Goal: Information Seeking & Learning: Learn about a topic

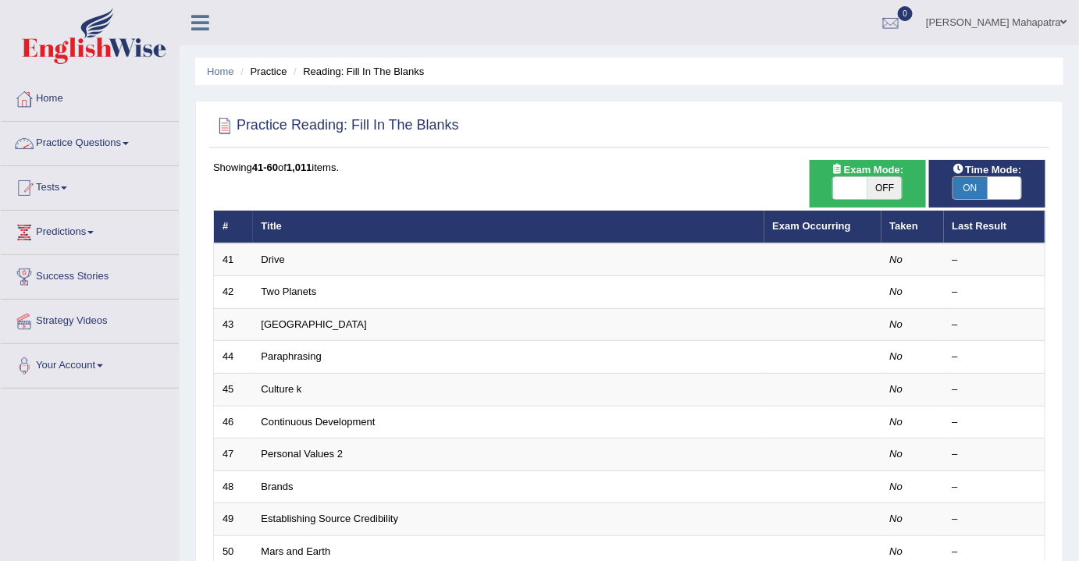
click at [82, 145] on link "Practice Questions" at bounding box center [90, 141] width 178 height 39
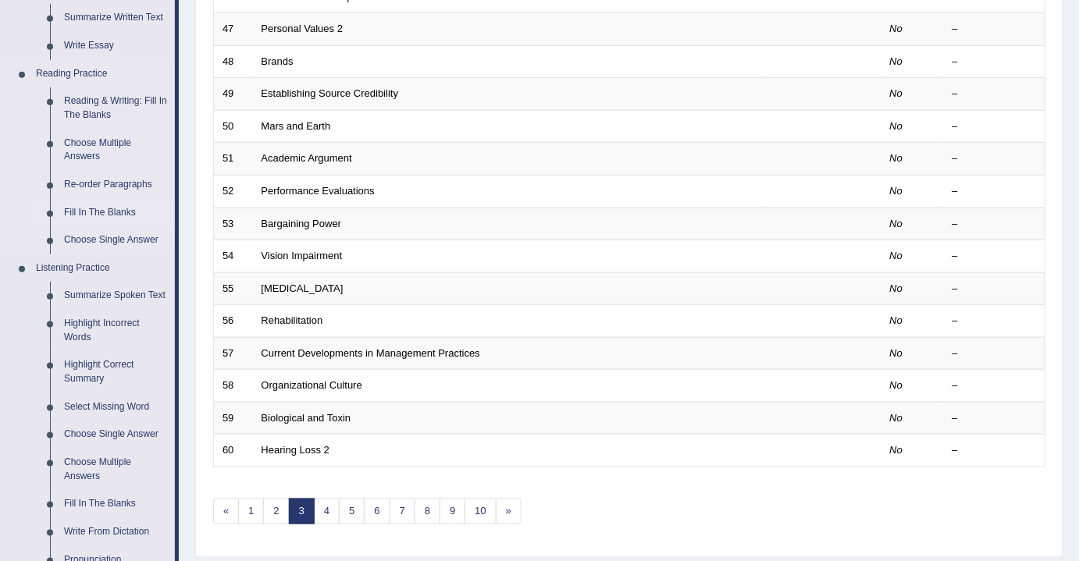
scroll to position [497, 0]
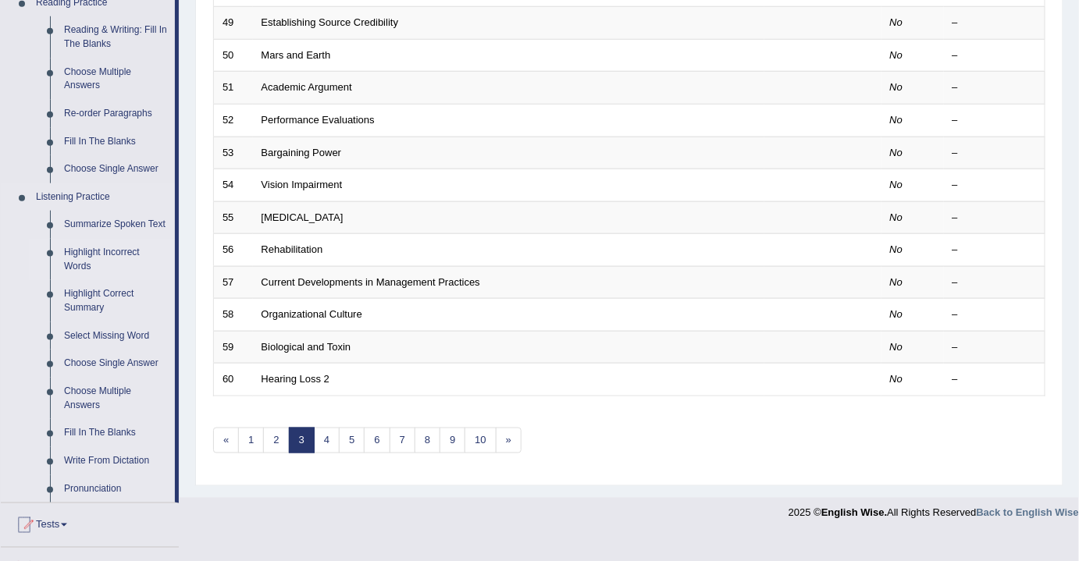
click at [83, 250] on link "Highlight Incorrect Words" at bounding box center [116, 259] width 118 height 41
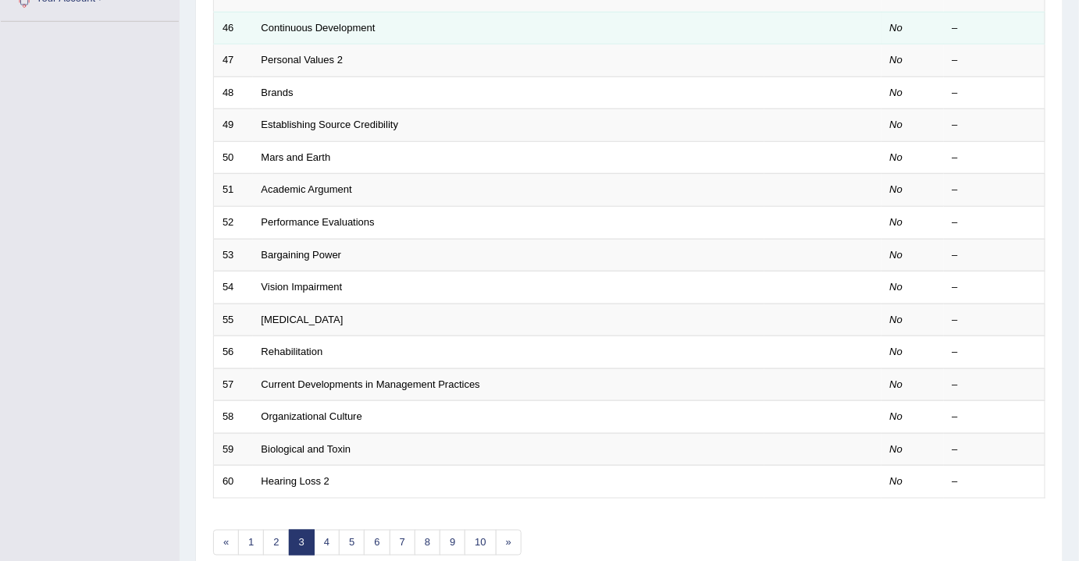
scroll to position [465, 0]
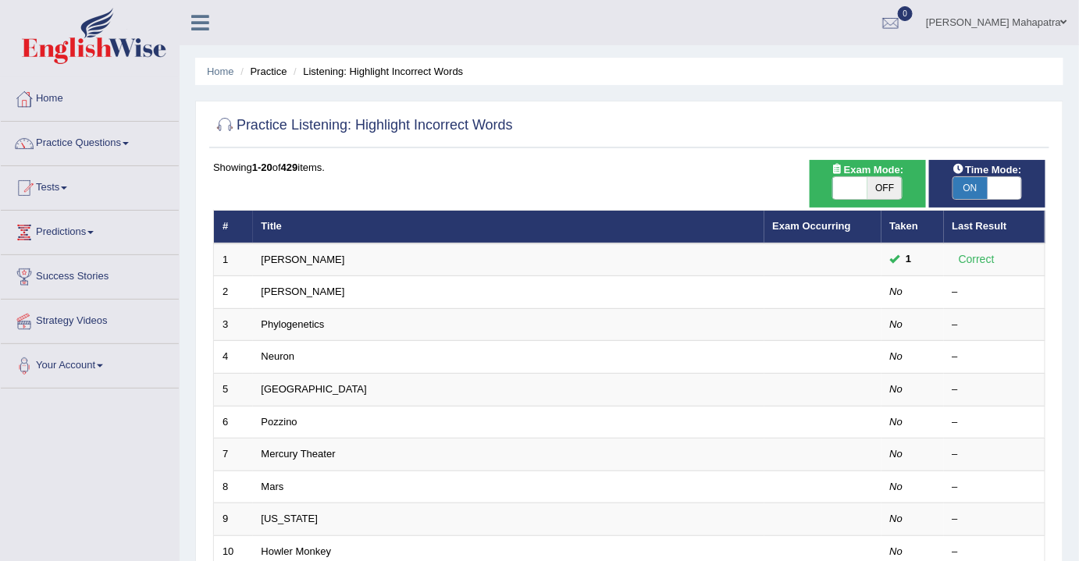
click at [880, 184] on span "OFF" at bounding box center [884, 188] width 34 height 22
checkbox input "true"
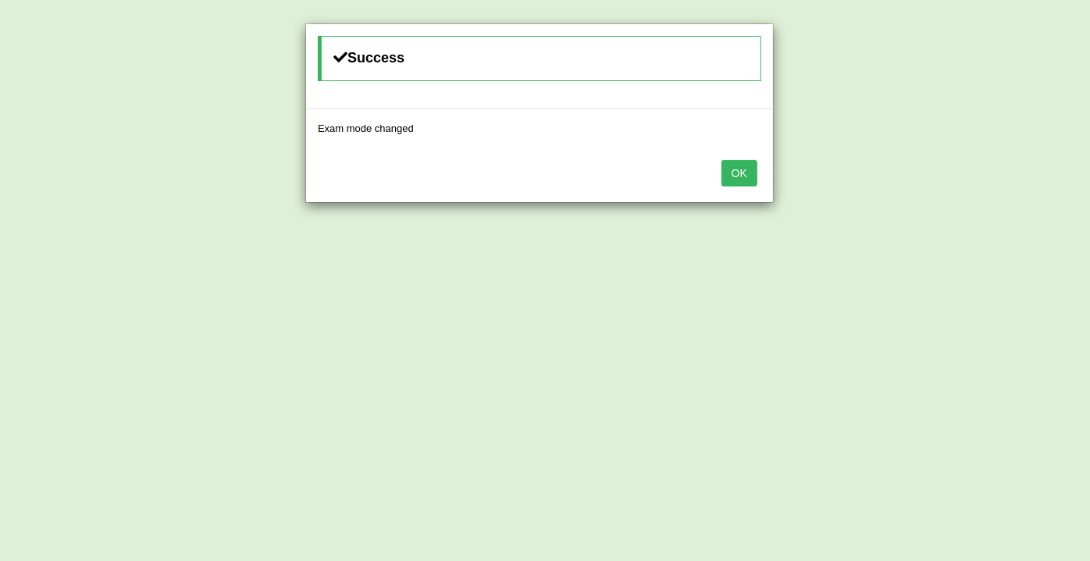
click at [735, 167] on button "OK" at bounding box center [739, 173] width 36 height 27
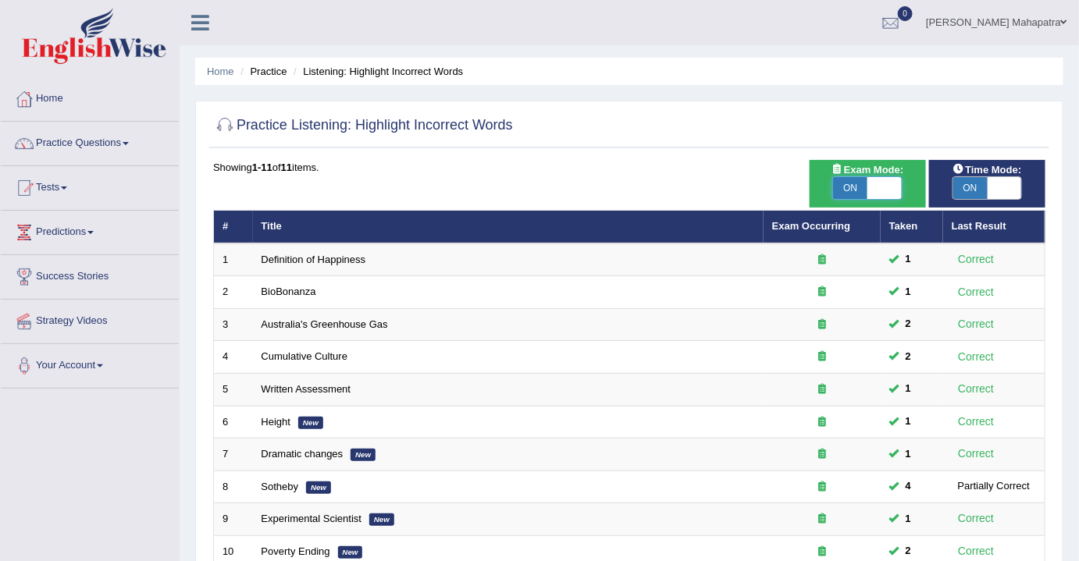
click at [869, 188] on span at bounding box center [884, 188] width 34 height 22
checkbox input "false"
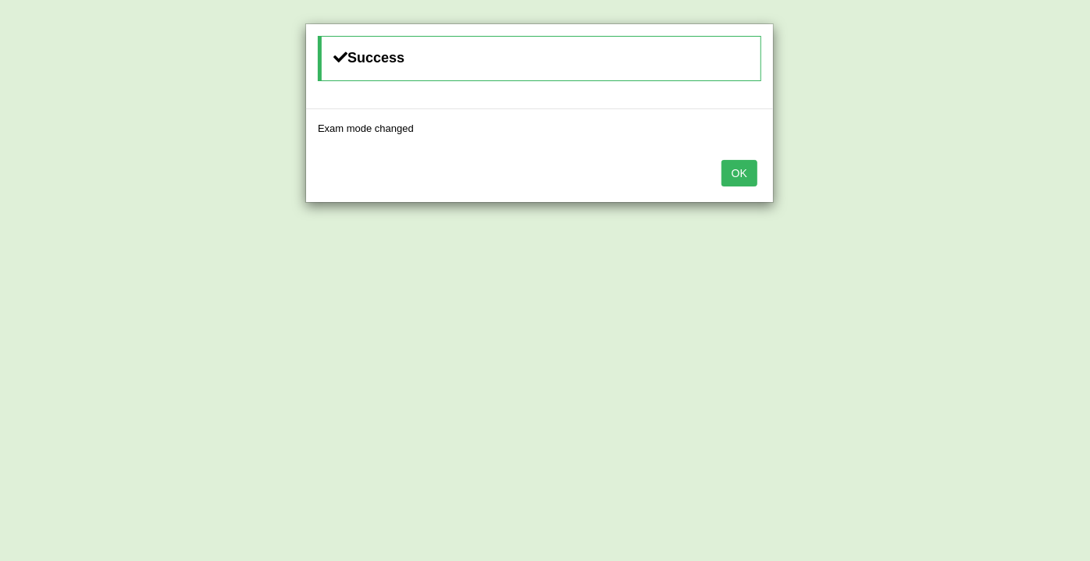
click at [737, 175] on button "OK" at bounding box center [739, 173] width 36 height 27
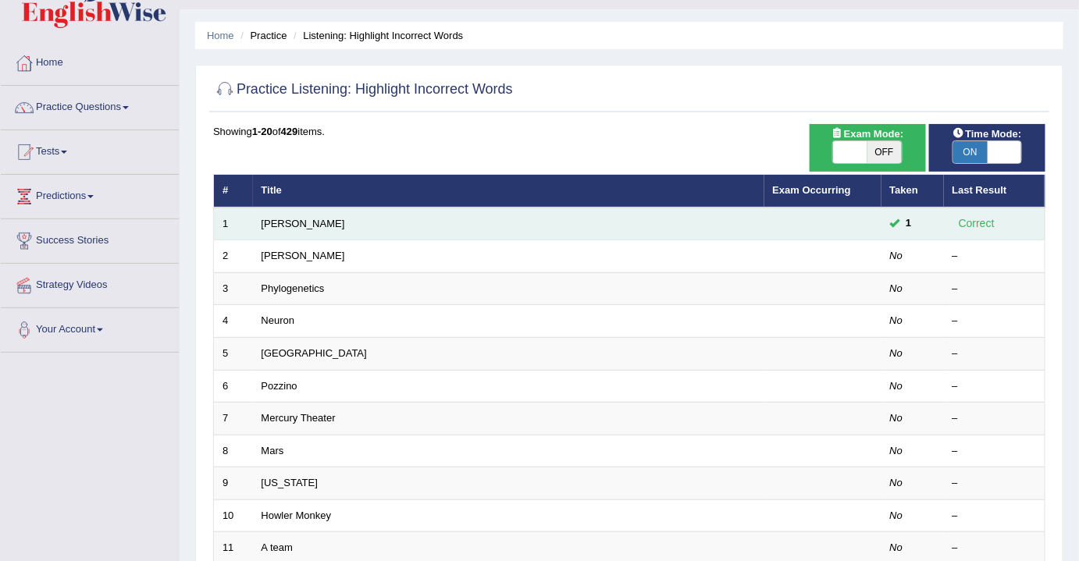
scroll to position [70, 0]
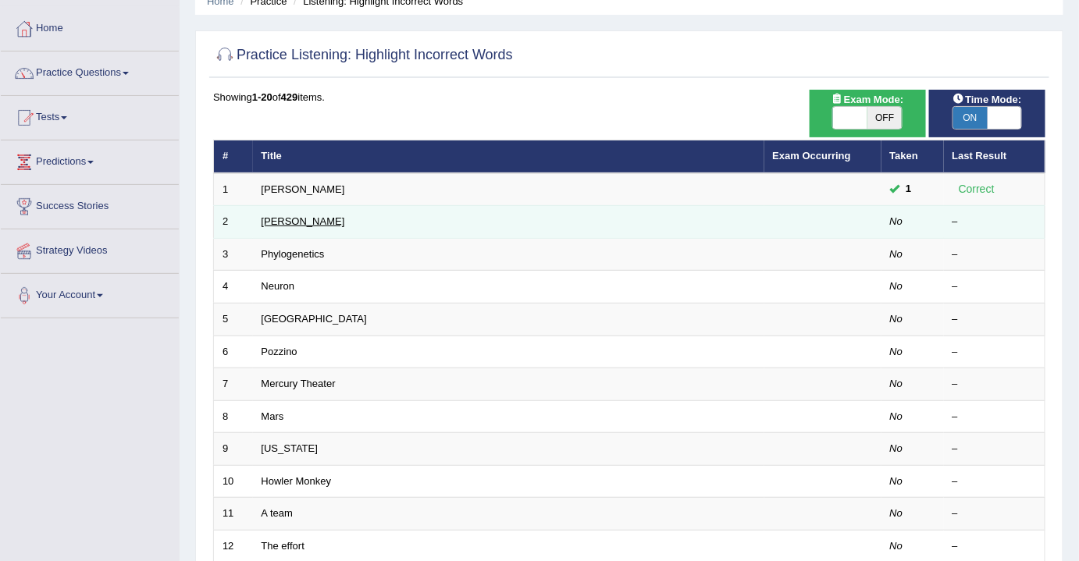
click at [289, 218] on link "[PERSON_NAME]" at bounding box center [304, 221] width 84 height 12
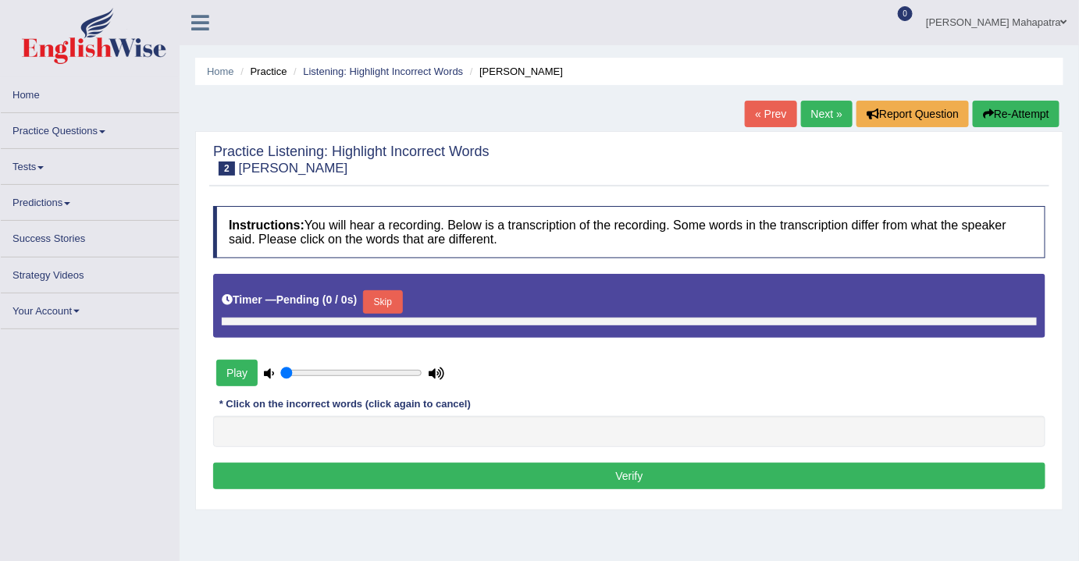
type input "0.9"
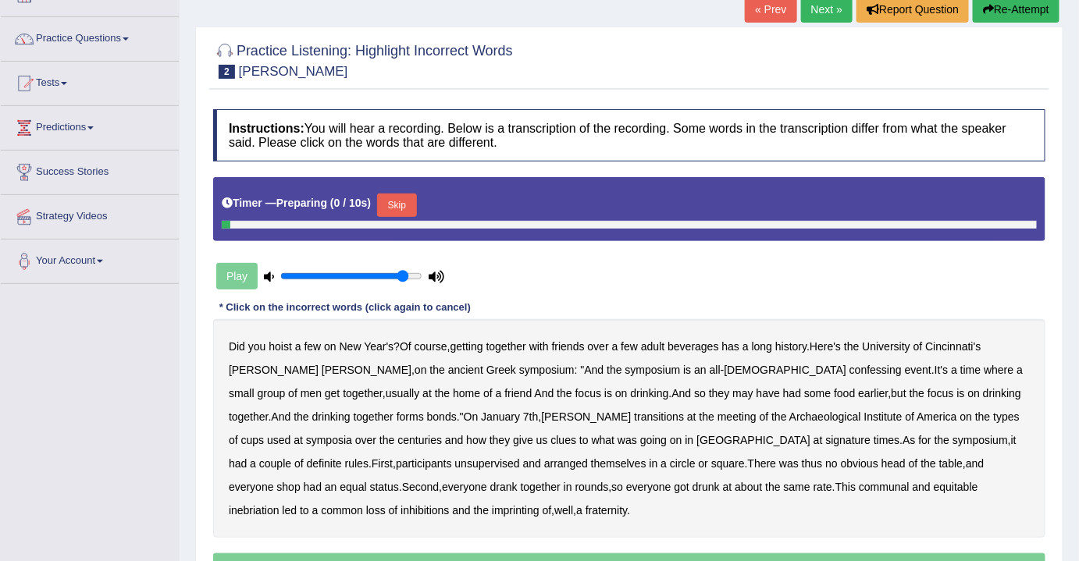
scroll to position [141, 0]
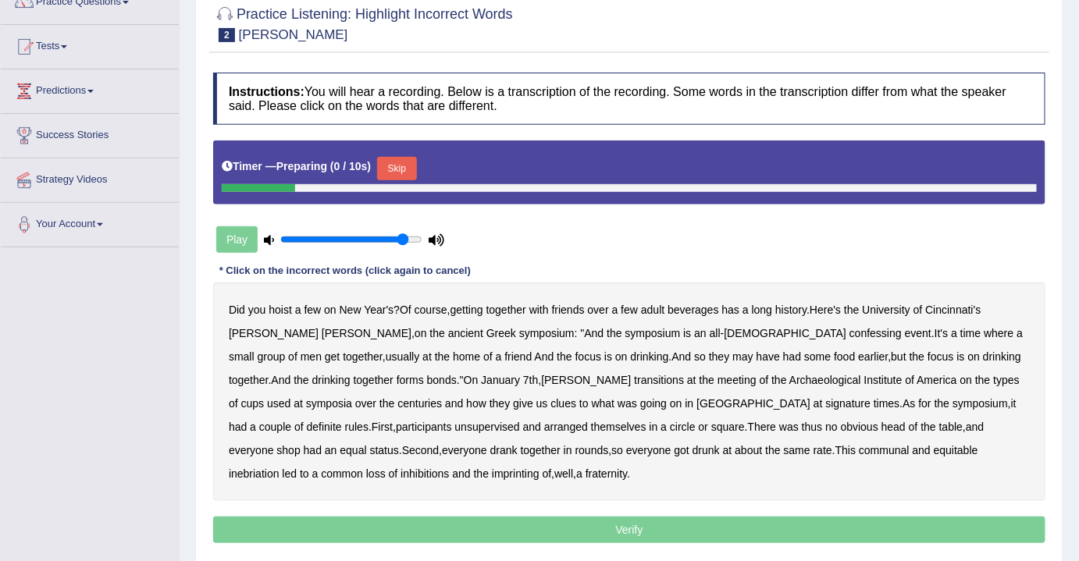
click at [415, 171] on button "Skip" at bounding box center [396, 168] width 39 height 23
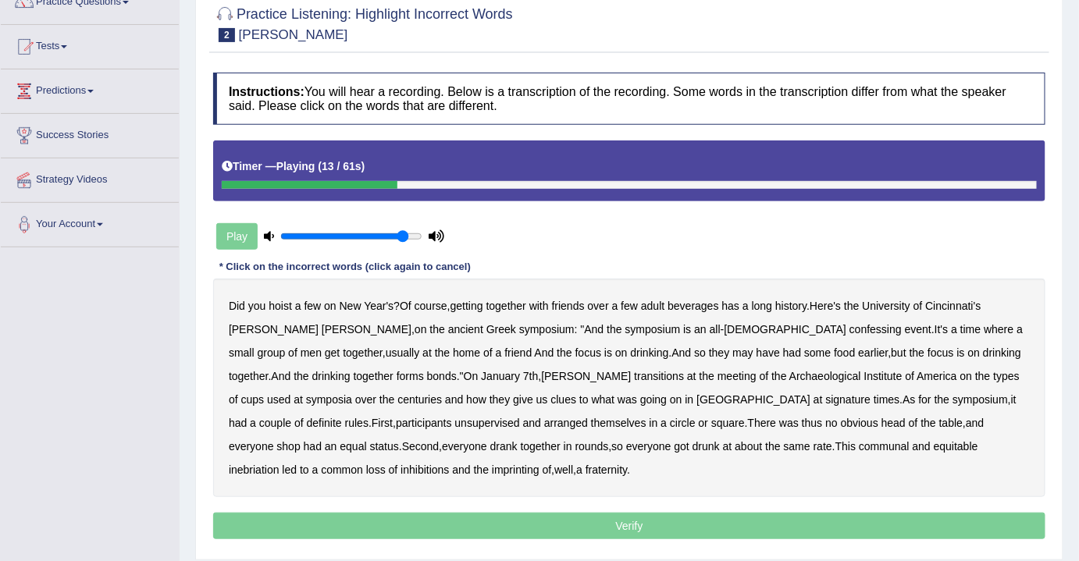
click at [849, 324] on b "confessing" at bounding box center [875, 329] width 52 height 12
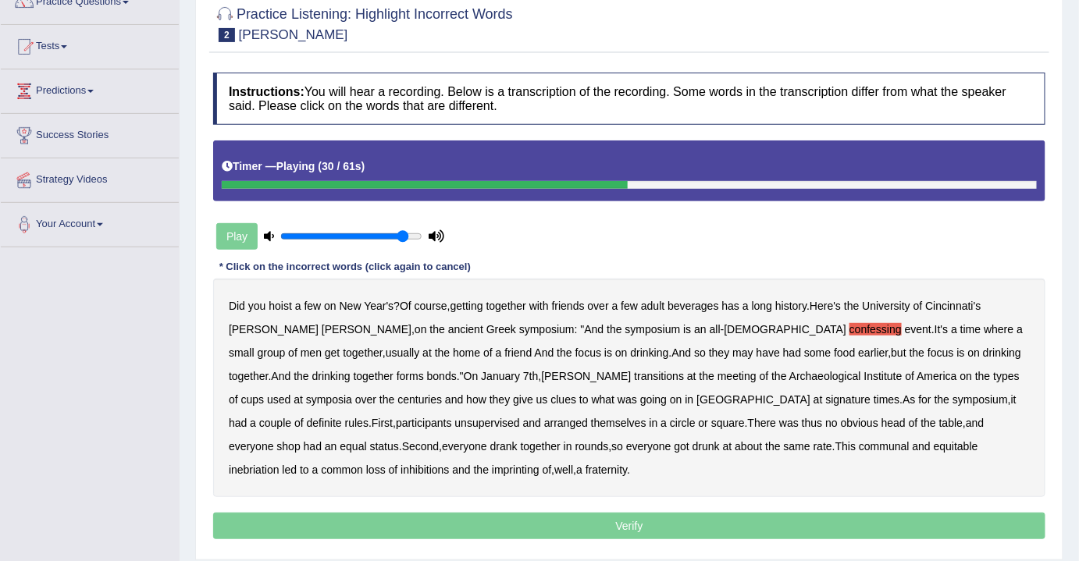
click at [634, 377] on b "transitions" at bounding box center [659, 376] width 50 height 12
click at [826, 399] on b "signature" at bounding box center [848, 399] width 45 height 12
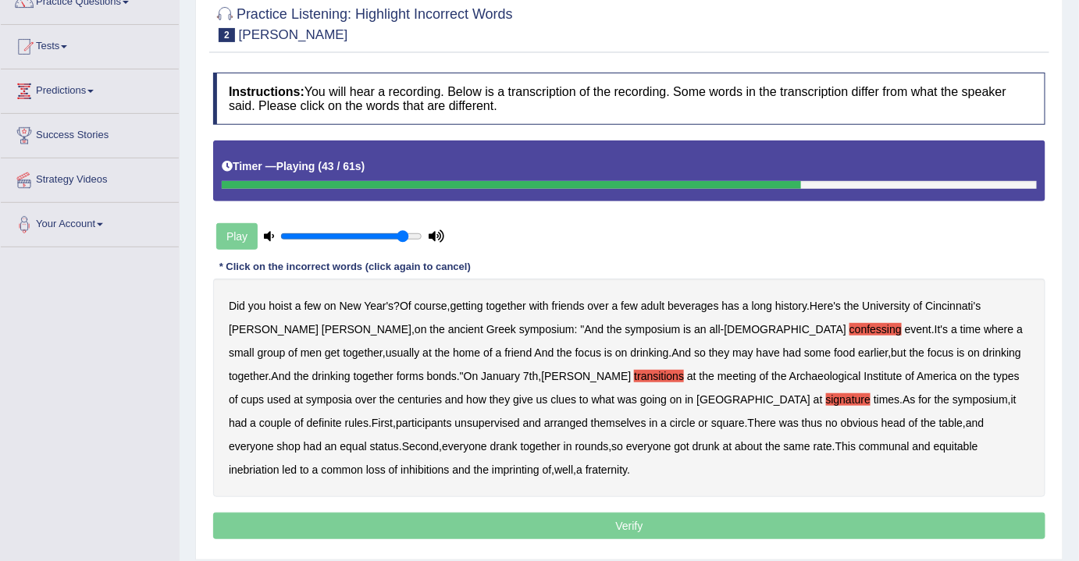
click at [520, 417] on b "unsupervised" at bounding box center [487, 423] width 65 height 12
click at [300, 440] on b "shop" at bounding box center [287, 446] width 23 height 12
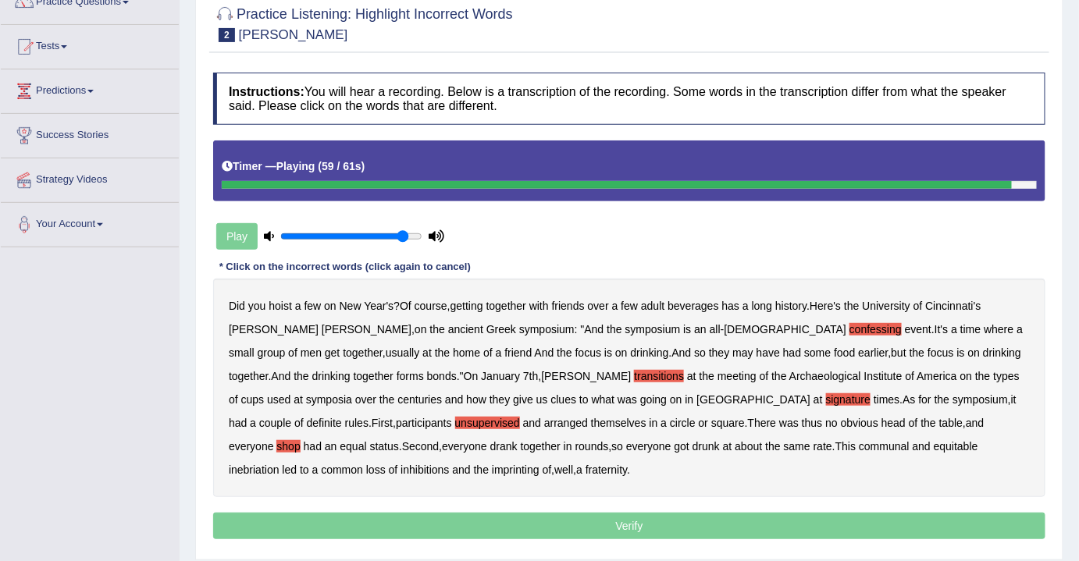
click at [539, 464] on b "imprinting" at bounding box center [516, 470] width 48 height 12
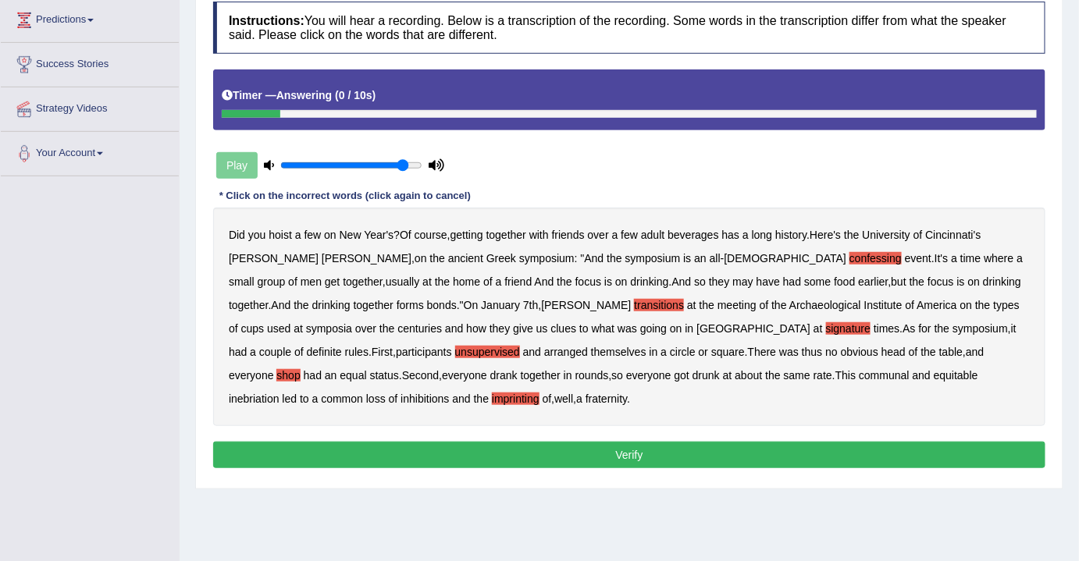
click at [639, 455] on button "Verify" at bounding box center [629, 455] width 832 height 27
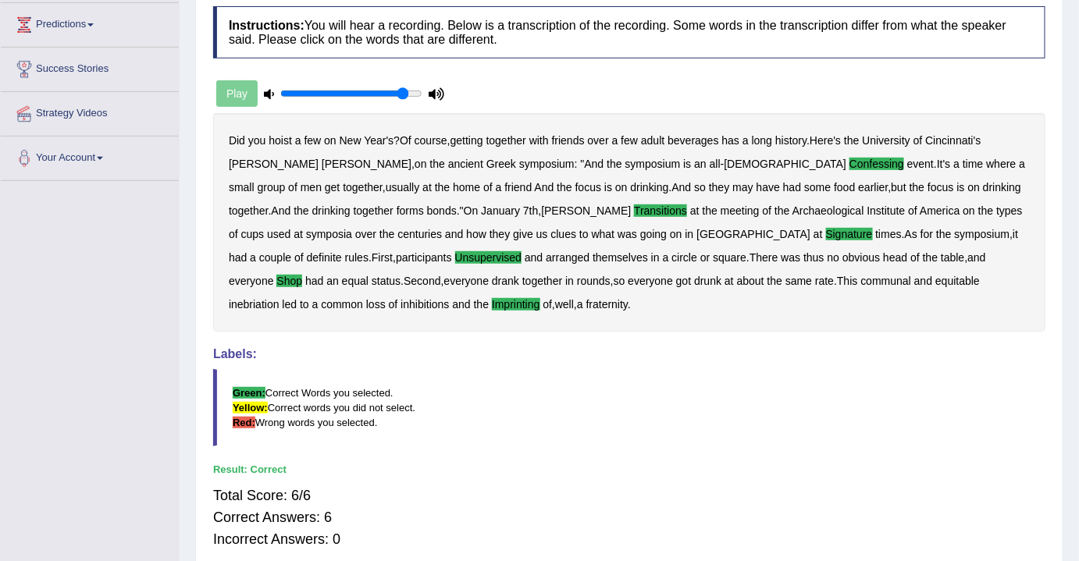
scroll to position [0, 0]
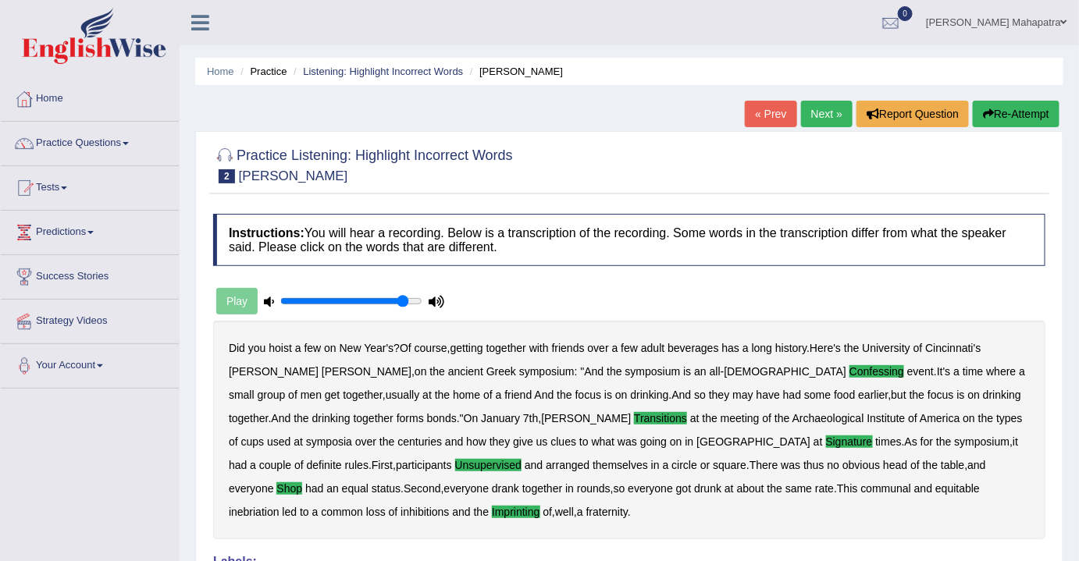
click at [826, 116] on link "Next »" at bounding box center [827, 114] width 52 height 27
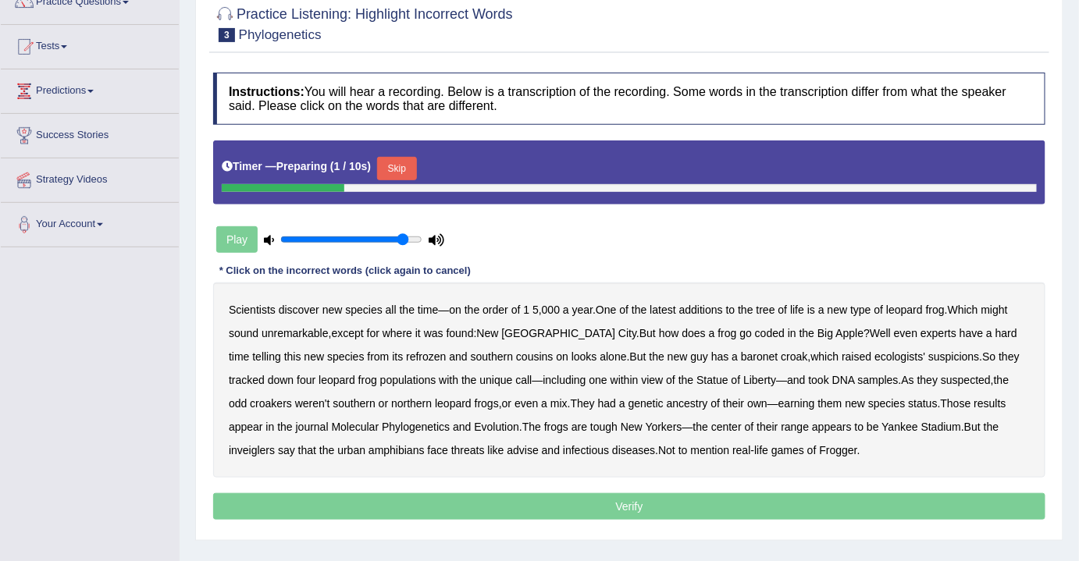
click at [398, 170] on button "Skip" at bounding box center [396, 168] width 39 height 23
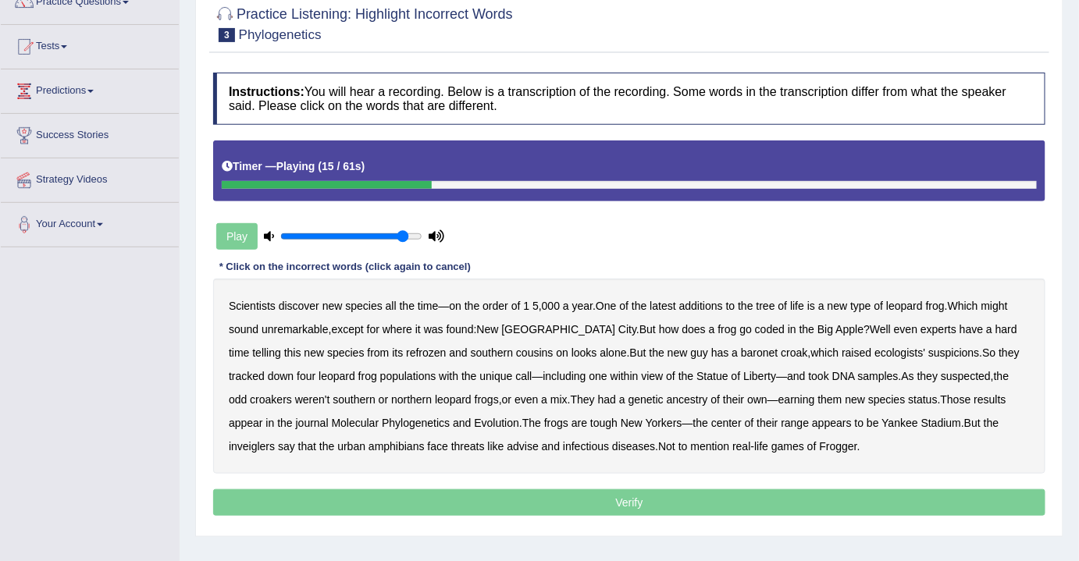
click at [755, 330] on b "coded" at bounding box center [770, 329] width 30 height 12
click at [406, 351] on b "refrozen" at bounding box center [426, 353] width 40 height 12
click at [741, 353] on b "baronet" at bounding box center [759, 353] width 37 height 12
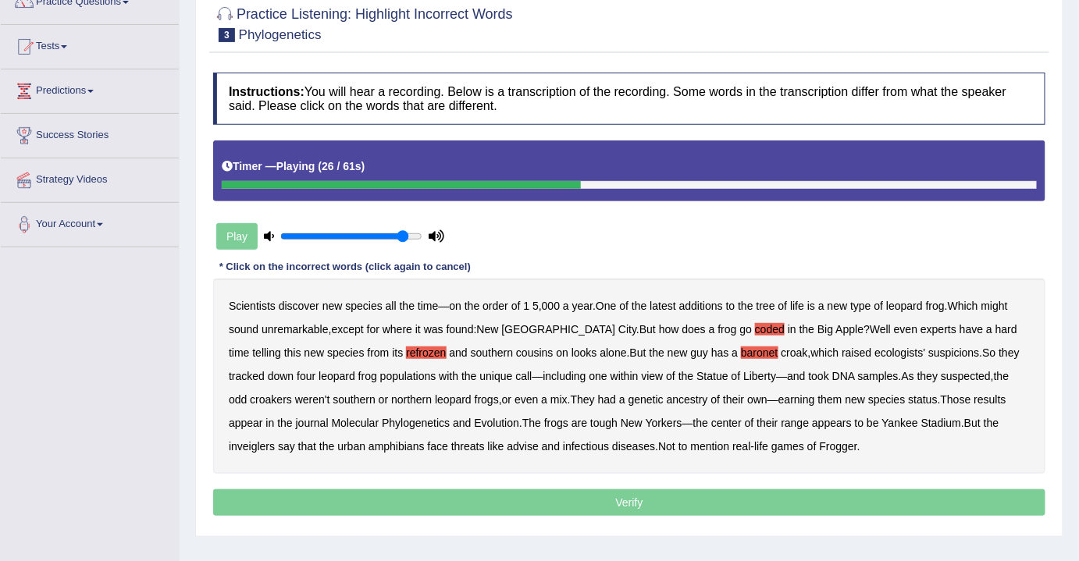
click at [928, 352] on b "suspicions" at bounding box center [953, 353] width 51 height 12
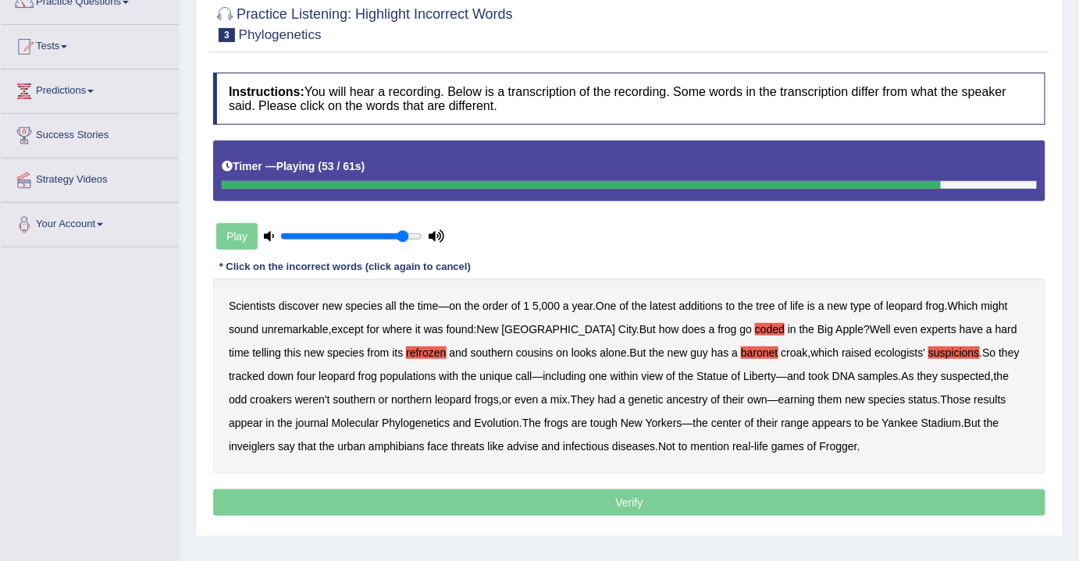
click at [275, 440] on b "inveiglers" at bounding box center [252, 446] width 46 height 12
click at [507, 446] on b "advise" at bounding box center [522, 446] width 31 height 12
click at [616, 500] on button "Verify" at bounding box center [629, 502] width 832 height 27
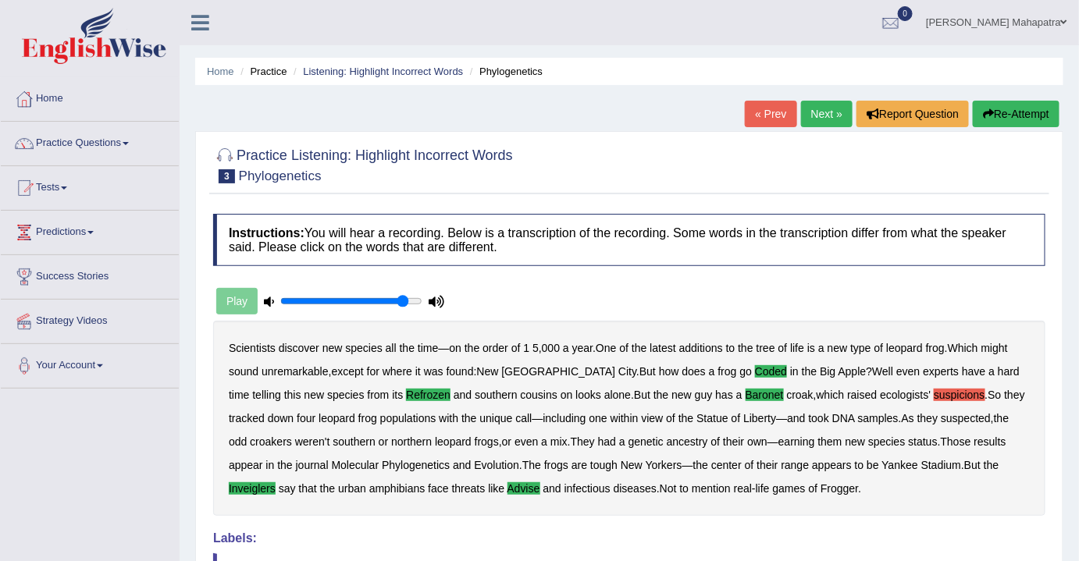
click at [823, 119] on link "Next »" at bounding box center [827, 114] width 52 height 27
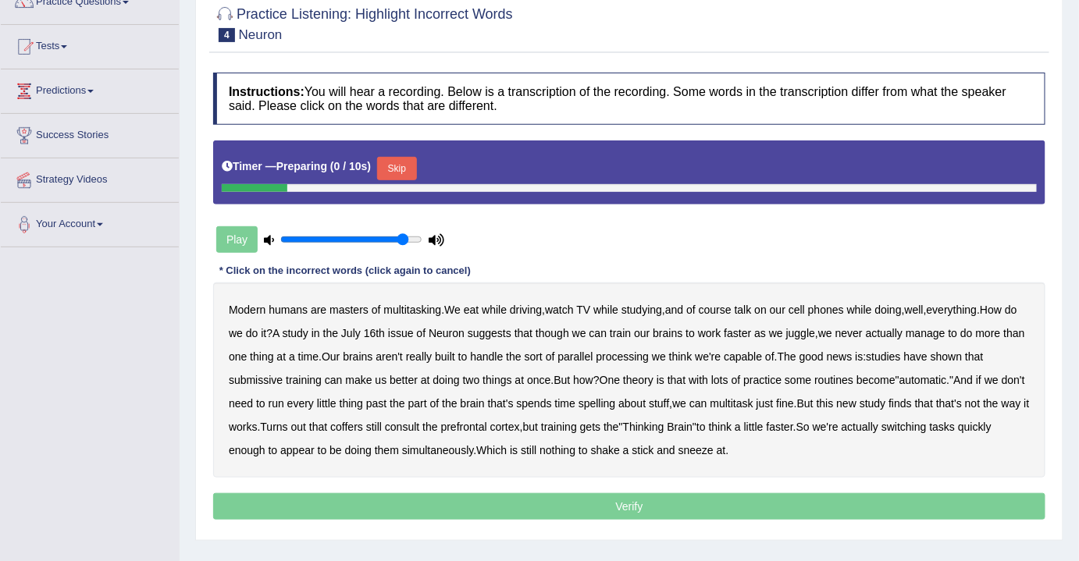
scroll to position [141, 0]
click at [401, 167] on button "Skip" at bounding box center [396, 168] width 39 height 23
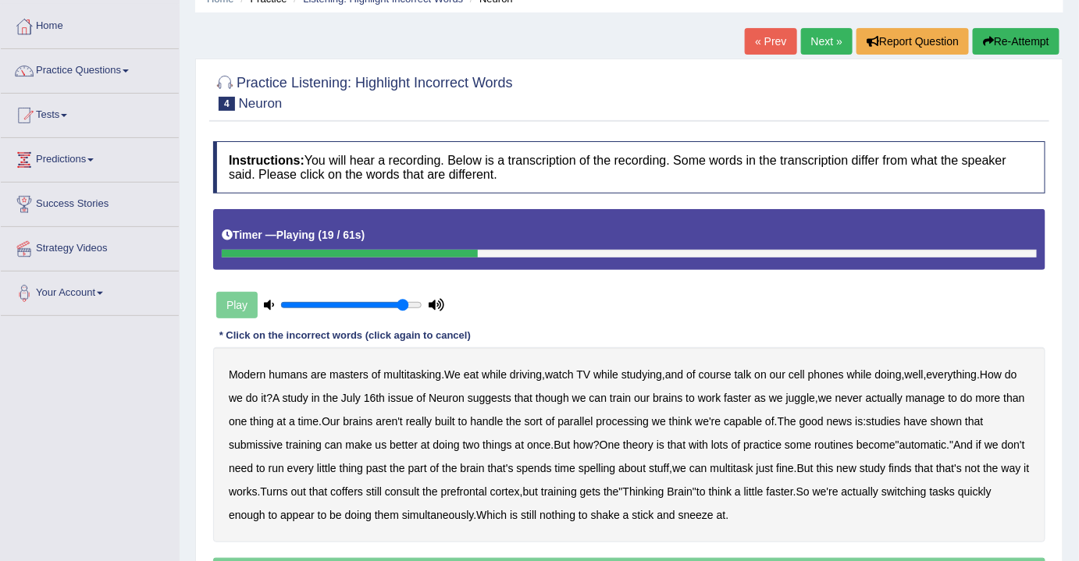
scroll to position [0, 0]
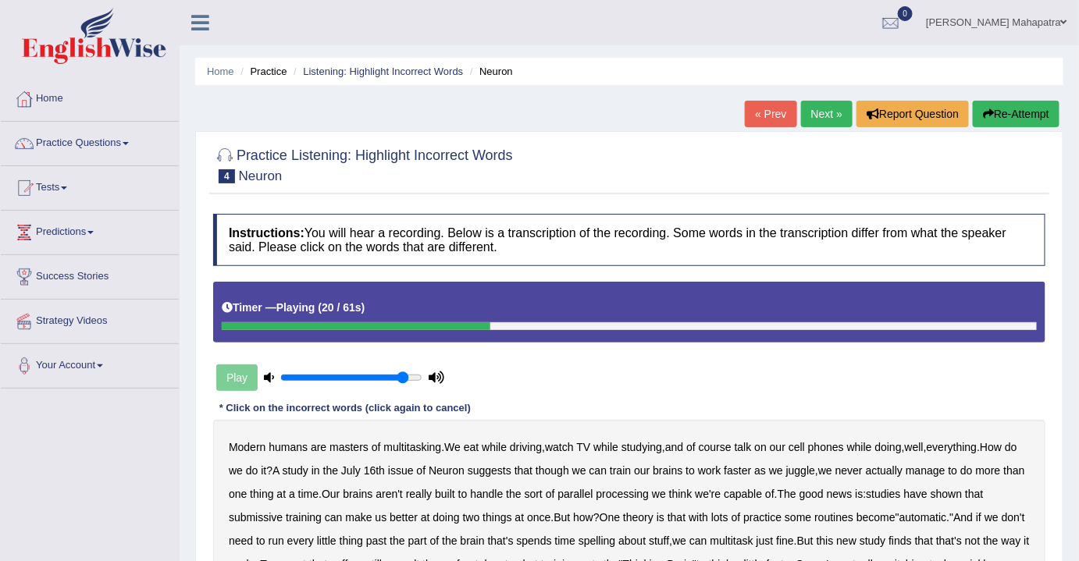
click at [996, 117] on button "Re-Attempt" at bounding box center [1016, 114] width 87 height 27
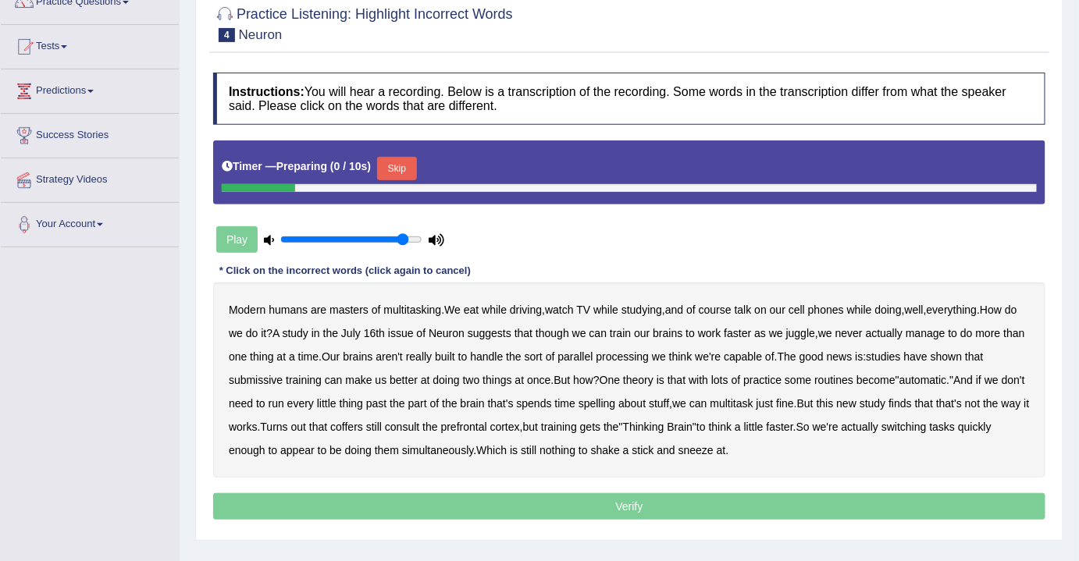
click at [416, 164] on button "Skip" at bounding box center [396, 168] width 39 height 23
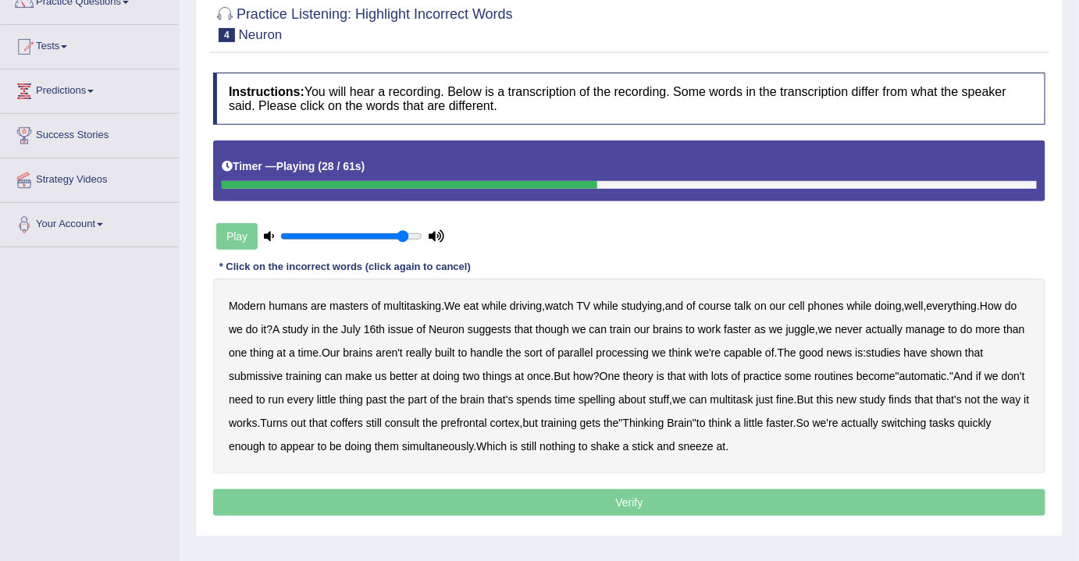
click at [262, 376] on b "submissive" at bounding box center [256, 376] width 54 height 12
click at [615, 401] on b "spelling" at bounding box center [596, 399] width 37 height 12
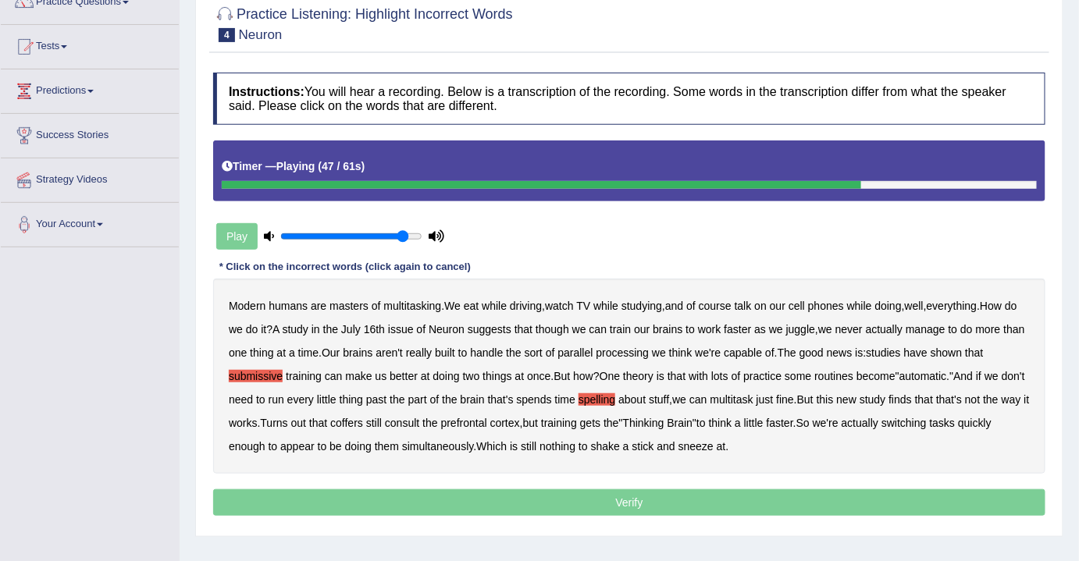
click at [363, 422] on b "coffers" at bounding box center [346, 423] width 33 height 12
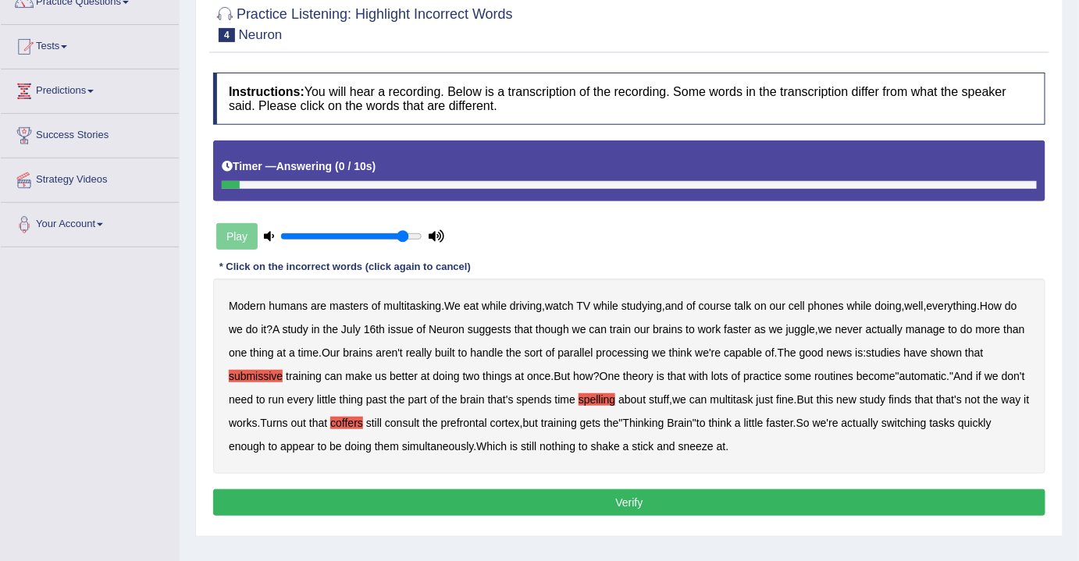
click at [606, 505] on button "Verify" at bounding box center [629, 502] width 832 height 27
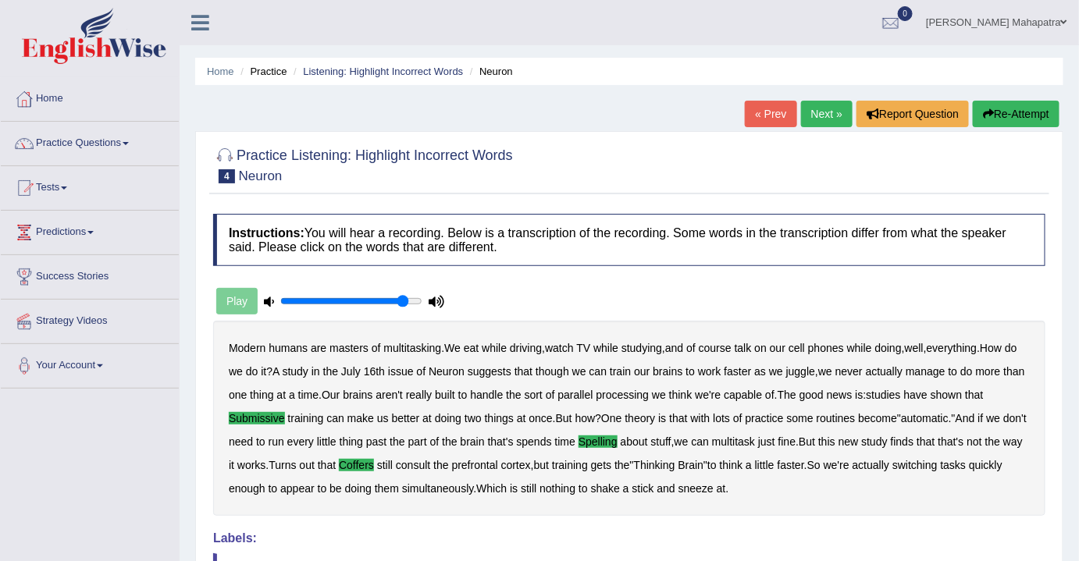
click at [807, 111] on link "Next »" at bounding box center [827, 114] width 52 height 27
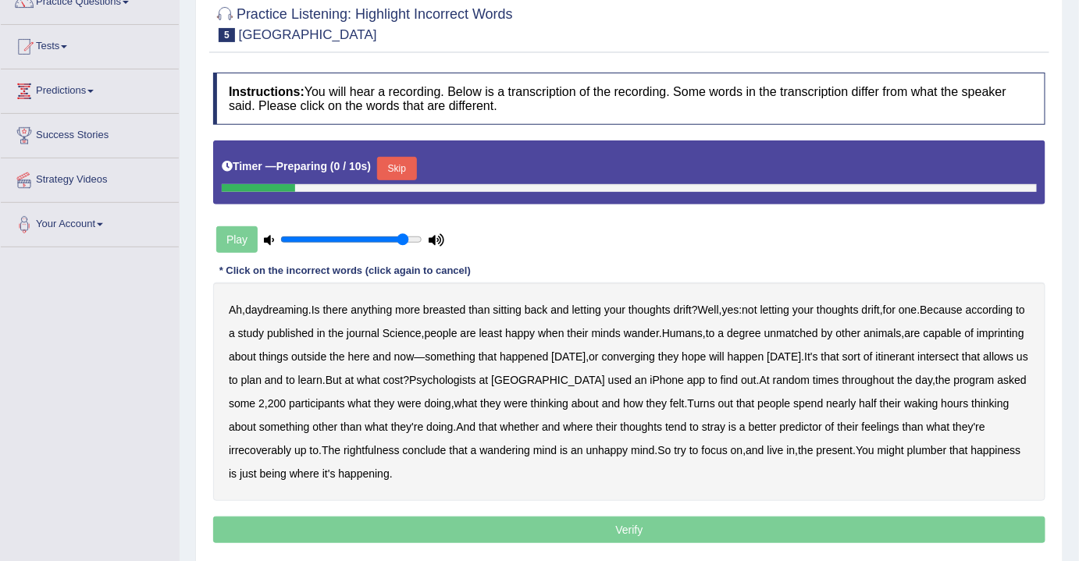
click at [395, 166] on button "Skip" at bounding box center [396, 168] width 39 height 23
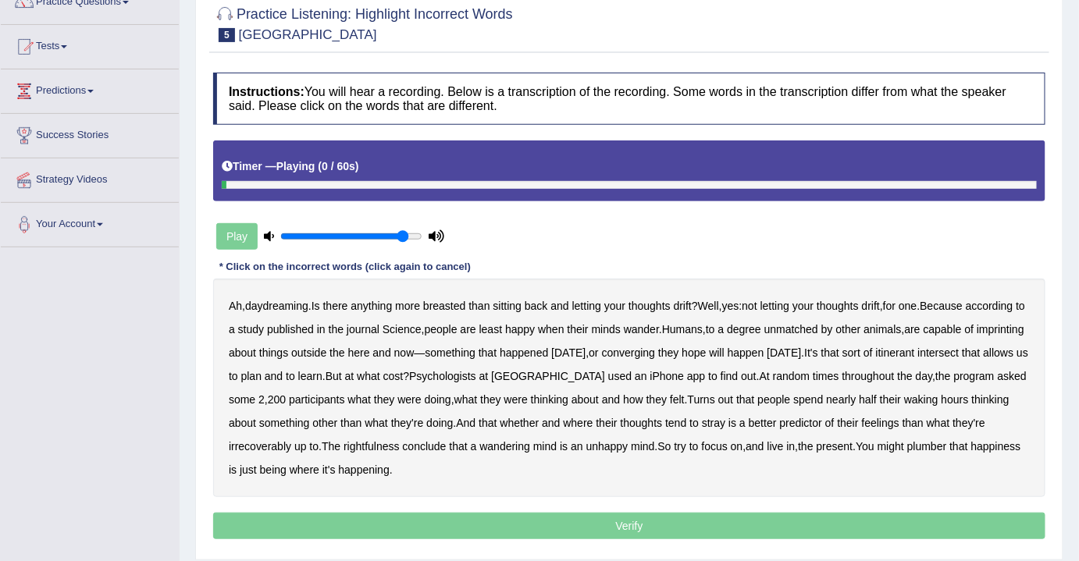
scroll to position [212, 0]
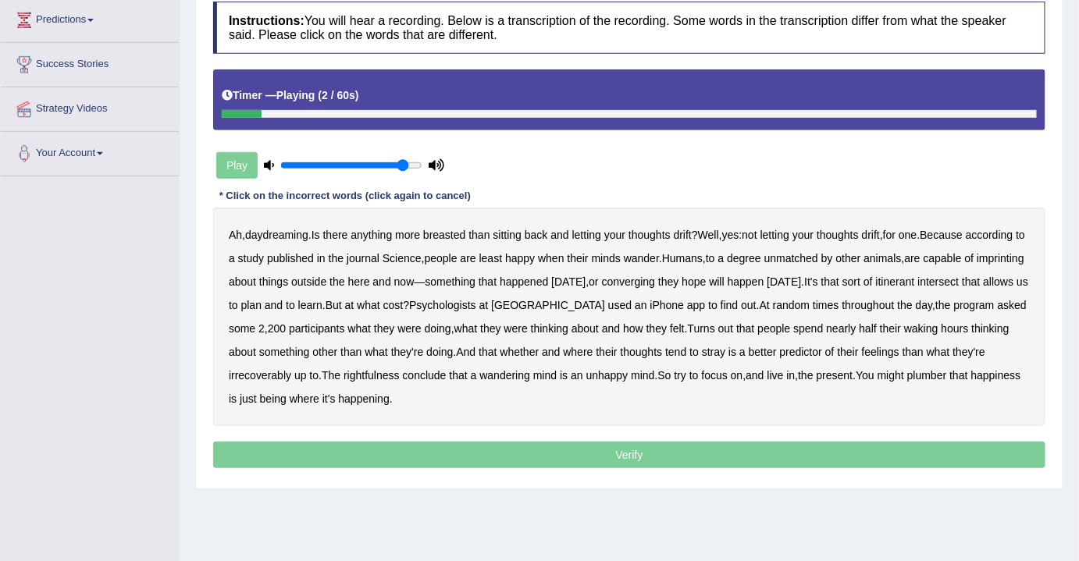
click at [441, 233] on b "breasted" at bounding box center [444, 235] width 42 height 12
click at [977, 265] on b "imprinting" at bounding box center [1001, 258] width 48 height 12
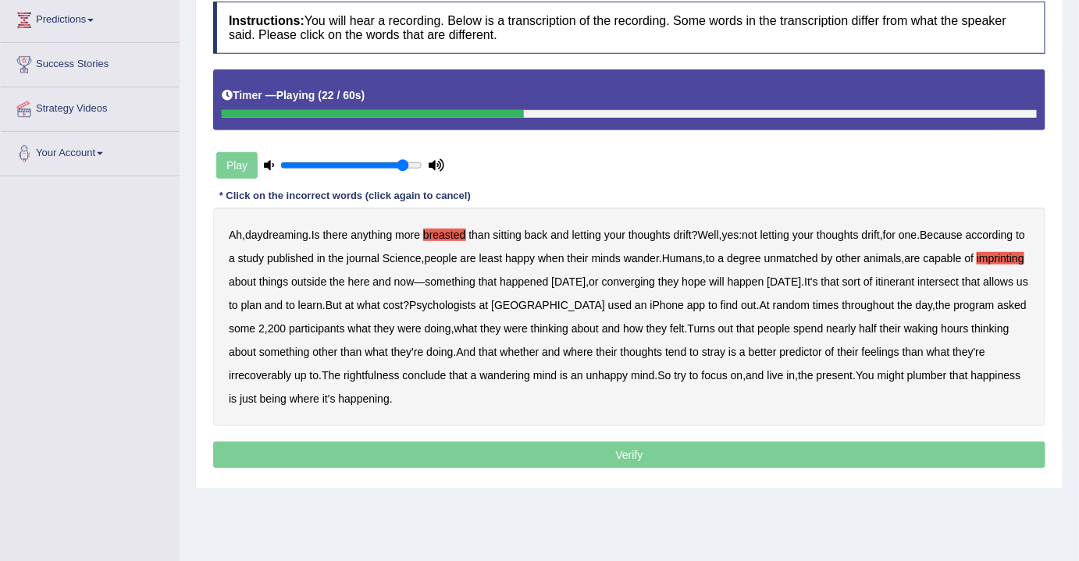
click at [656, 278] on b "converging" at bounding box center [629, 282] width 54 height 12
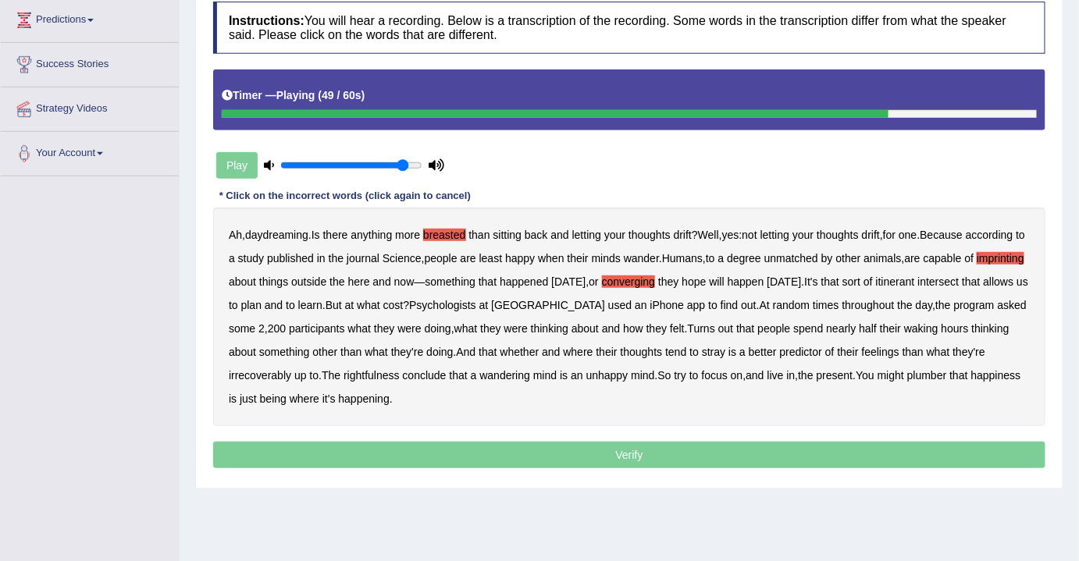
click at [291, 376] on b "irrecoverably" at bounding box center [260, 375] width 62 height 12
click at [400, 370] on b "rightfulness" at bounding box center [372, 375] width 56 height 12
click at [907, 382] on b "plumber" at bounding box center [927, 375] width 40 height 12
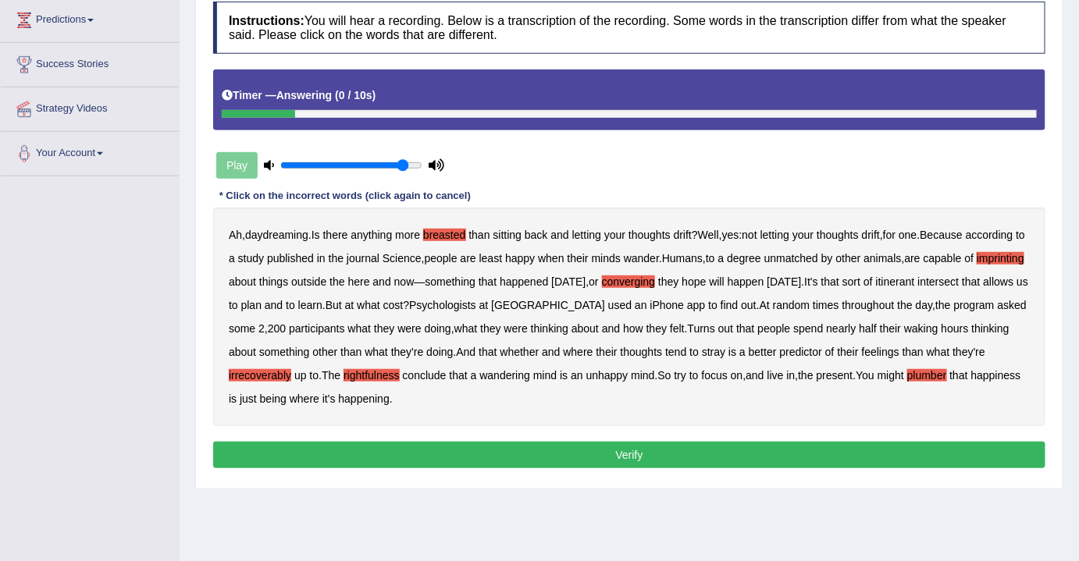
click at [507, 461] on button "Verify" at bounding box center [629, 455] width 832 height 27
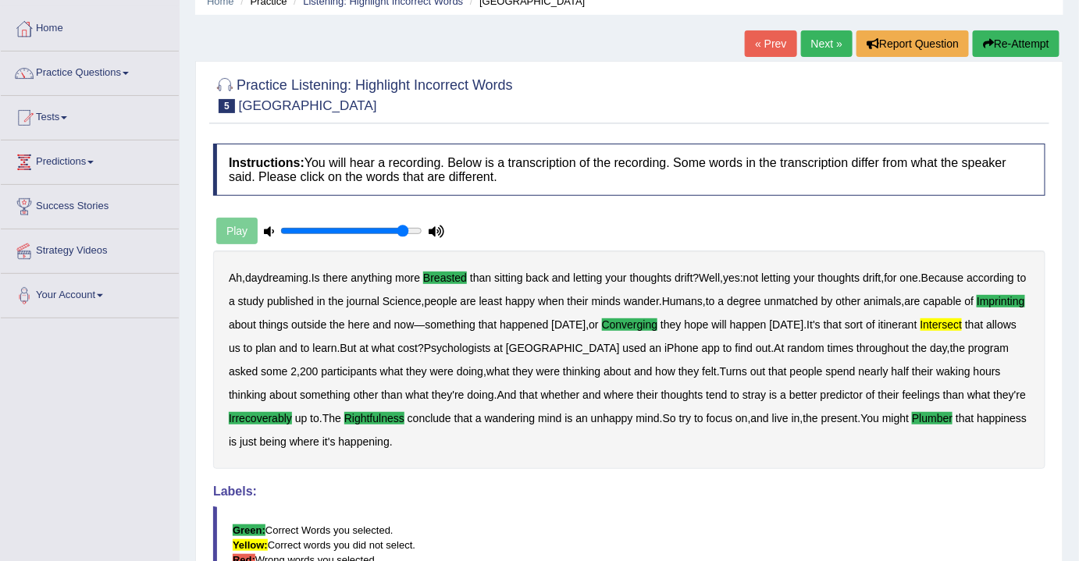
scroll to position [0, 0]
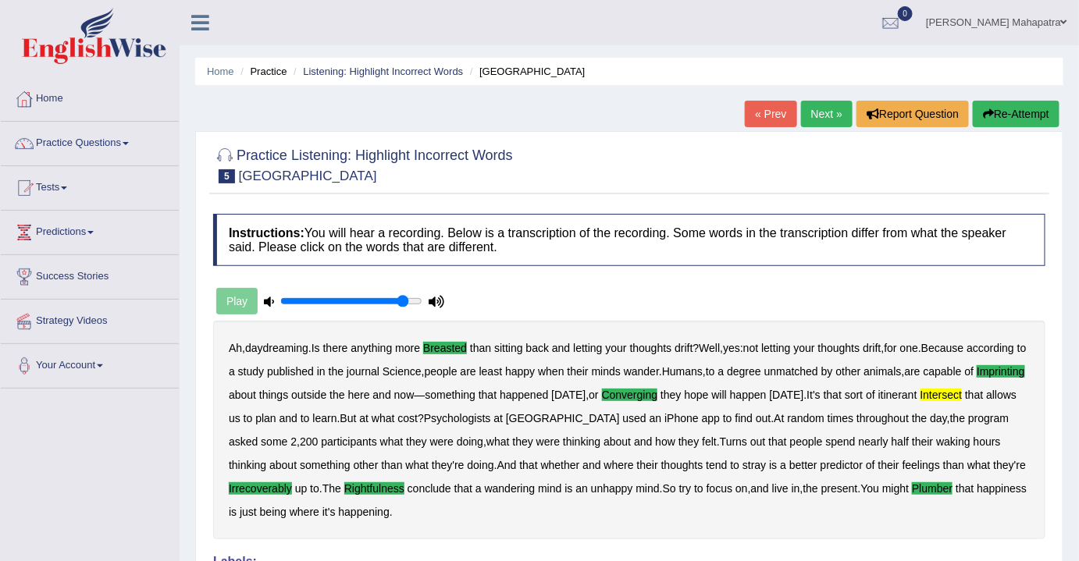
click at [811, 111] on link "Next »" at bounding box center [827, 114] width 52 height 27
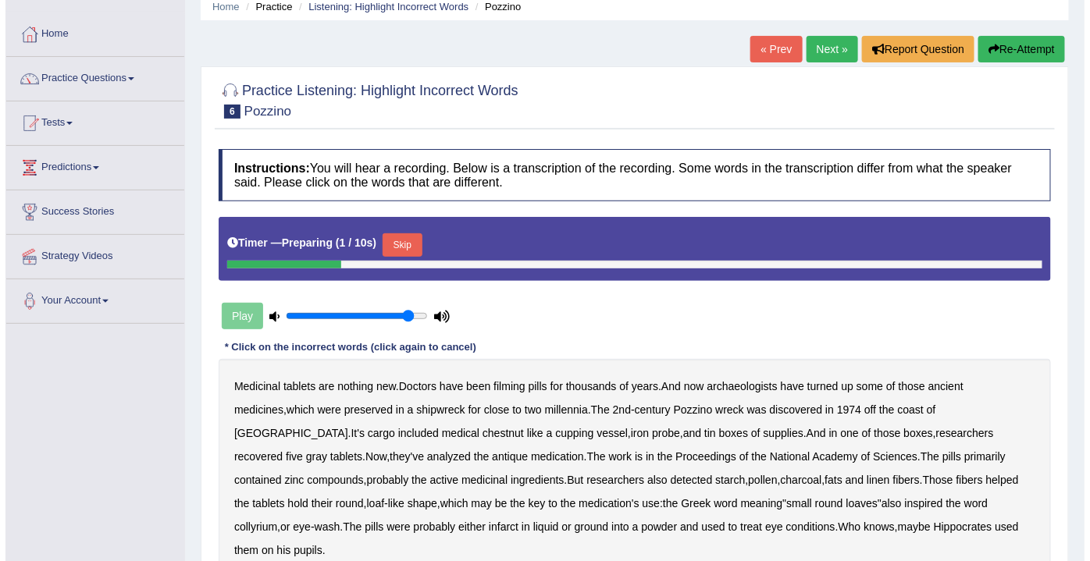
scroll to position [212, 0]
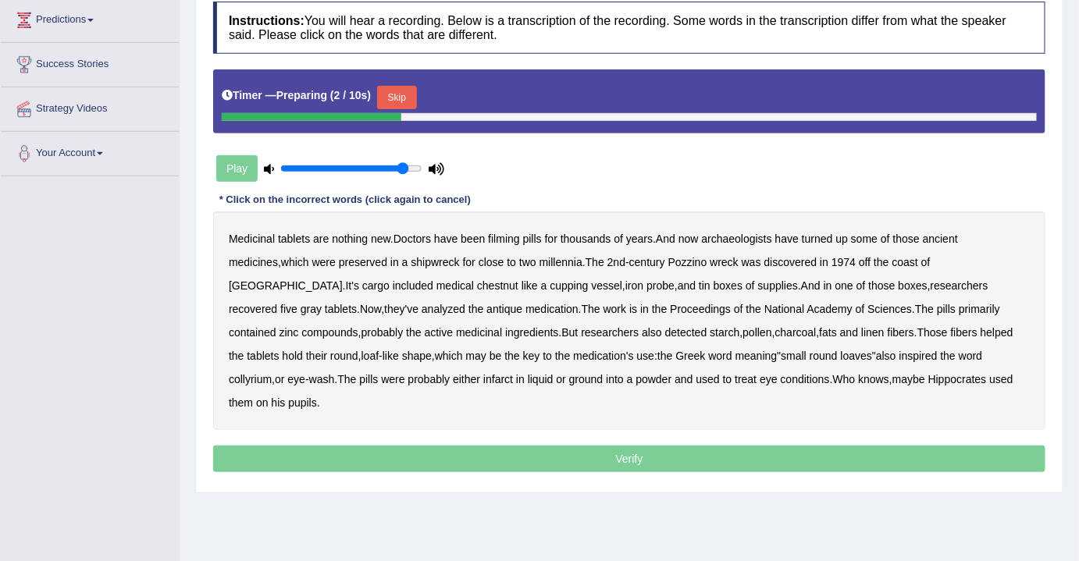
click at [410, 93] on button "Skip" at bounding box center [396, 97] width 39 height 23
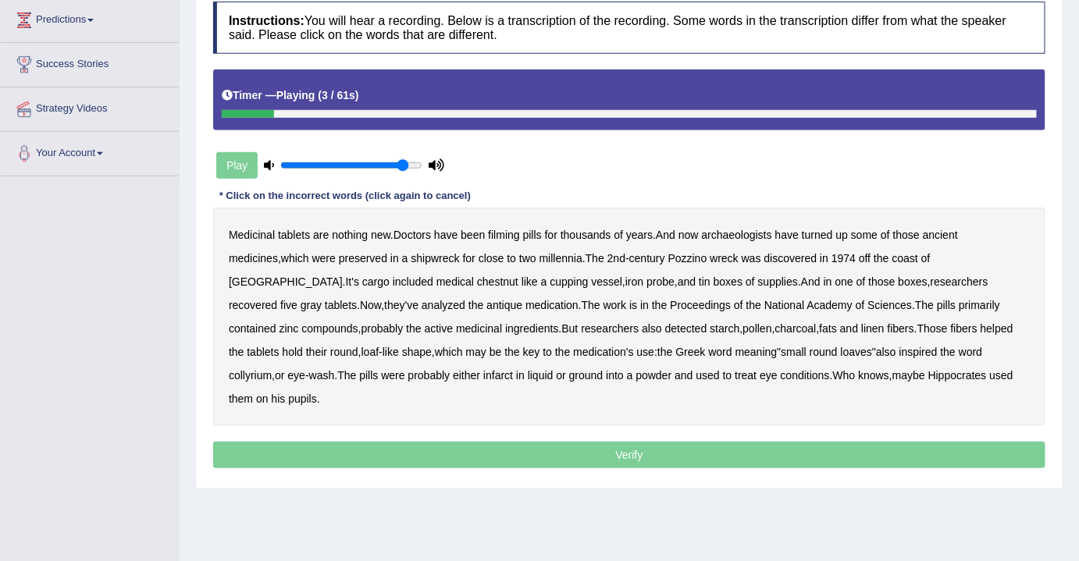
click at [511, 233] on b "filming" at bounding box center [503, 235] width 31 height 12
click at [477, 280] on b "chestnut" at bounding box center [497, 282] width 41 height 12
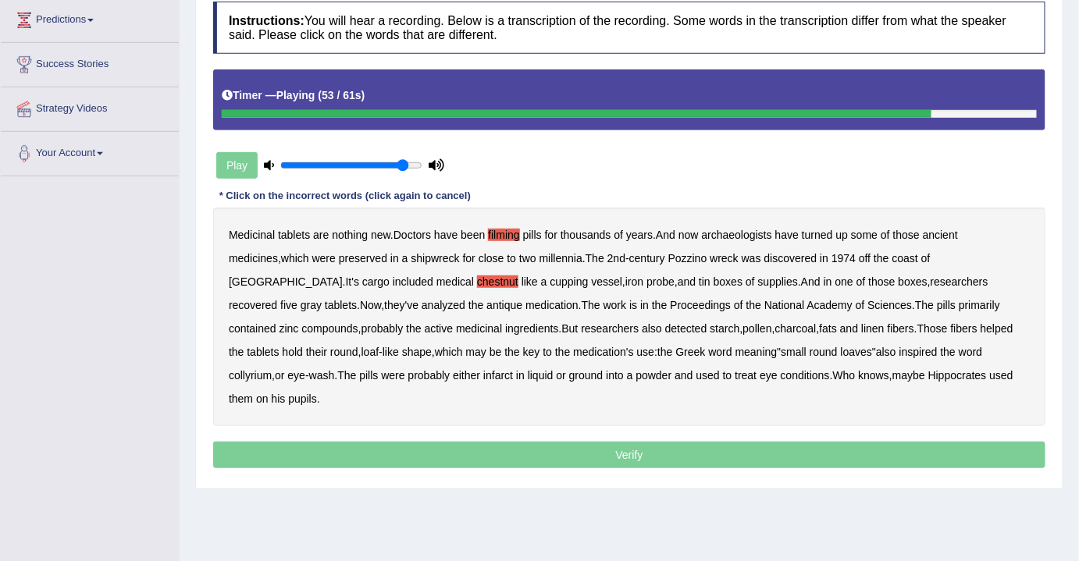
click at [483, 373] on b "infarct" at bounding box center [498, 375] width 30 height 12
click at [637, 442] on p "Verify" at bounding box center [629, 455] width 832 height 27
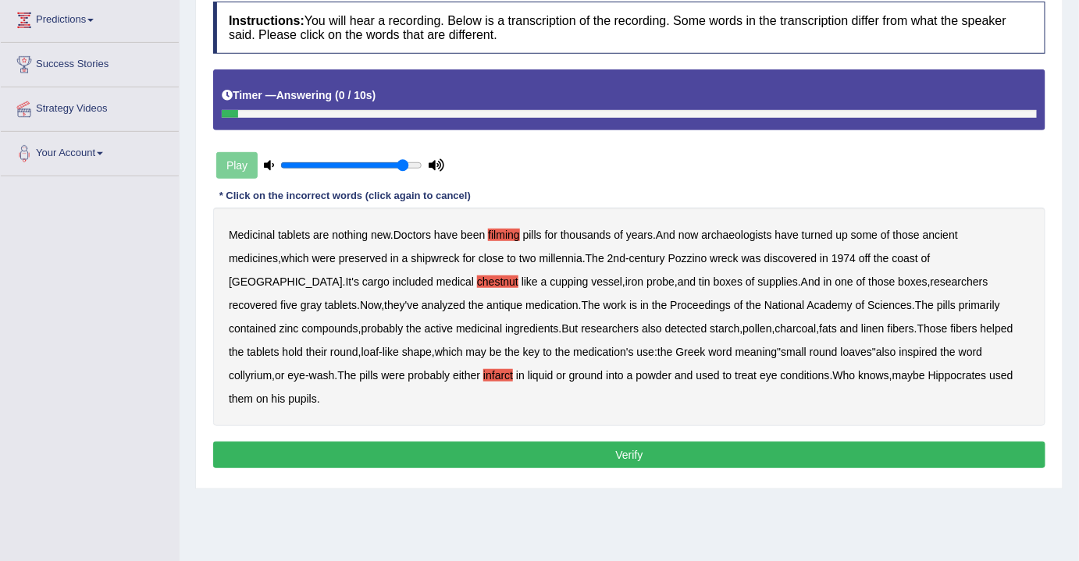
click at [598, 442] on button "Verify" at bounding box center [629, 455] width 832 height 27
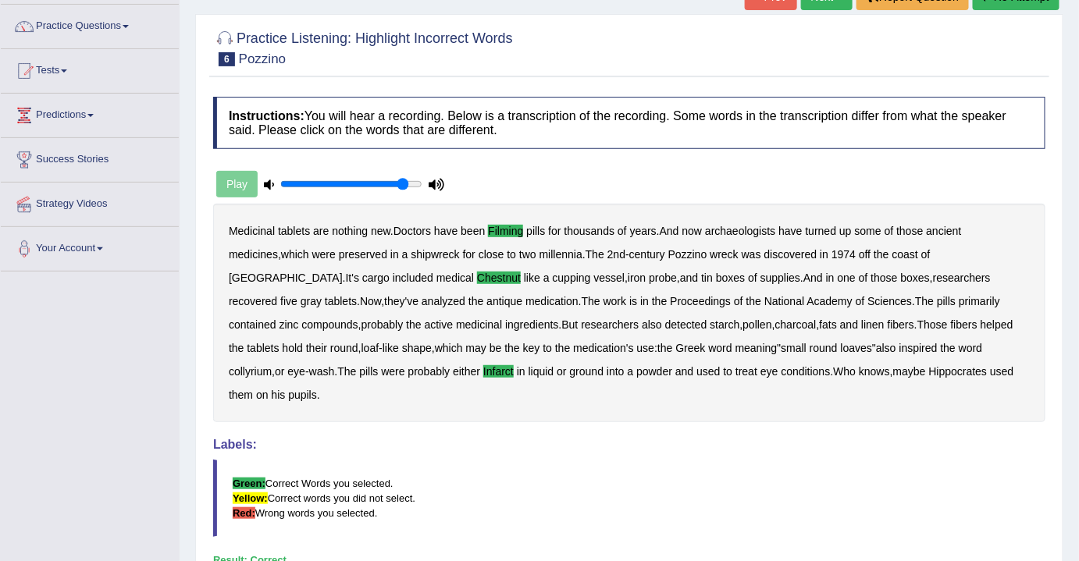
scroll to position [0, 0]
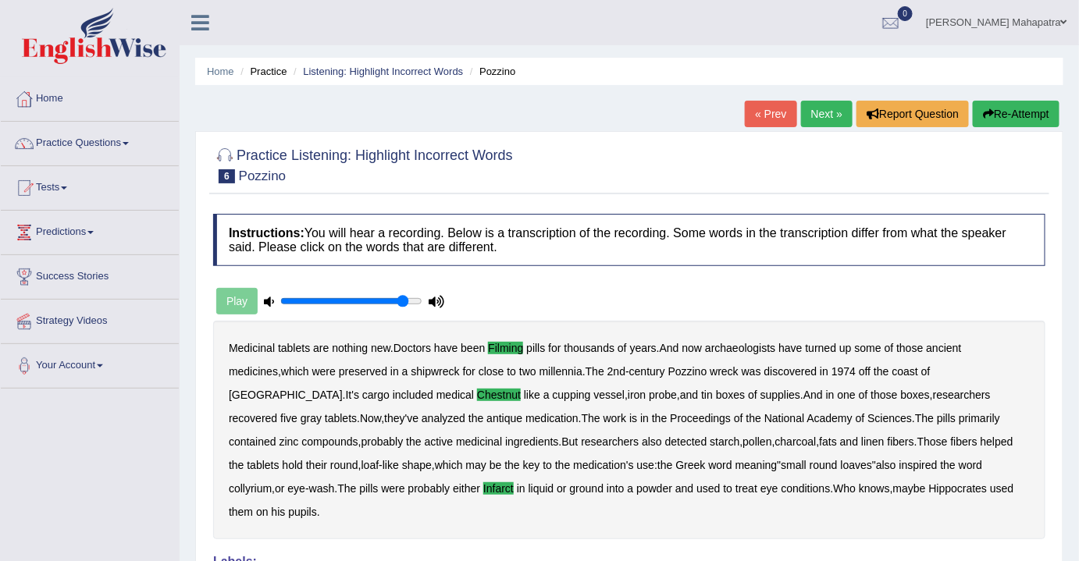
click at [821, 117] on link "Next »" at bounding box center [827, 114] width 52 height 27
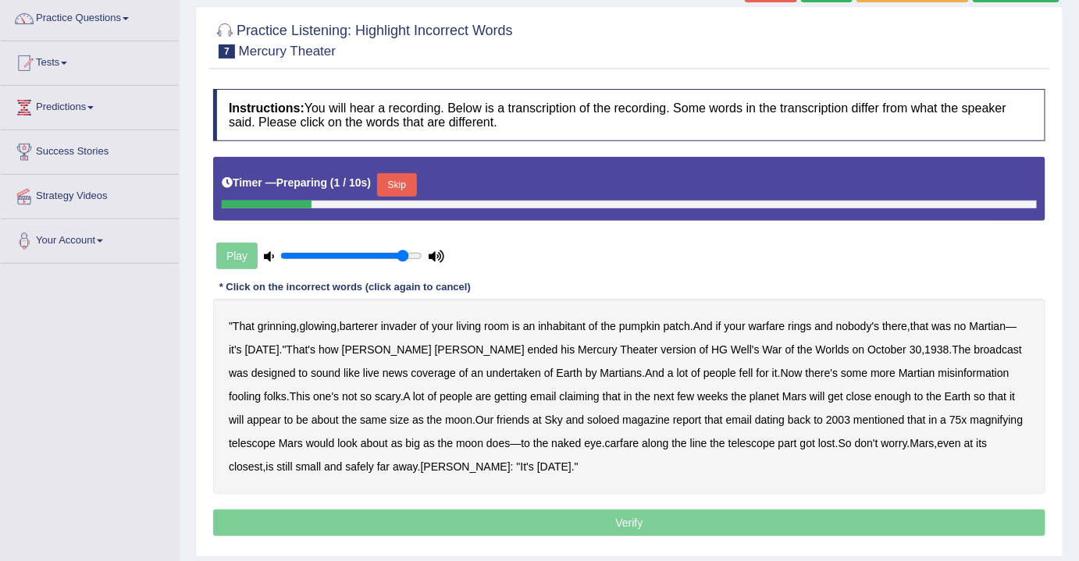
scroll to position [141, 0]
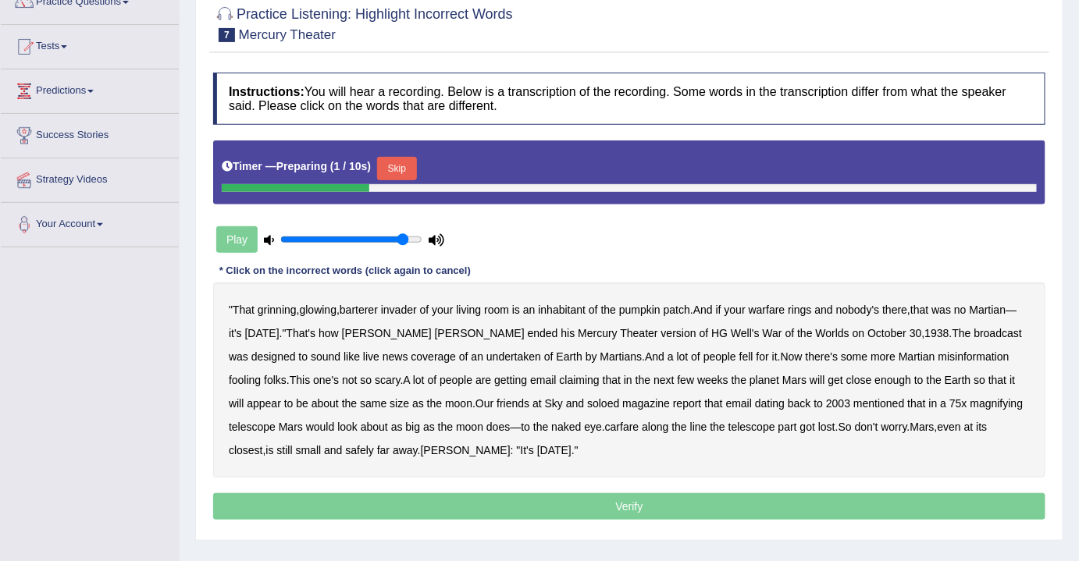
click at [404, 173] on button "Skip" at bounding box center [396, 168] width 39 height 23
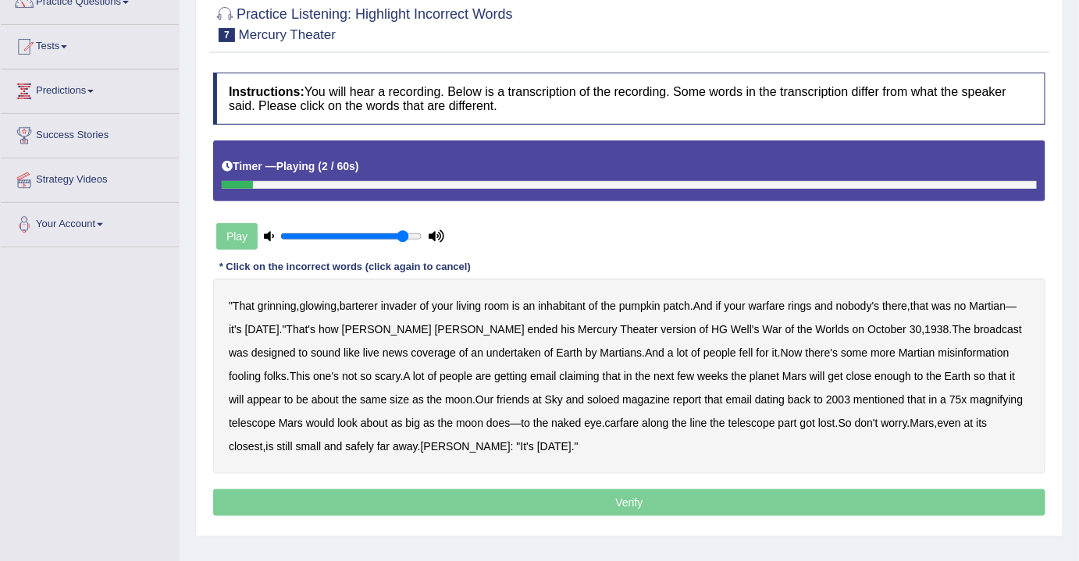
click at [375, 308] on b "barterer" at bounding box center [359, 306] width 38 height 12
click at [778, 306] on b "warfare" at bounding box center [767, 306] width 37 height 12
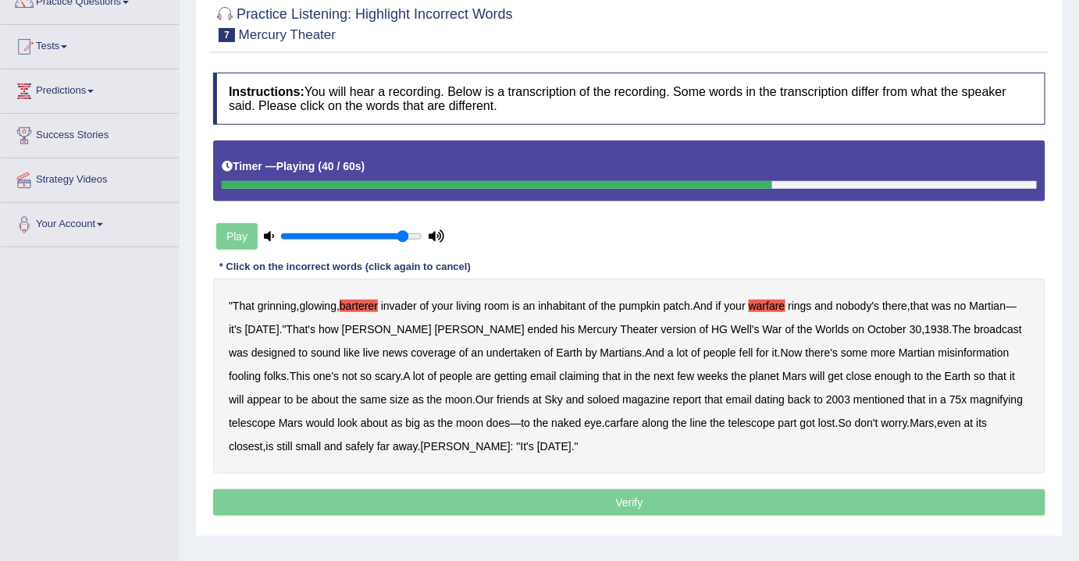
click at [587, 399] on b "soloed" at bounding box center [603, 399] width 32 height 12
click at [605, 422] on b "carfare" at bounding box center [622, 423] width 34 height 12
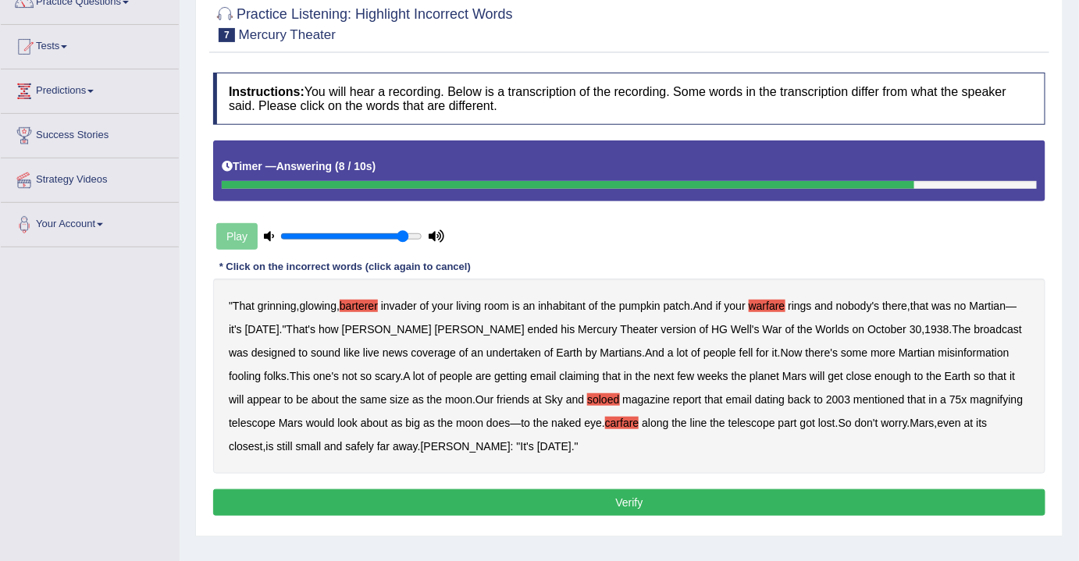
click at [634, 507] on button "Verify" at bounding box center [629, 502] width 832 height 27
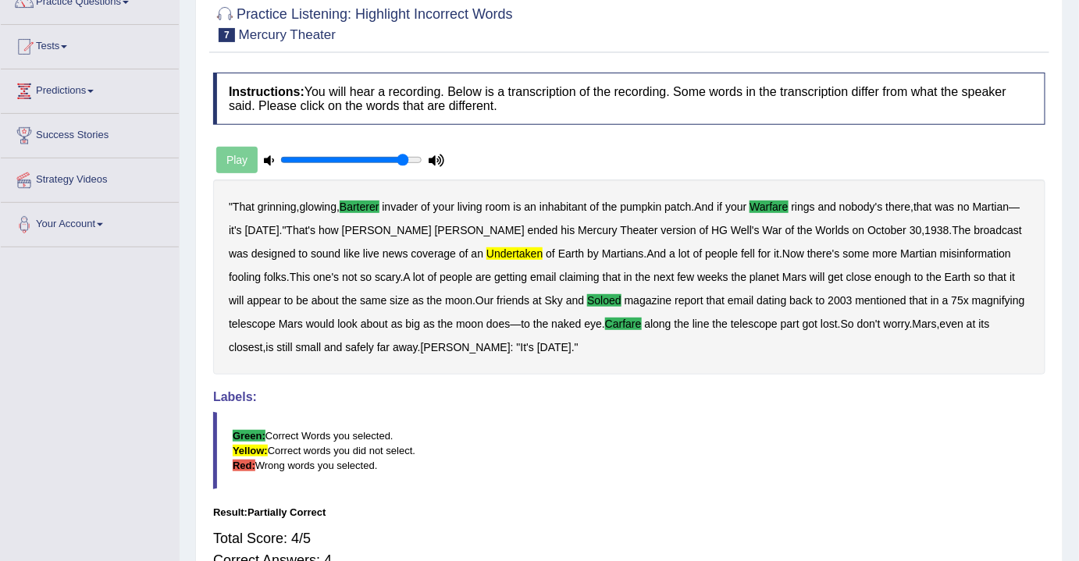
click at [486, 251] on b "undertaken" at bounding box center [514, 253] width 56 height 12
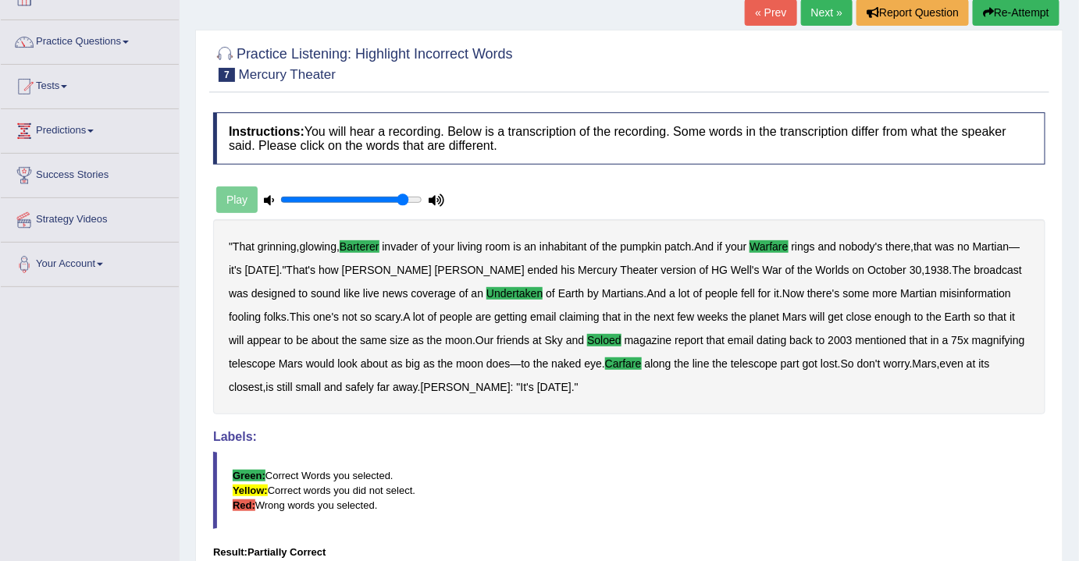
scroll to position [0, 0]
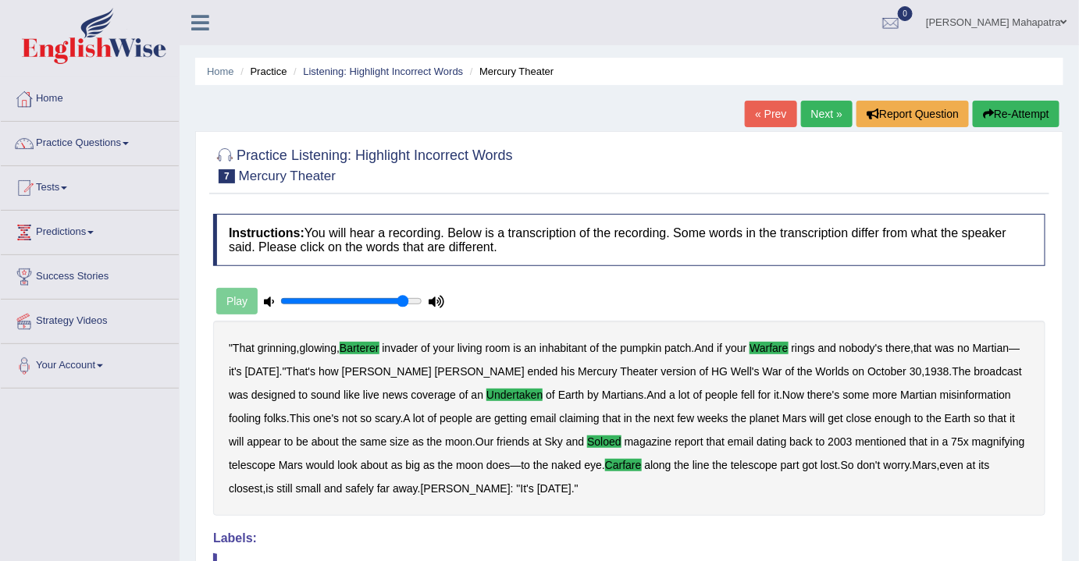
click at [803, 122] on link "Next »" at bounding box center [827, 114] width 52 height 27
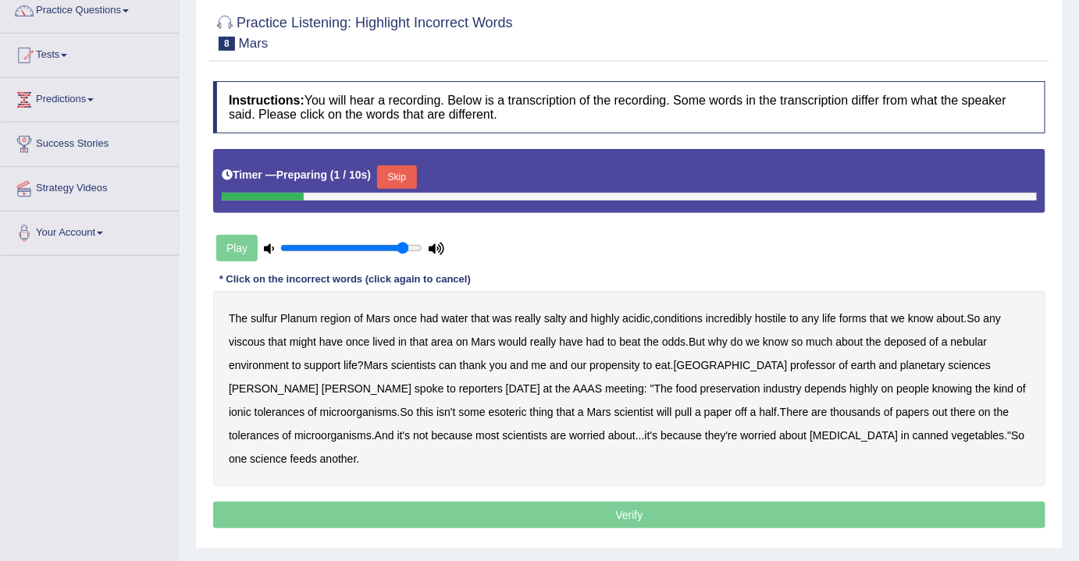
scroll to position [141, 0]
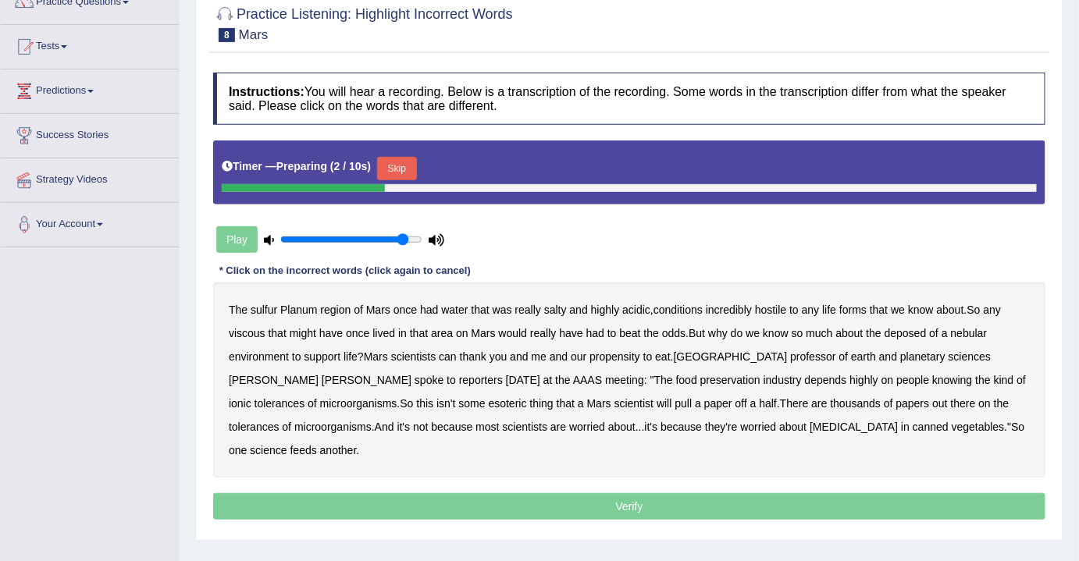
click at [401, 162] on button "Skip" at bounding box center [396, 168] width 39 height 23
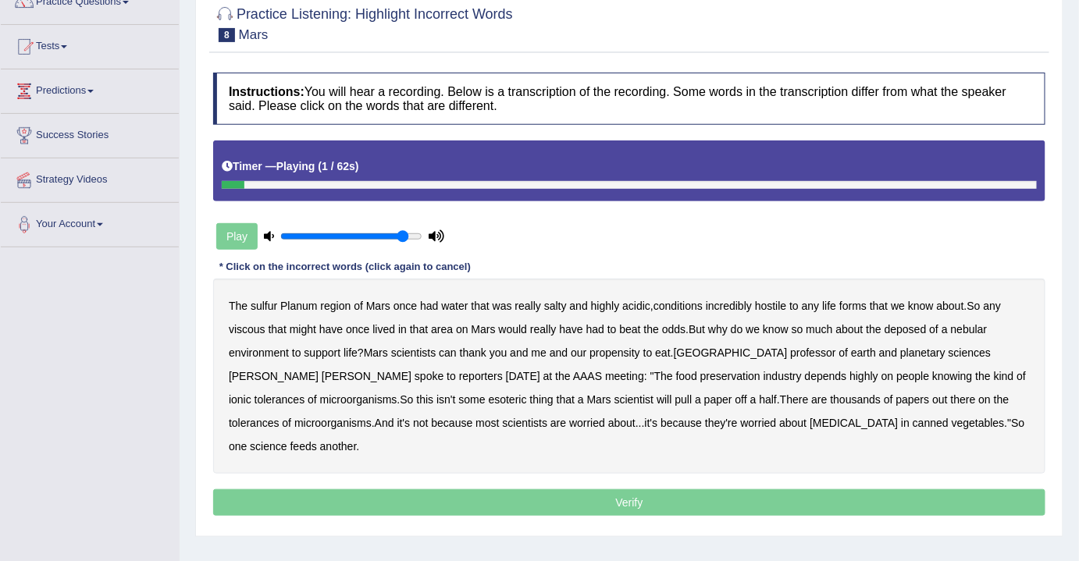
click at [265, 309] on b "sulfur" at bounding box center [264, 306] width 27 height 12
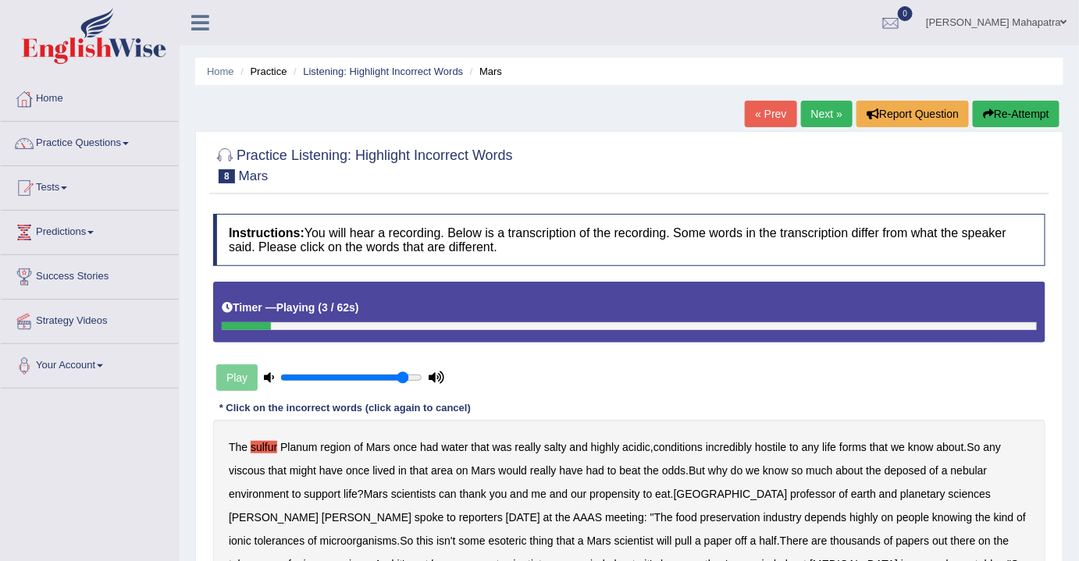
scroll to position [0, 0]
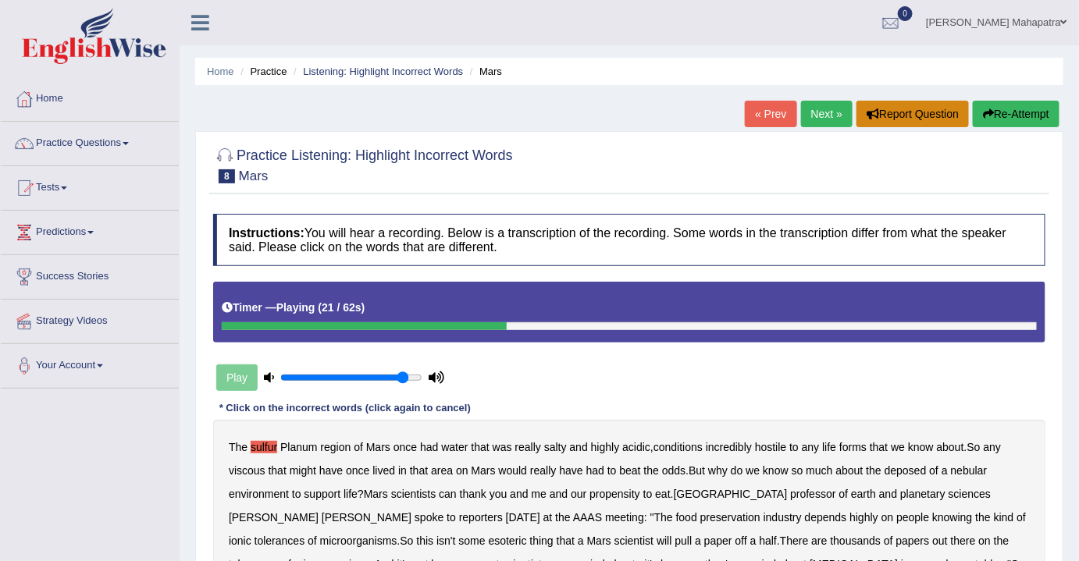
click at [899, 117] on button "Report Question" at bounding box center [912, 114] width 112 height 27
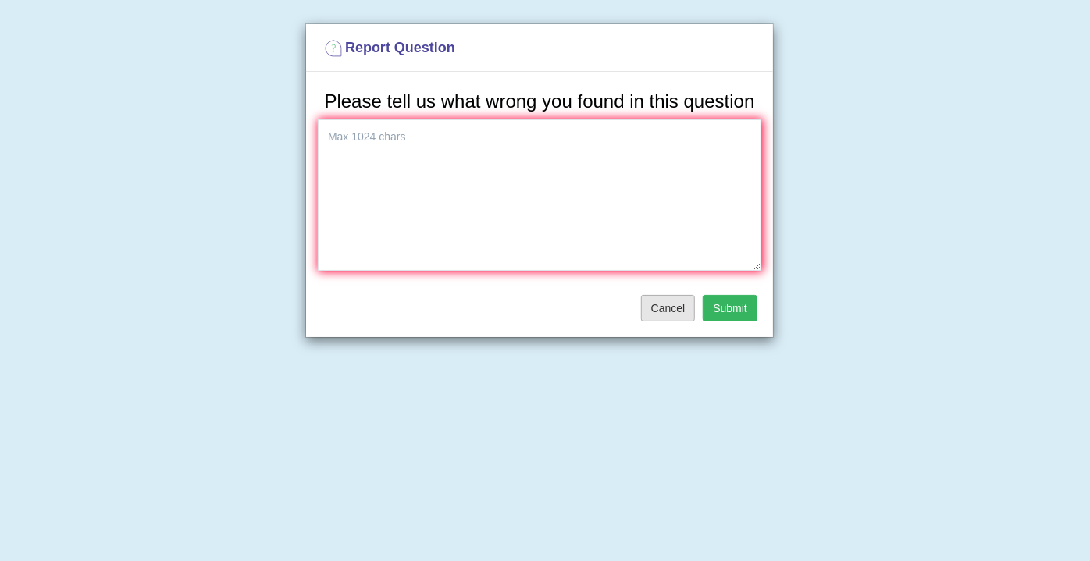
click at [653, 318] on button "Cancel" at bounding box center [668, 308] width 55 height 27
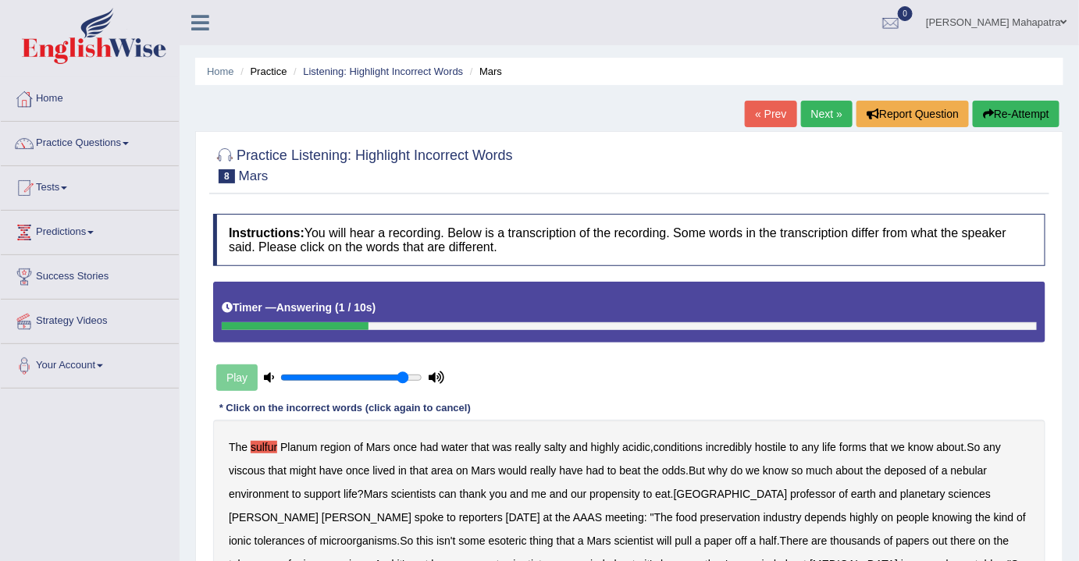
click at [1000, 118] on button "Re-Attempt" at bounding box center [1016, 114] width 87 height 27
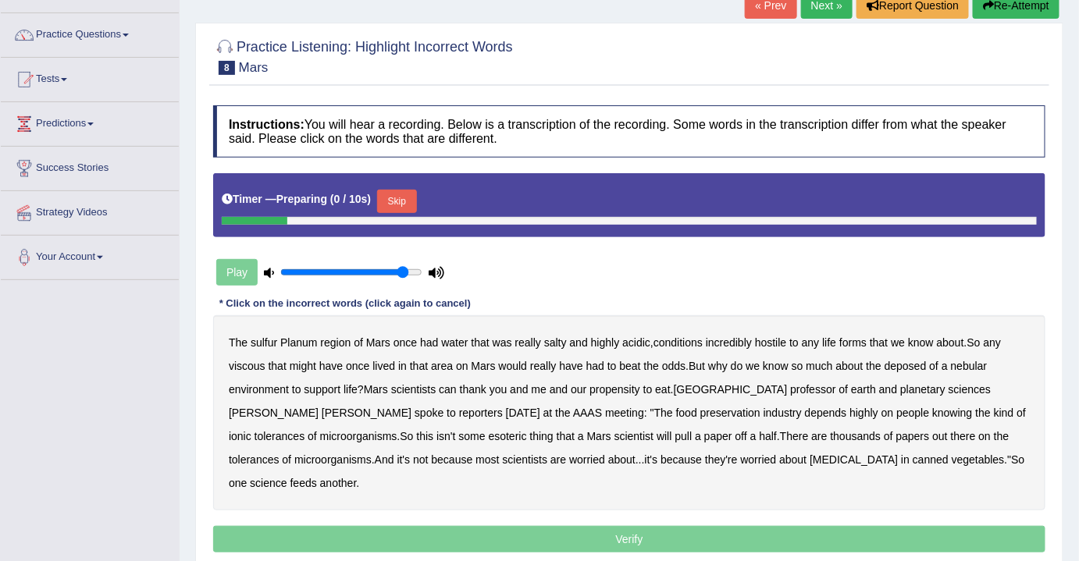
click at [414, 201] on button "Skip" at bounding box center [396, 201] width 39 height 23
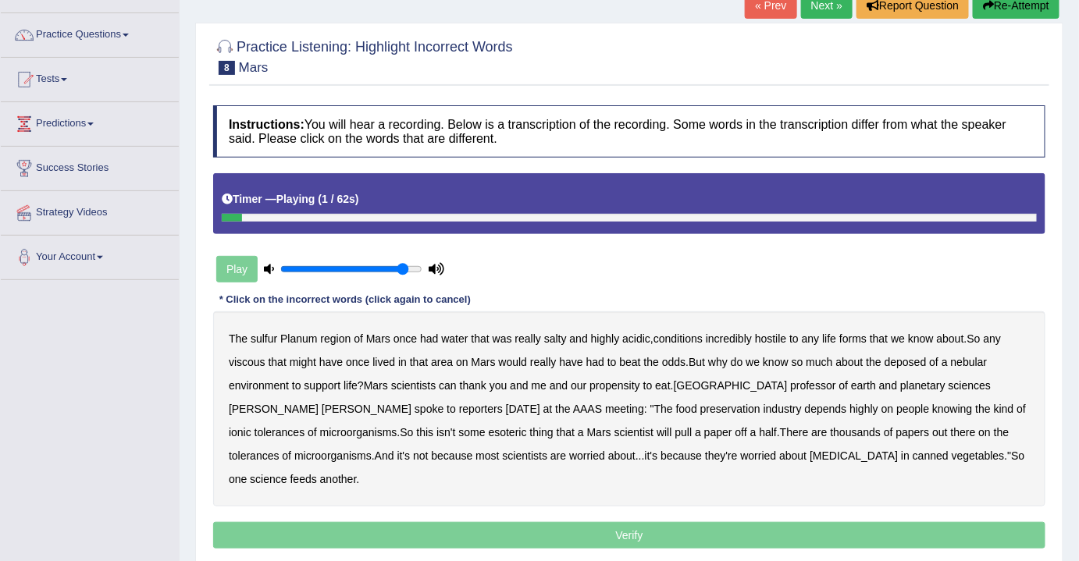
click at [261, 339] on b "sulfur" at bounding box center [264, 339] width 27 height 12
click at [253, 364] on b "viscous" at bounding box center [247, 362] width 37 height 12
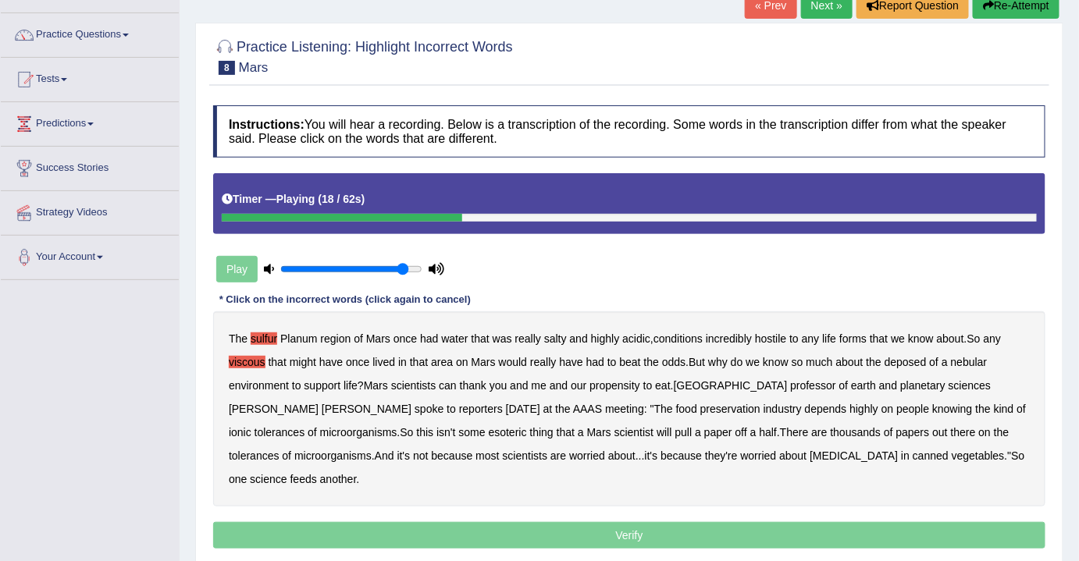
click at [904, 362] on b "deposed" at bounding box center [906, 362] width 42 height 12
click at [978, 361] on b "nebular" at bounding box center [969, 362] width 37 height 12
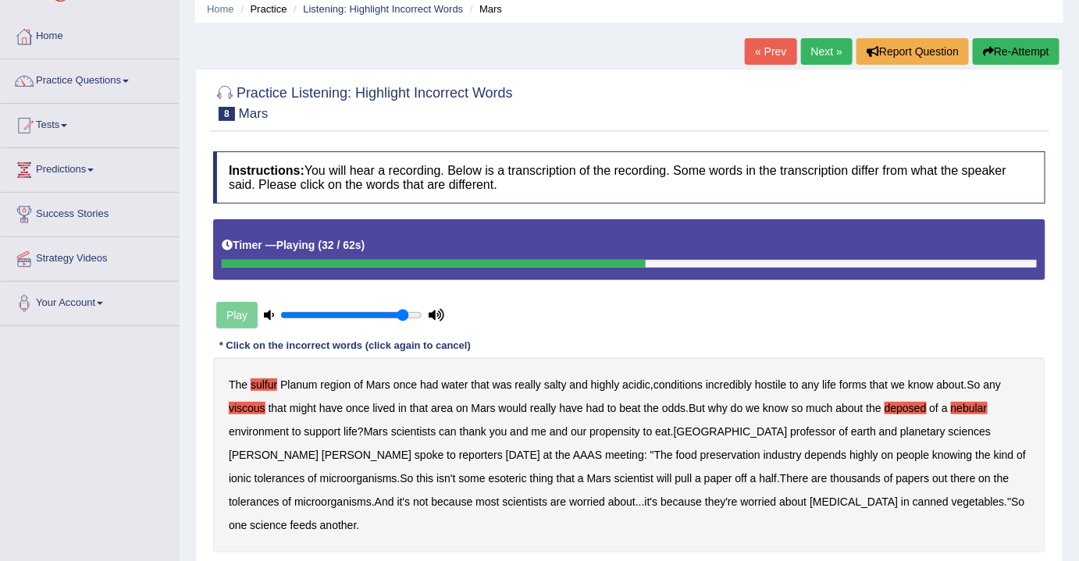
scroll to position [37, 0]
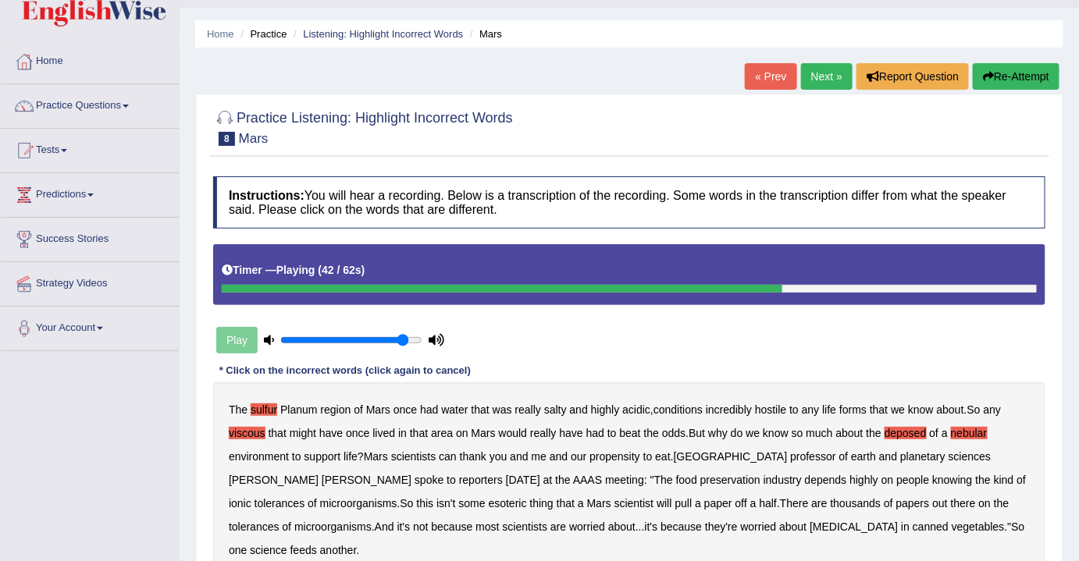
click at [1009, 84] on button "Re-Attempt" at bounding box center [1016, 76] width 87 height 27
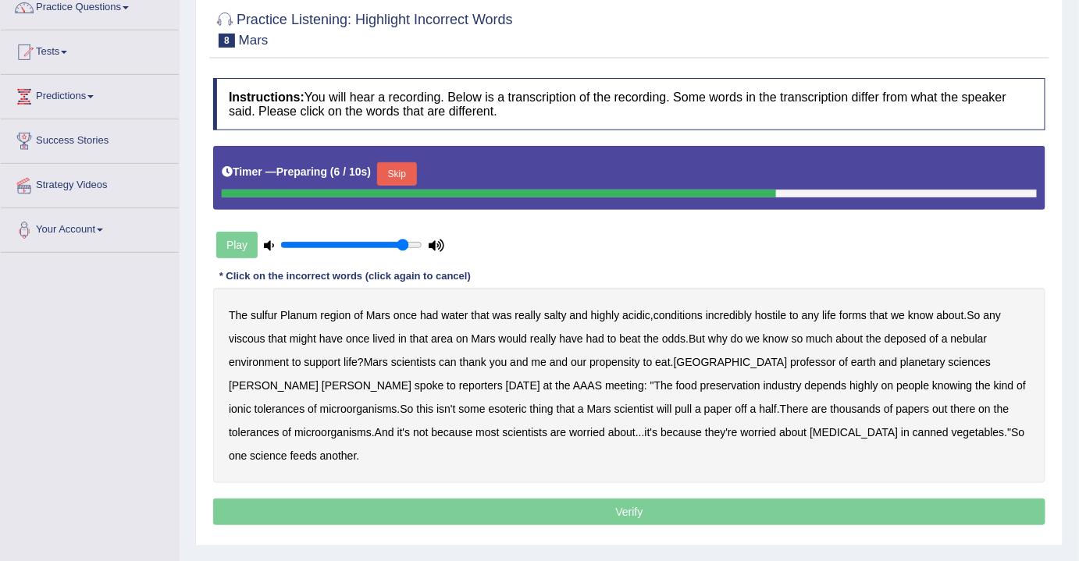
scroll to position [141, 0]
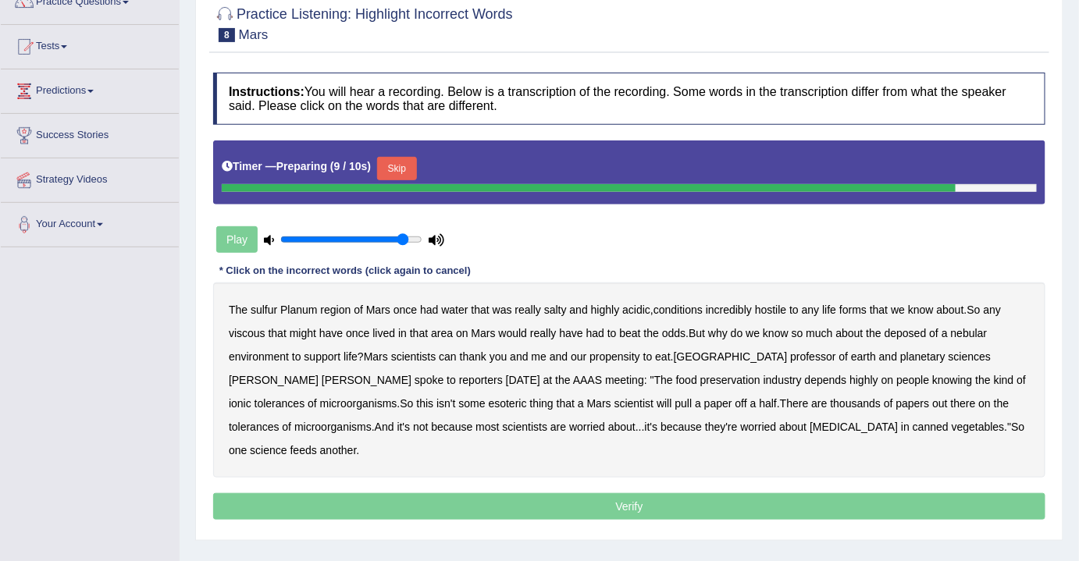
click at [410, 169] on button "Skip" at bounding box center [396, 168] width 39 height 23
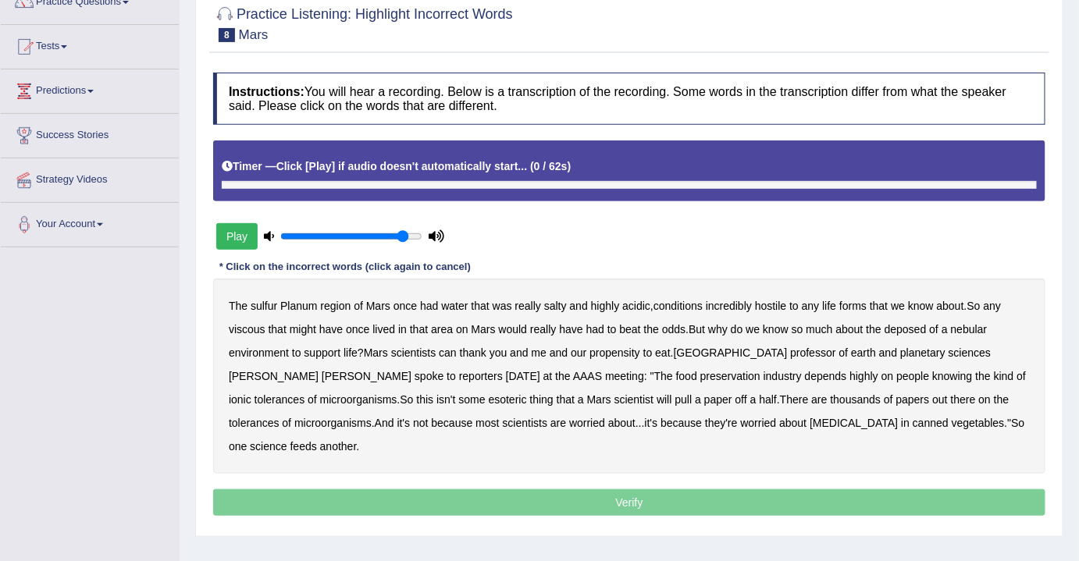
click at [410, 169] on b "Click [Play] if audio doesn't automatically start..." at bounding box center [401, 166] width 251 height 12
click at [264, 303] on b "sulfur" at bounding box center [264, 306] width 27 height 12
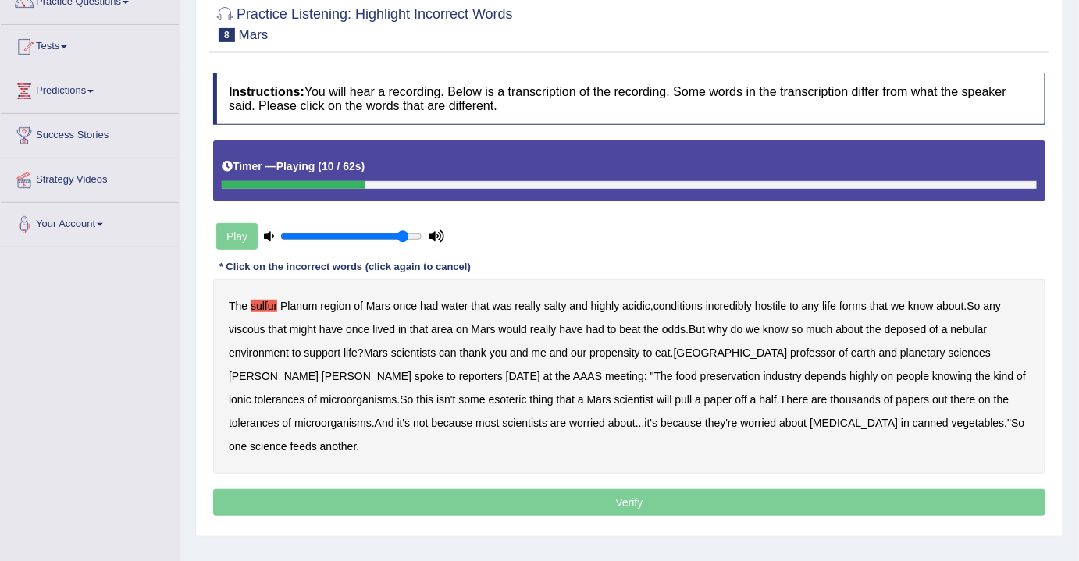
click at [254, 331] on b "viscous" at bounding box center [247, 329] width 37 height 12
click at [908, 330] on b "deposed" at bounding box center [906, 329] width 42 height 12
click at [975, 328] on b "nebular" at bounding box center [969, 329] width 37 height 12
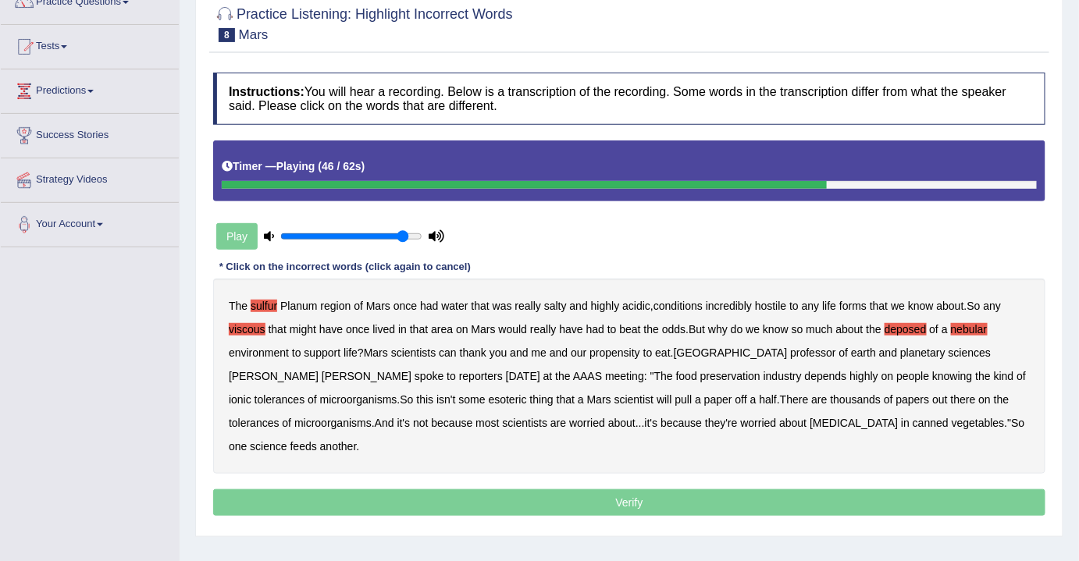
click at [760, 397] on b "half" at bounding box center [769, 399] width 18 height 12
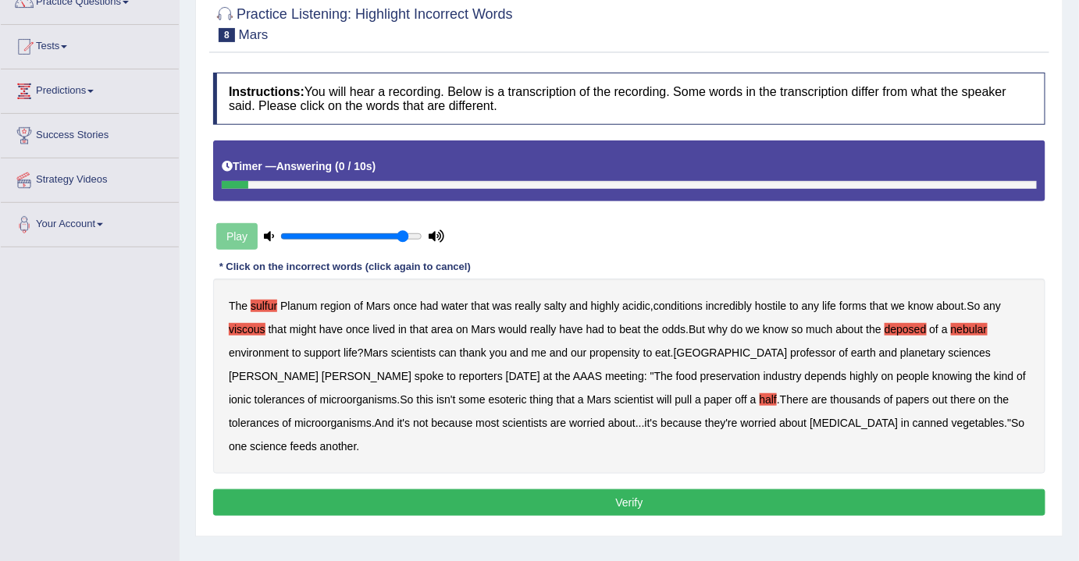
drag, startPoint x: 633, startPoint y: 471, endPoint x: 541, endPoint y: 450, distance: 94.5
click at [632, 489] on button "Verify" at bounding box center [629, 502] width 832 height 27
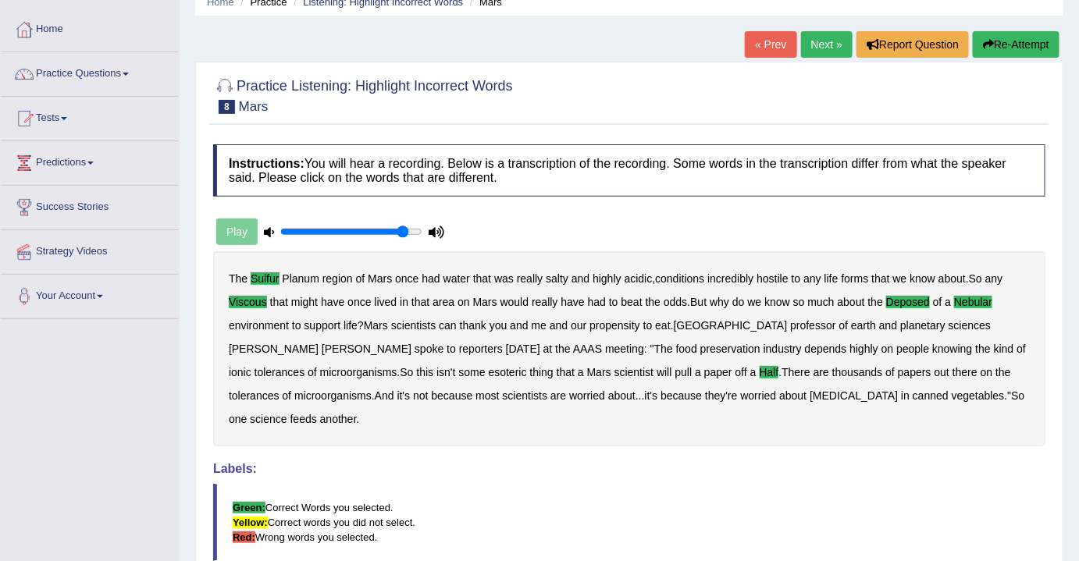
scroll to position [0, 0]
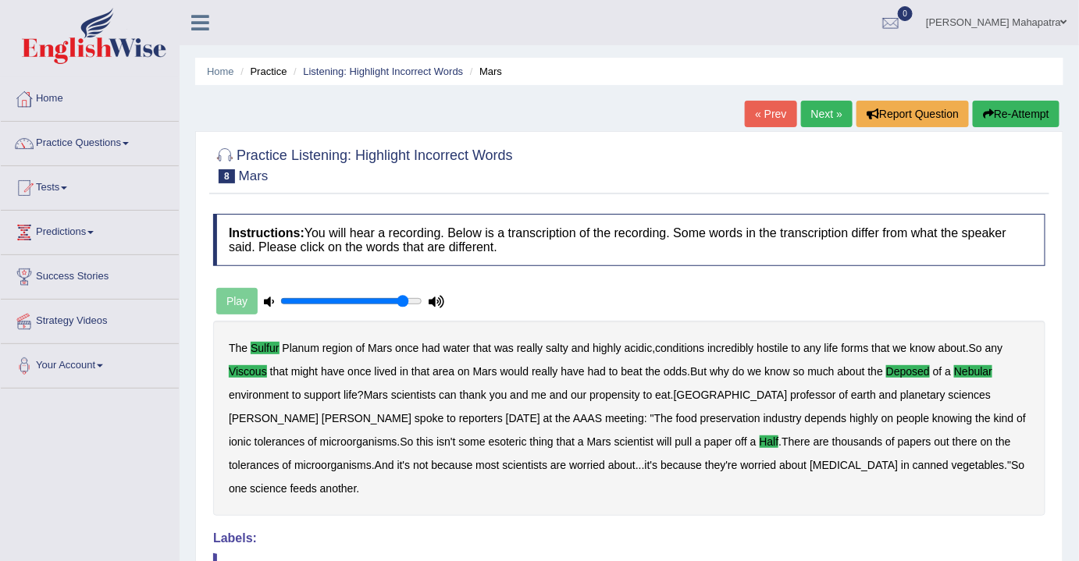
click at [824, 122] on link "Next »" at bounding box center [827, 114] width 52 height 27
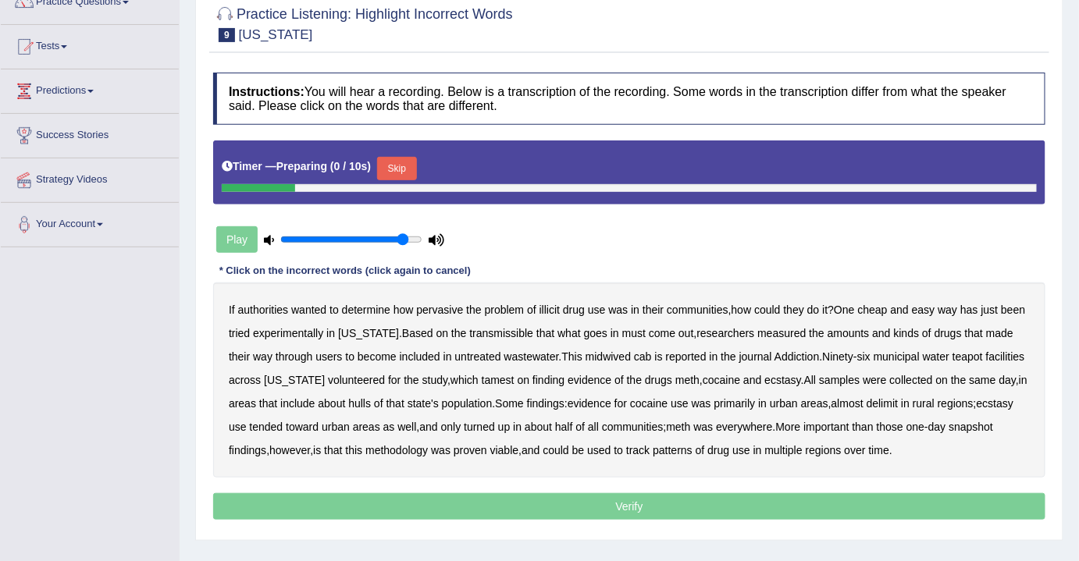
click at [407, 169] on button "Skip" at bounding box center [396, 168] width 39 height 23
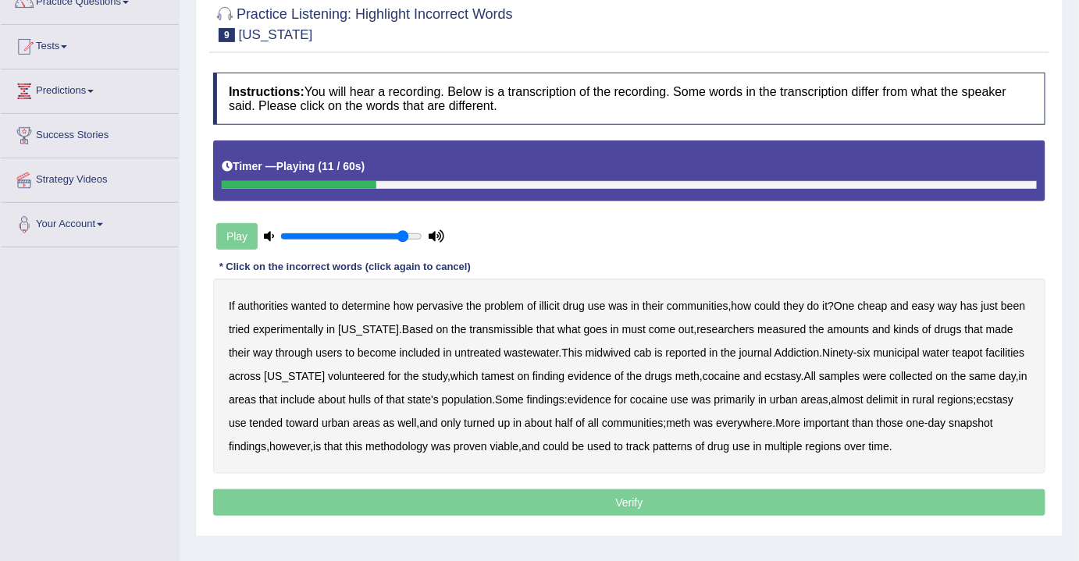
click at [508, 328] on b "transmissible" at bounding box center [501, 329] width 64 height 12
click at [625, 348] on b "midwived" at bounding box center [608, 353] width 45 height 12
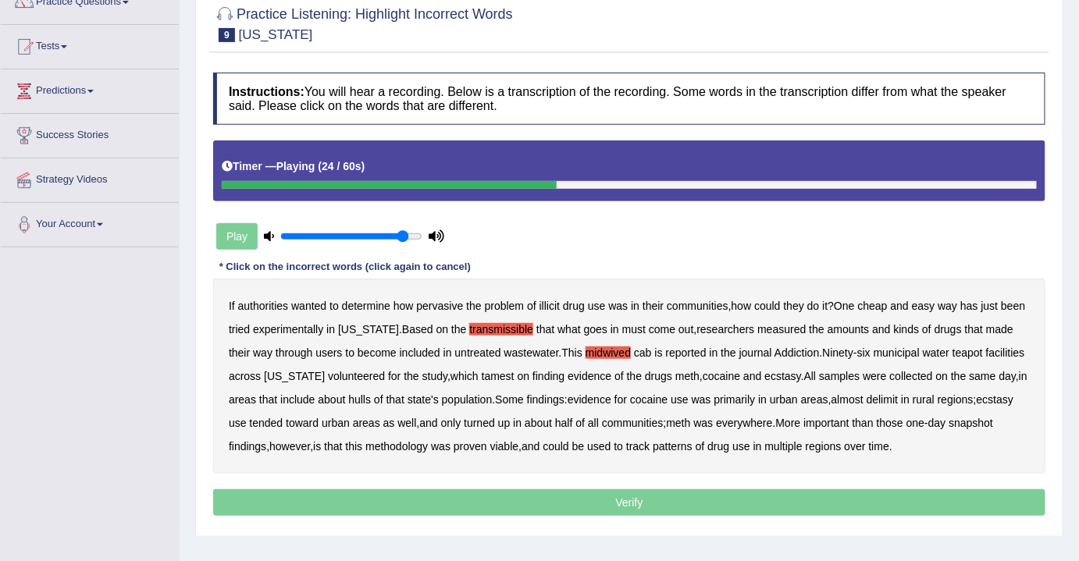
click at [643, 351] on b "cab" at bounding box center [643, 353] width 18 height 12
click at [482, 378] on b "tamest" at bounding box center [498, 376] width 33 height 12
click at [359, 398] on b "hulls" at bounding box center [359, 399] width 23 height 12
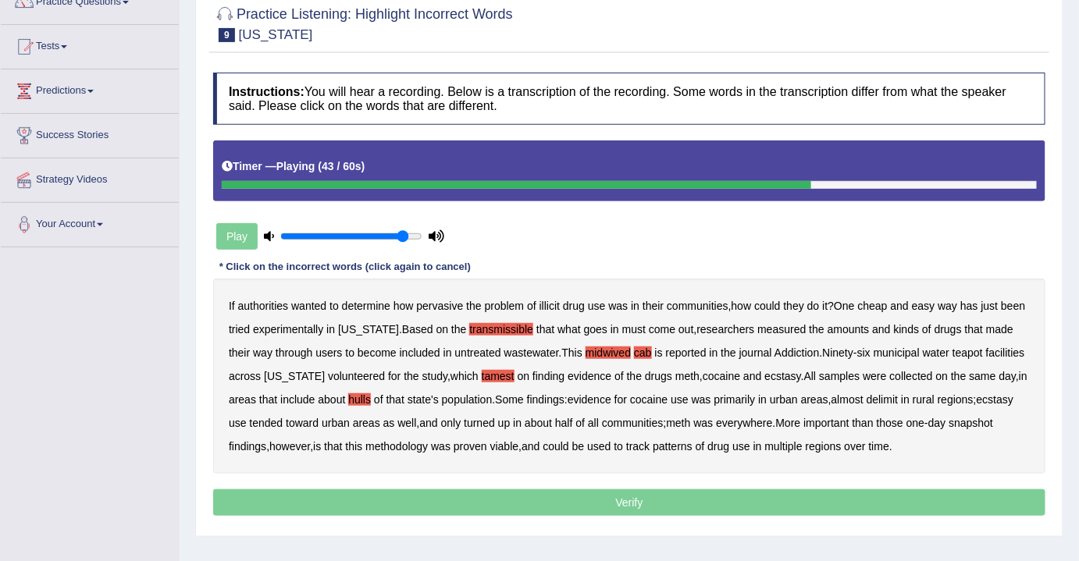
click at [888, 400] on b "delimit" at bounding box center [882, 399] width 31 height 12
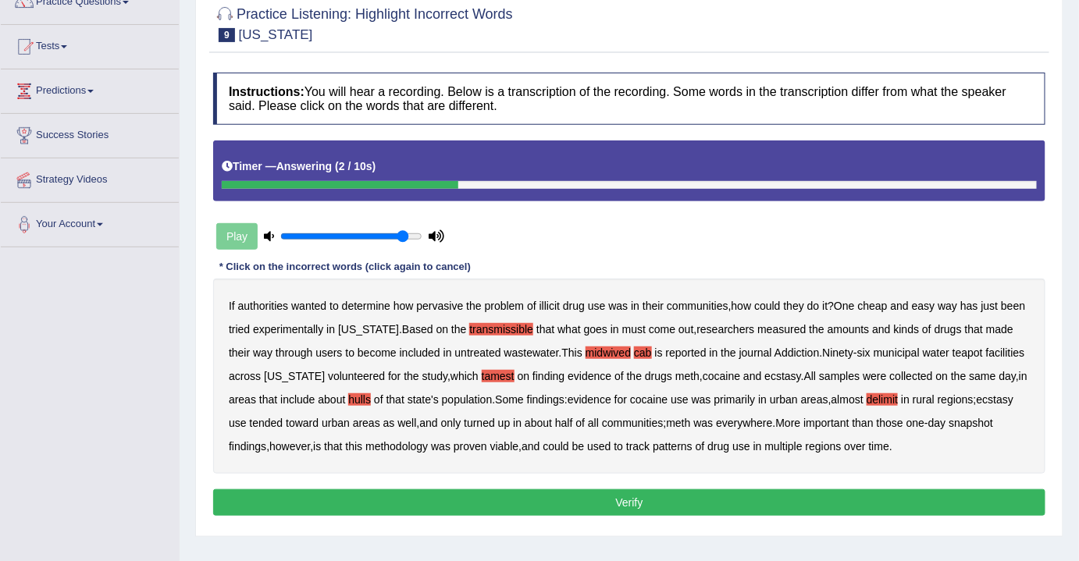
click at [647, 495] on button "Verify" at bounding box center [629, 502] width 832 height 27
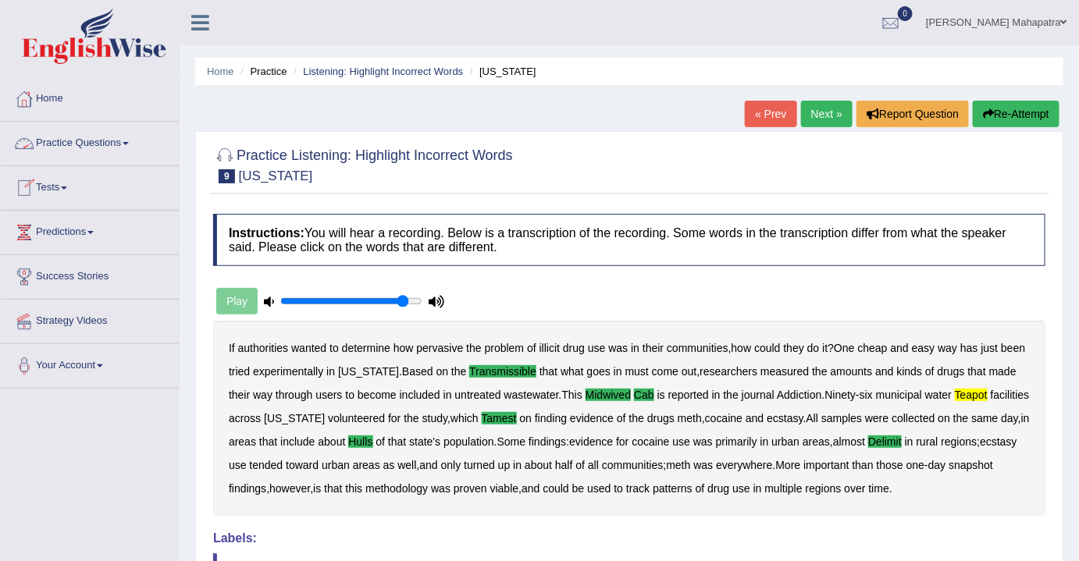
click at [813, 114] on link "Next »" at bounding box center [827, 114] width 52 height 27
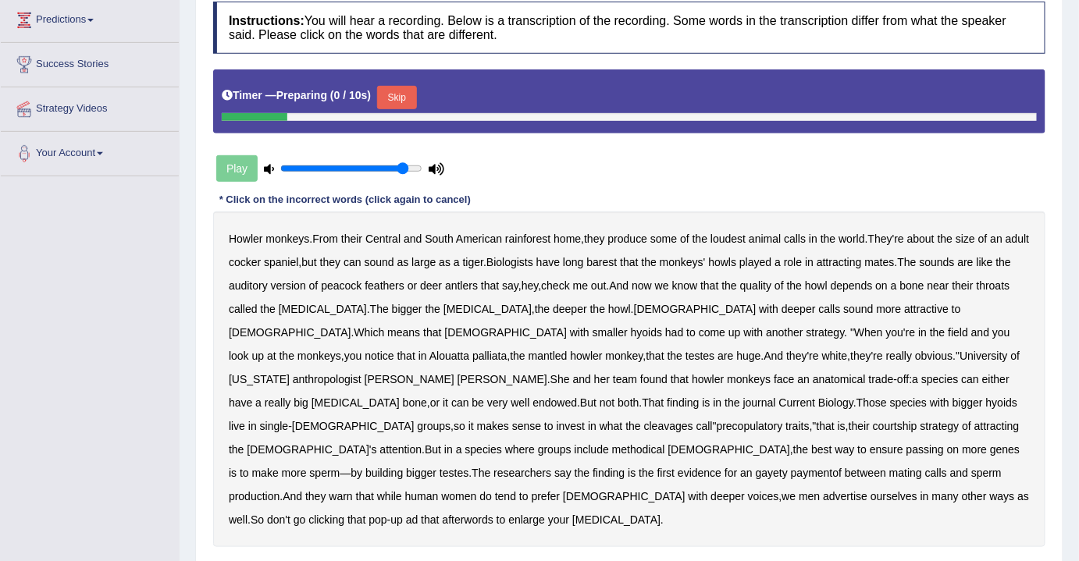
click at [393, 95] on button "Skip" at bounding box center [396, 97] width 39 height 23
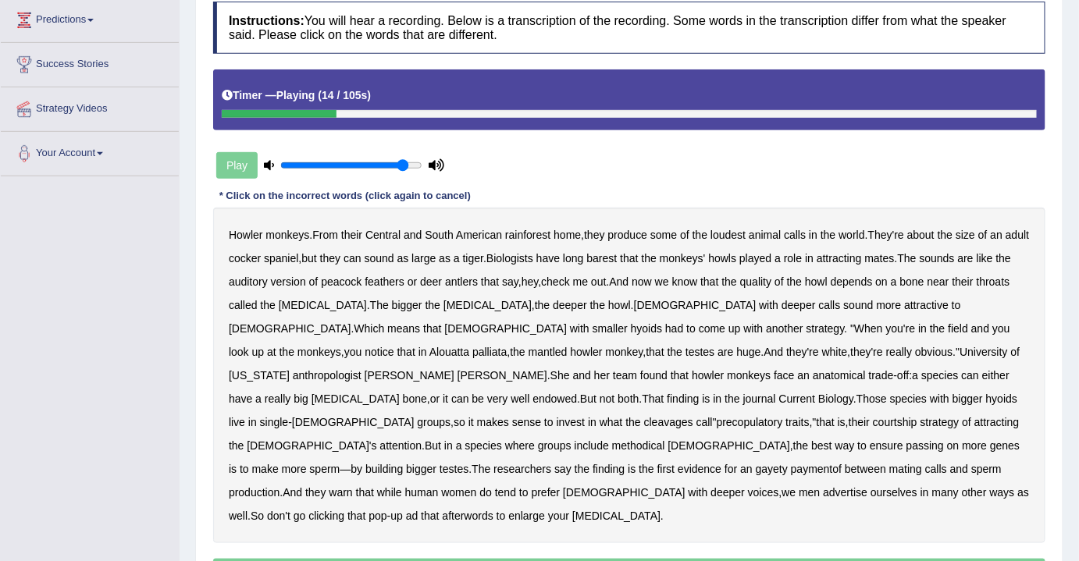
click at [618, 259] on b "barest" at bounding box center [602, 258] width 30 height 12
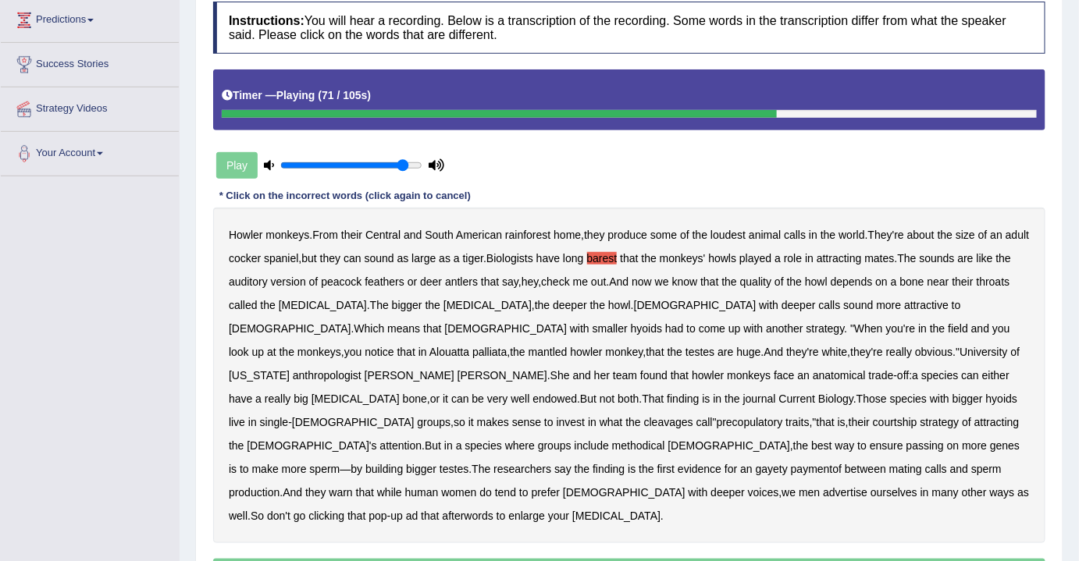
click at [693, 416] on b "cleavages" at bounding box center [668, 422] width 49 height 12
click at [665, 440] on b "methodical" at bounding box center [638, 446] width 53 height 12
click at [756, 463] on b "gayety" at bounding box center [772, 469] width 32 height 12
click at [800, 463] on b "paymentof" at bounding box center [816, 469] width 51 height 12
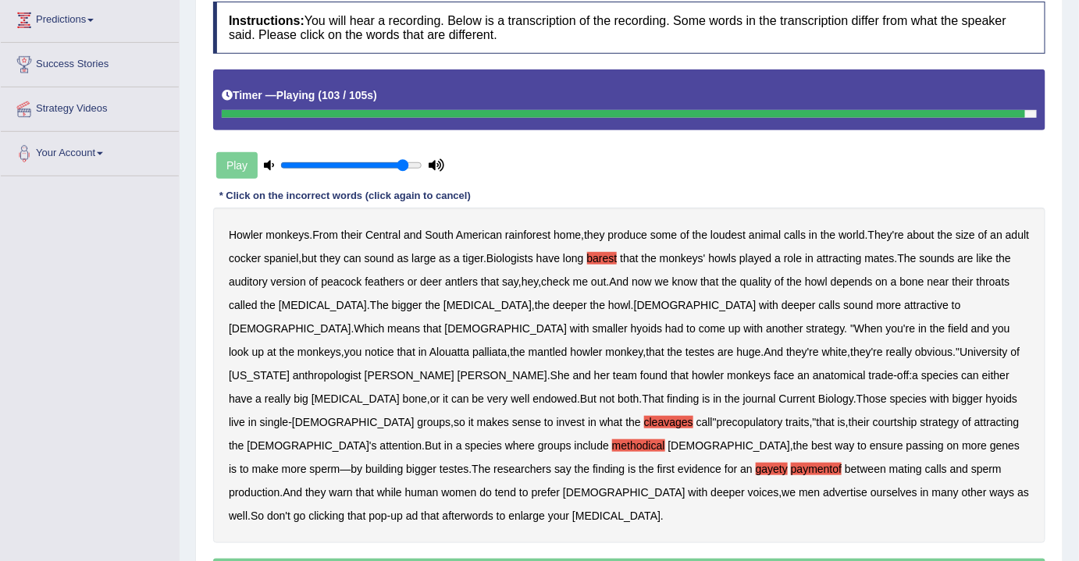
click at [443, 510] on b "afterwords" at bounding box center [468, 516] width 51 height 12
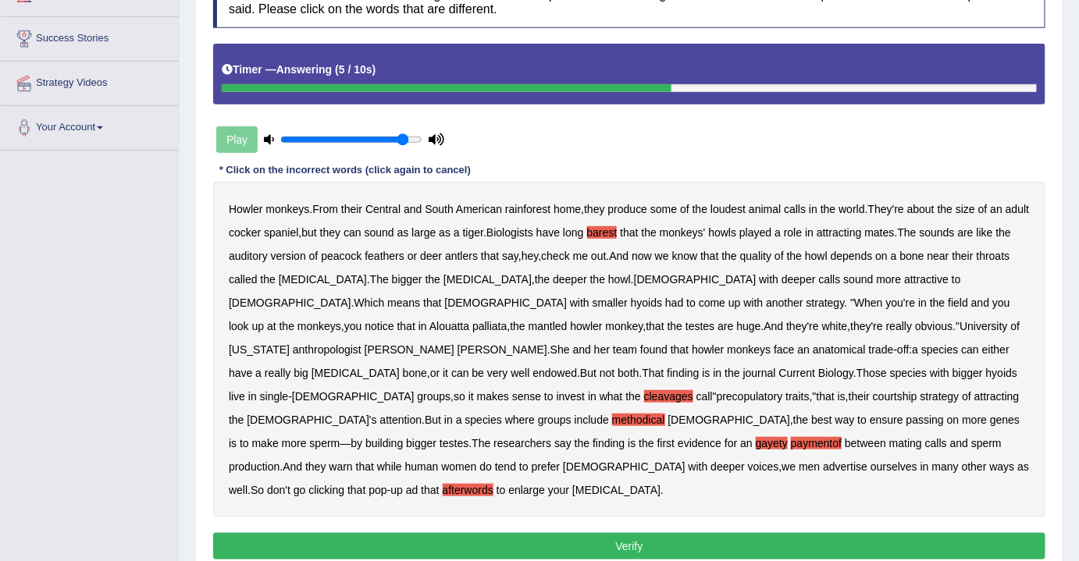
scroll to position [283, 0]
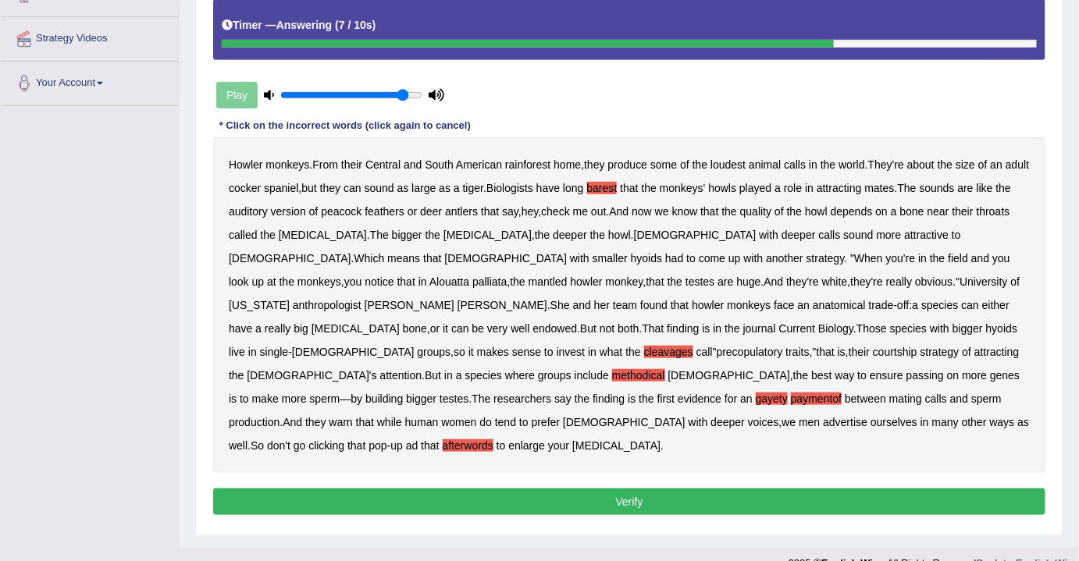
drag, startPoint x: 562, startPoint y: 475, endPoint x: 541, endPoint y: 473, distance: 21.1
click at [562, 489] on button "Verify" at bounding box center [629, 502] width 832 height 27
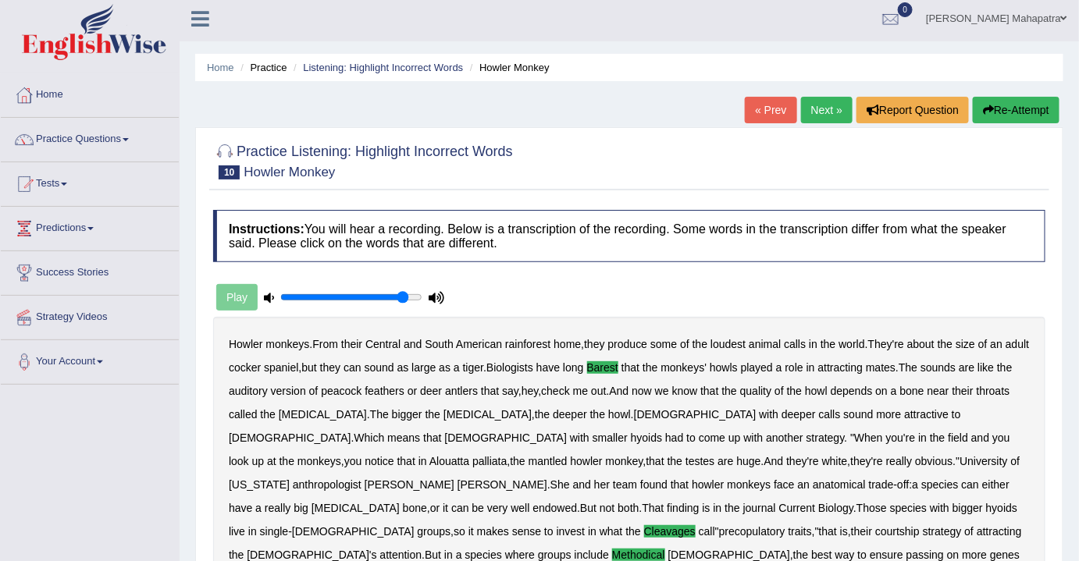
scroll to position [0, 0]
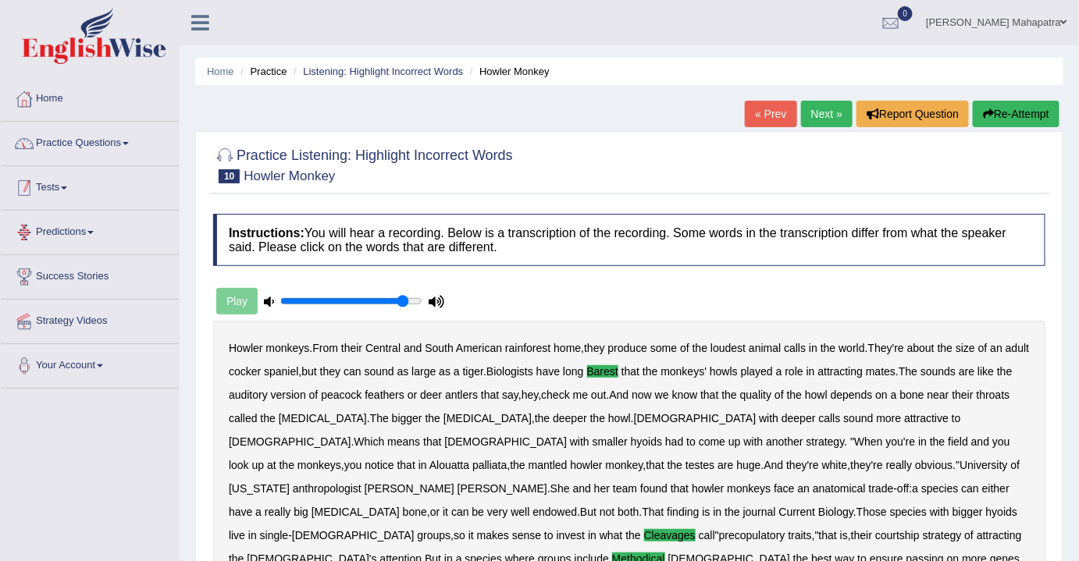
click at [115, 143] on link "Practice Questions" at bounding box center [90, 141] width 178 height 39
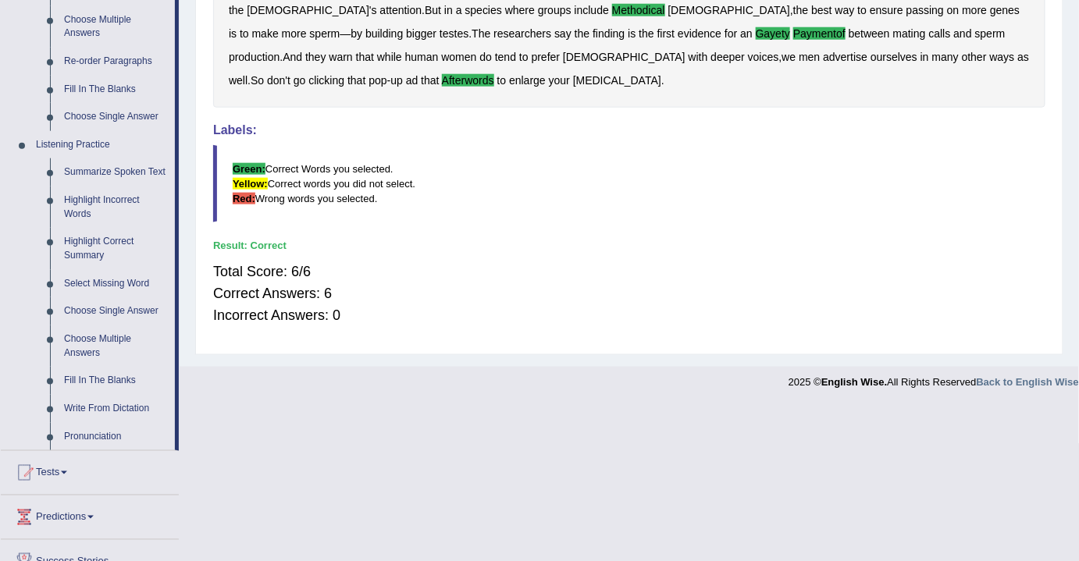
scroll to position [568, 0]
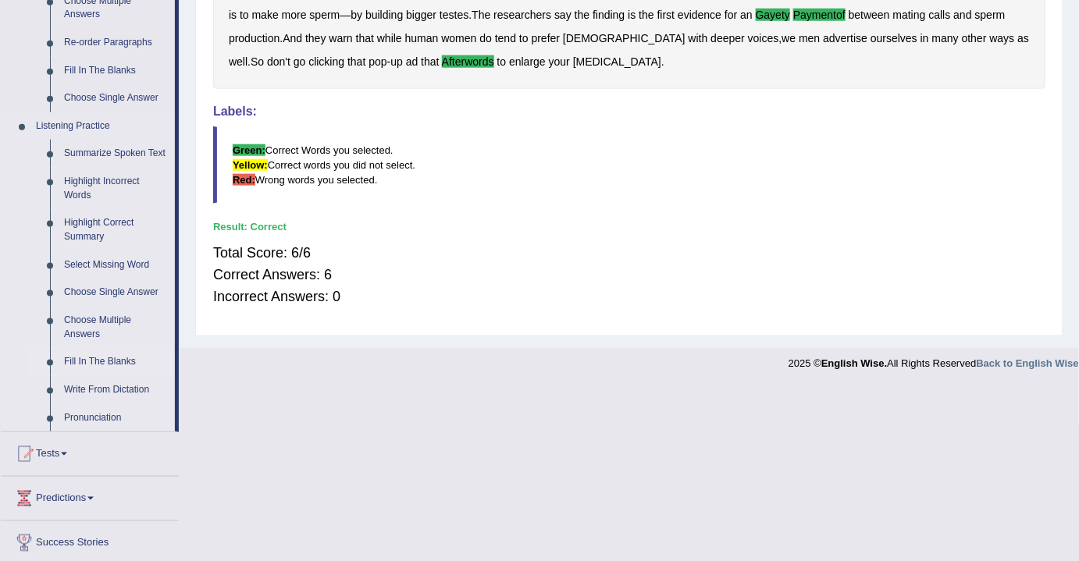
click at [99, 358] on link "Fill In The Blanks" at bounding box center [116, 362] width 118 height 28
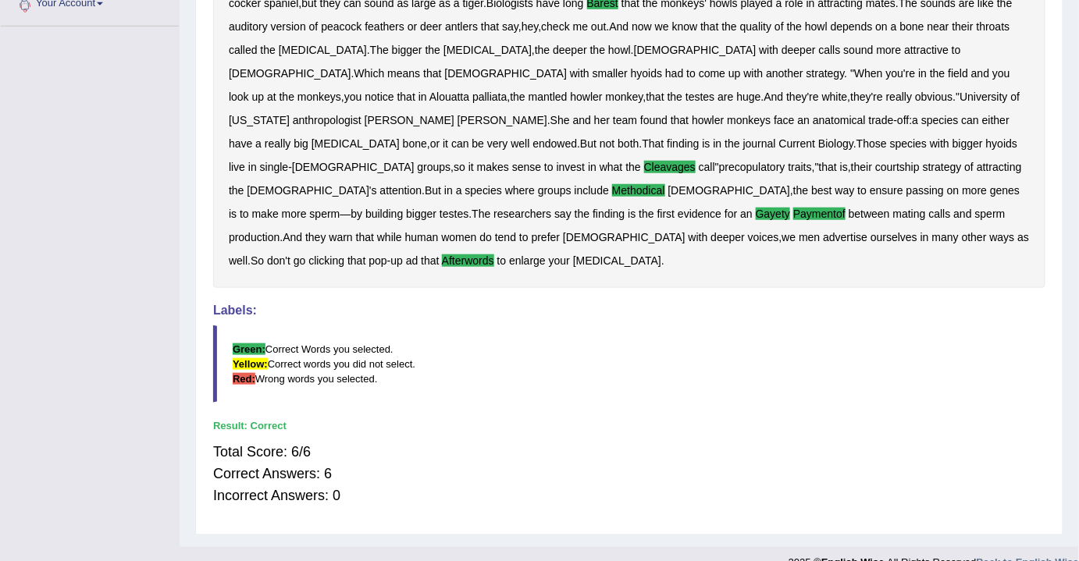
scroll to position [191, 0]
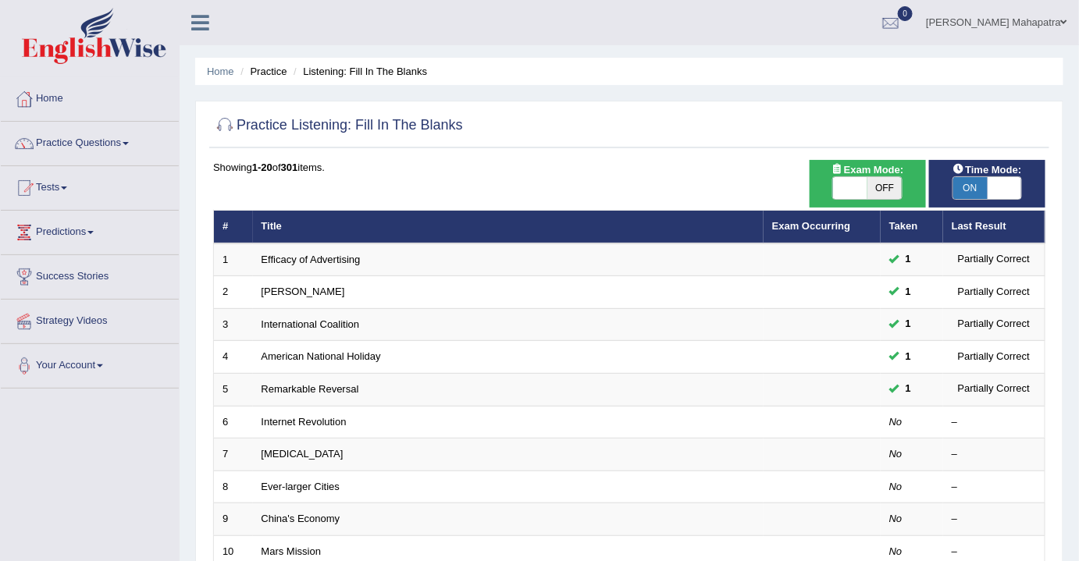
click at [878, 188] on span "OFF" at bounding box center [884, 188] width 34 height 22
checkbox input "true"
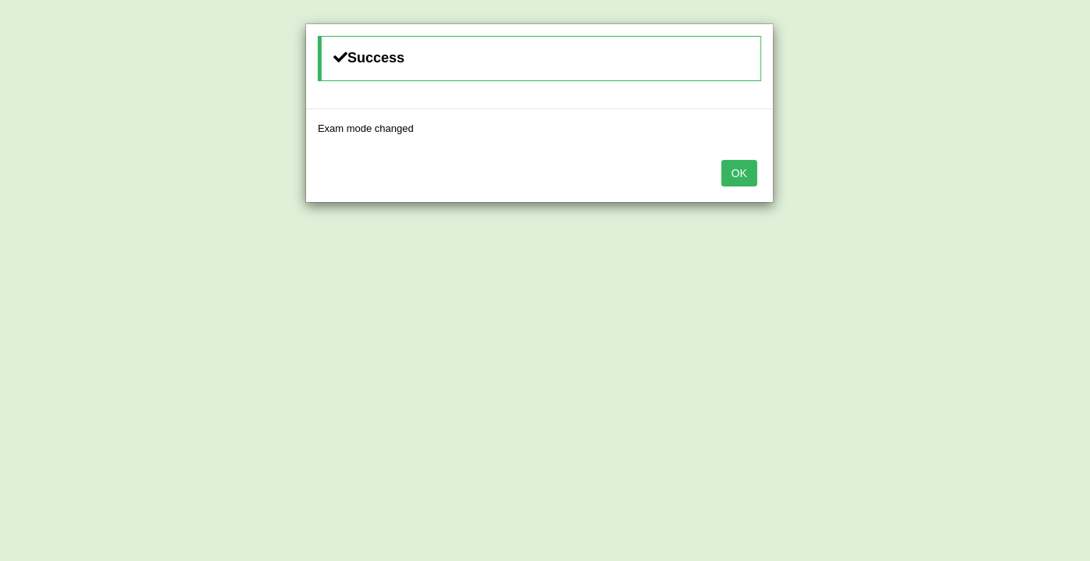
click at [749, 168] on button "OK" at bounding box center [739, 173] width 36 height 27
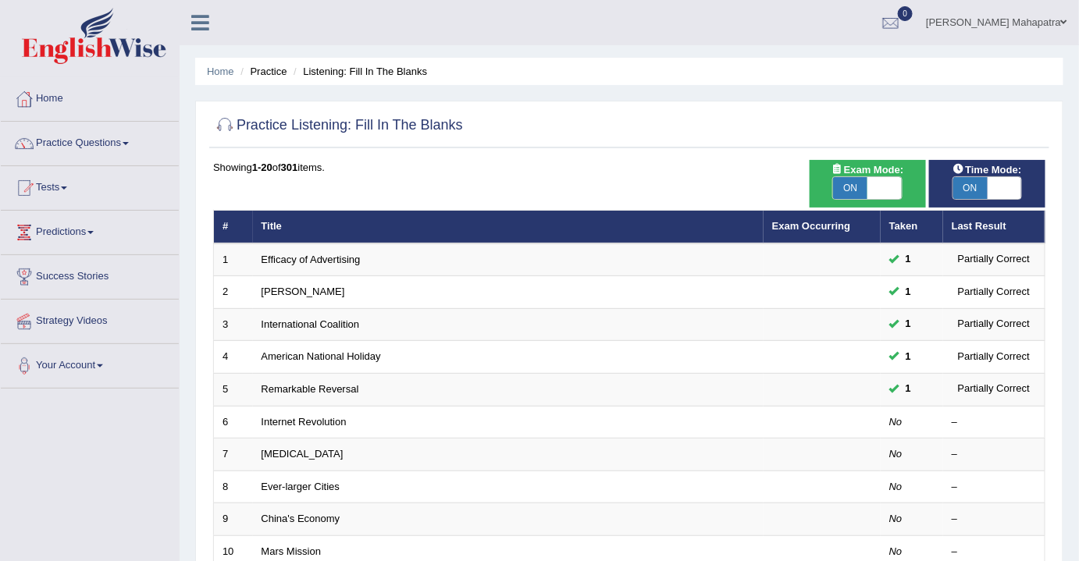
scroll to position [1, 0]
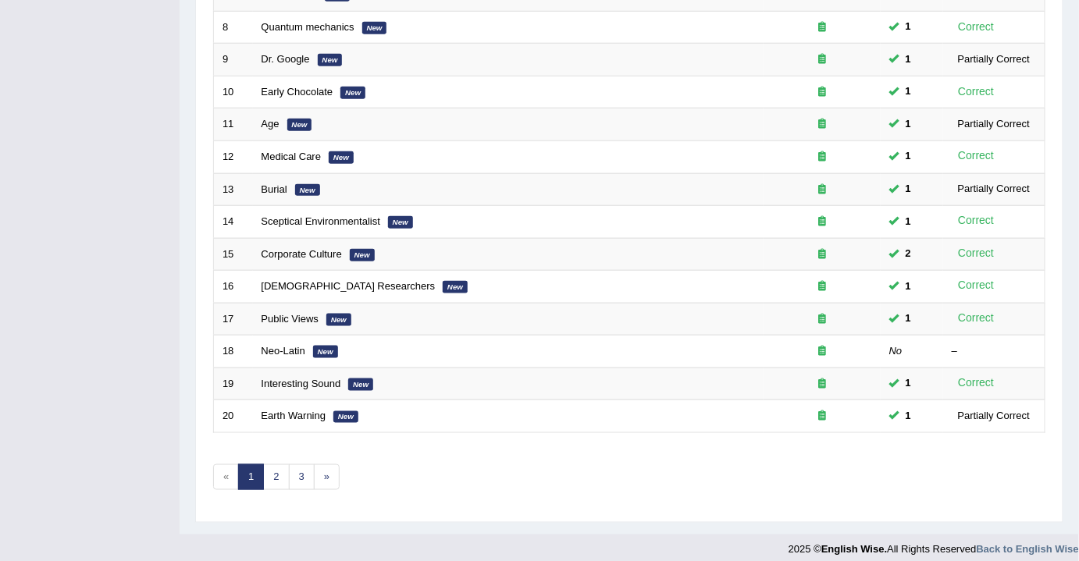
scroll to position [465, 0]
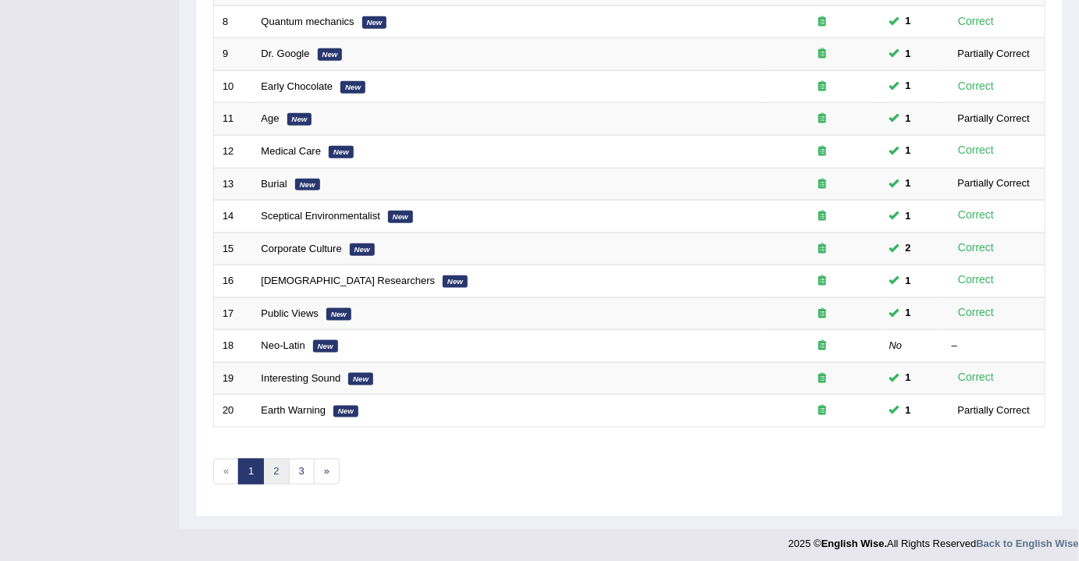
click at [277, 463] on link "2" at bounding box center [276, 472] width 26 height 26
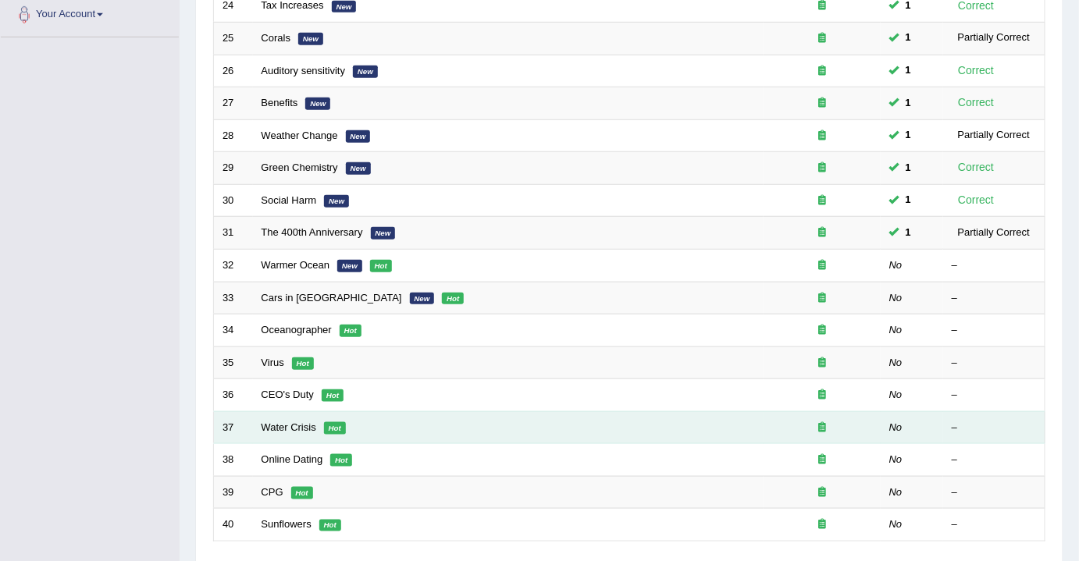
scroll to position [465, 0]
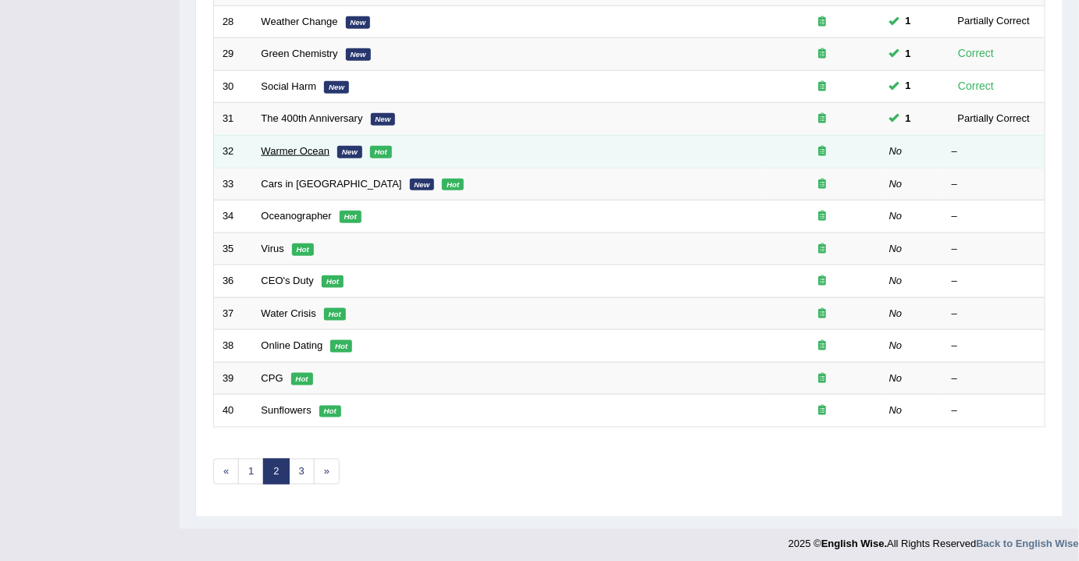
click at [279, 146] on link "Warmer Ocean" at bounding box center [296, 151] width 69 height 12
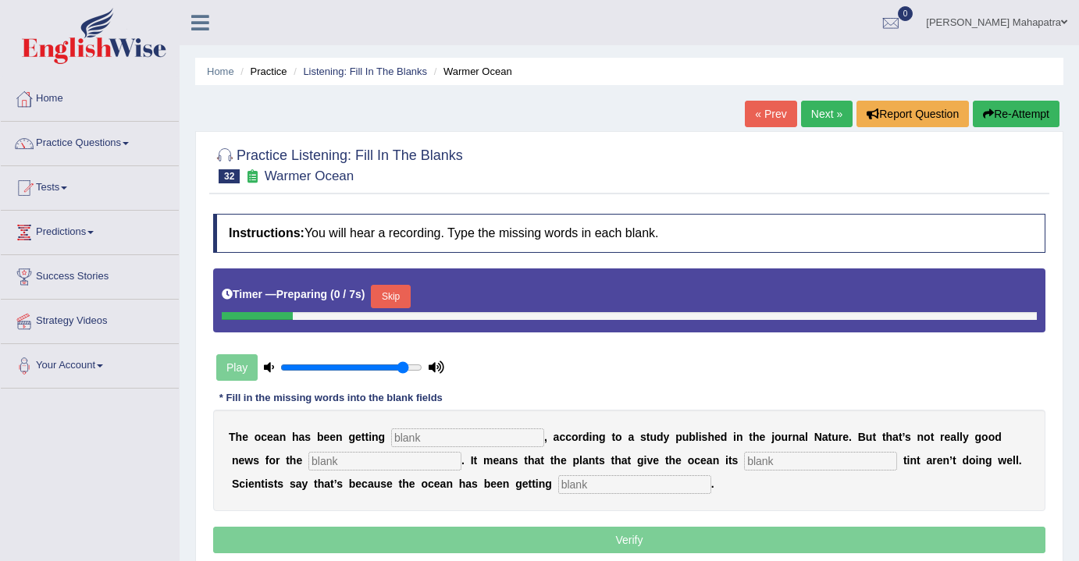
click at [384, 297] on button "Skip" at bounding box center [390, 296] width 39 height 23
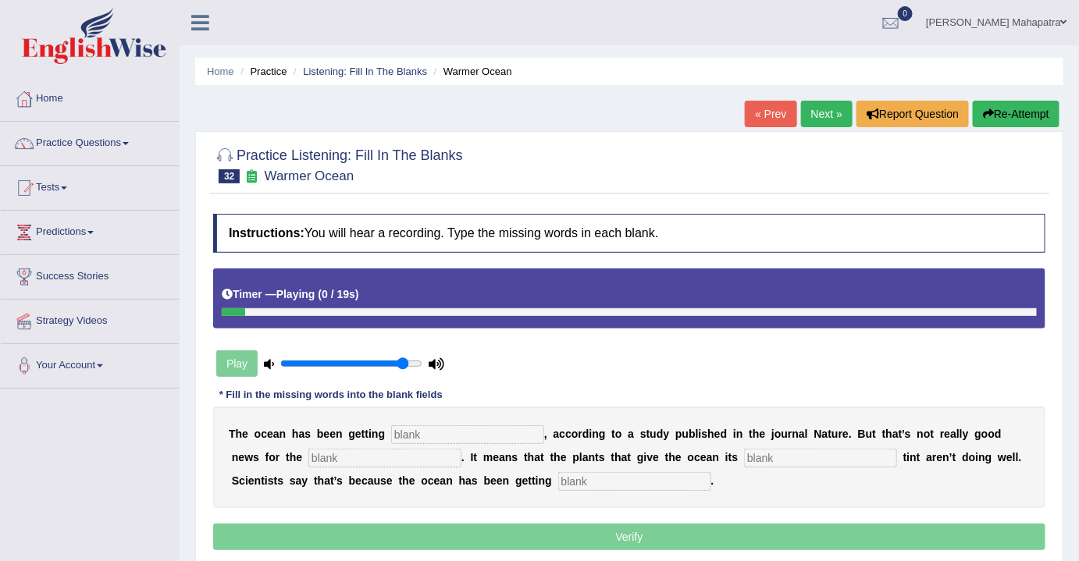
click at [462, 430] on input "text" at bounding box center [467, 434] width 153 height 19
type input "bluer"
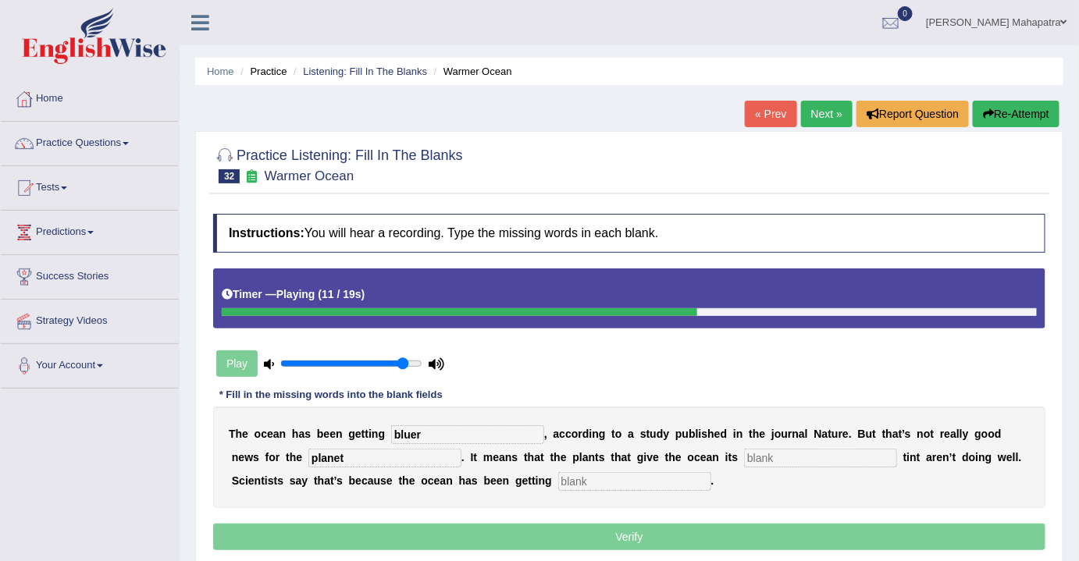
type input "planet"
type input "green"
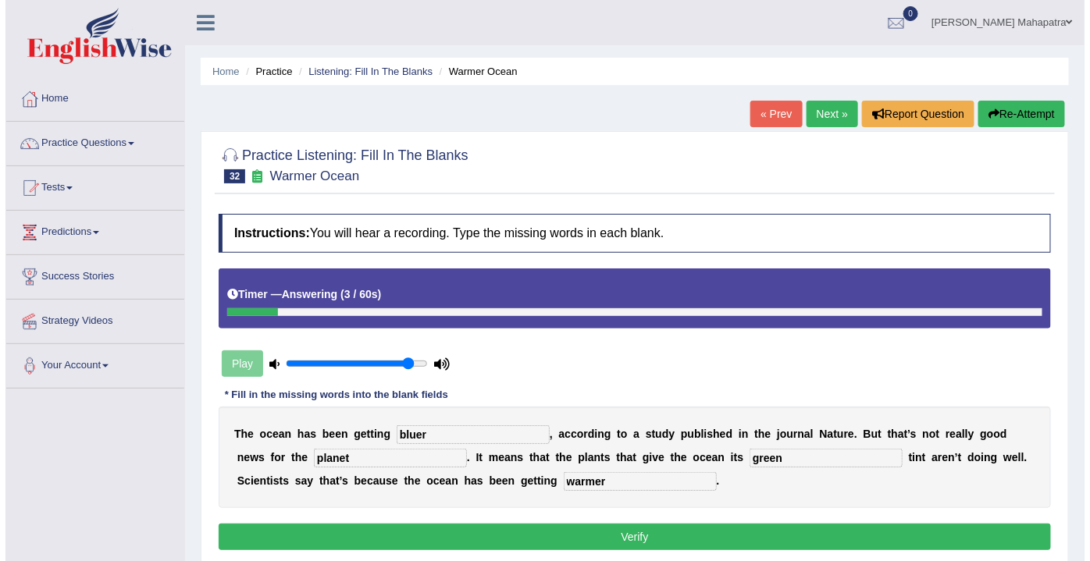
scroll to position [70, 0]
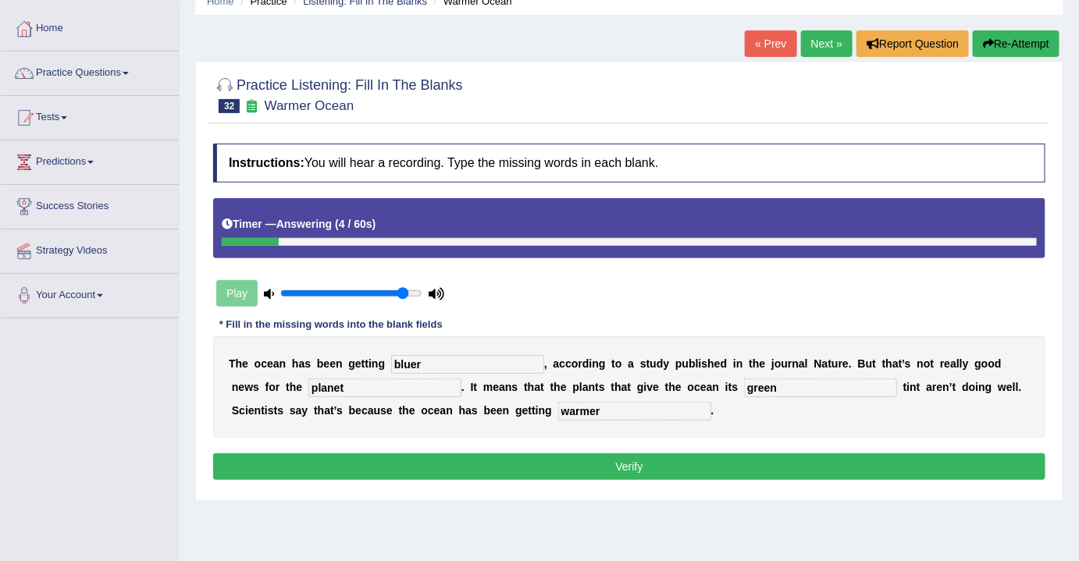
type input "warmer"
click at [582, 472] on button "Verify" at bounding box center [629, 467] width 832 height 27
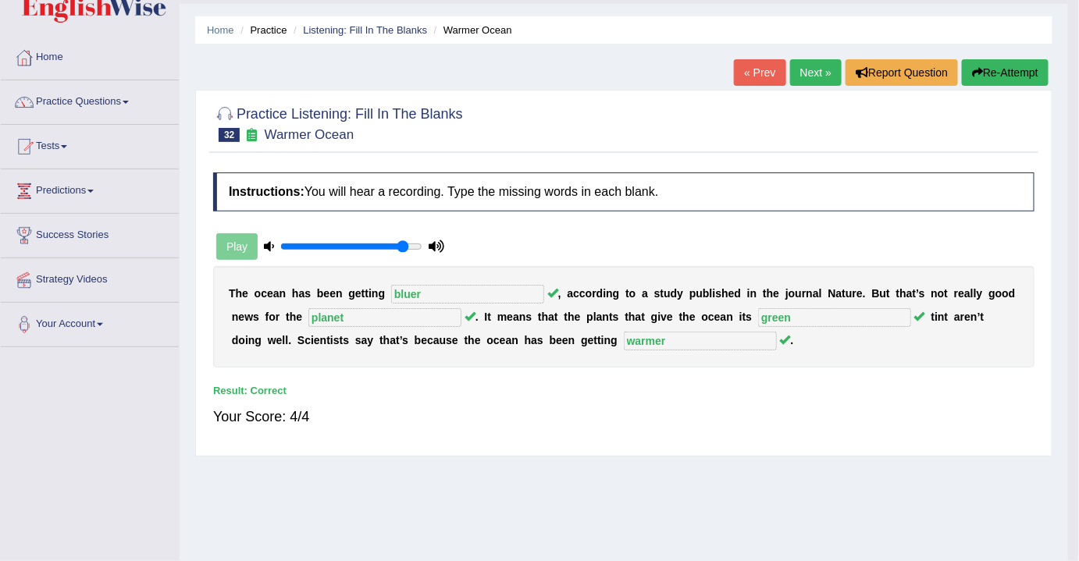
scroll to position [0, 0]
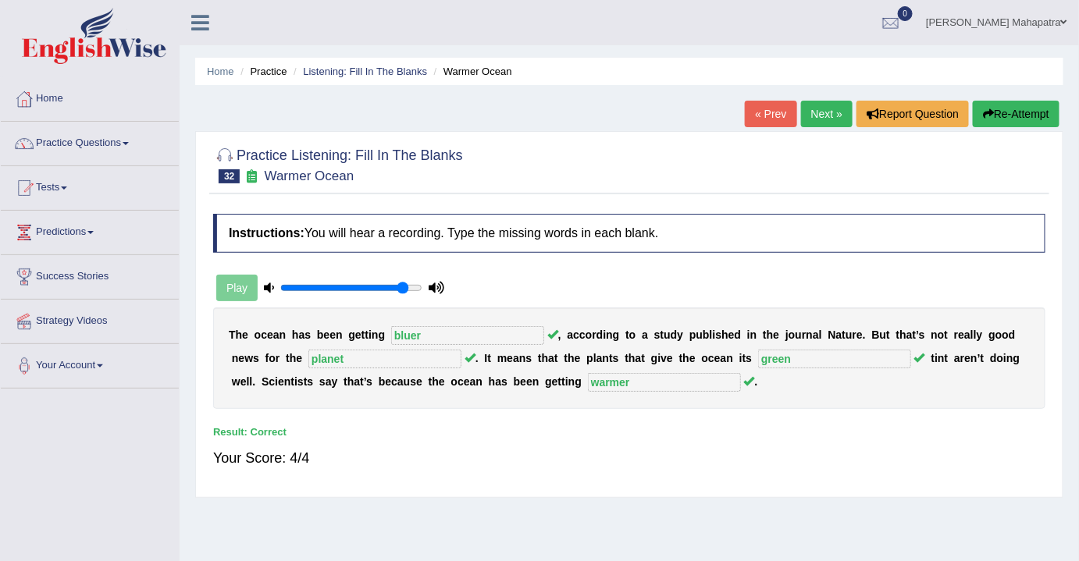
click at [829, 124] on link "Next »" at bounding box center [827, 114] width 52 height 27
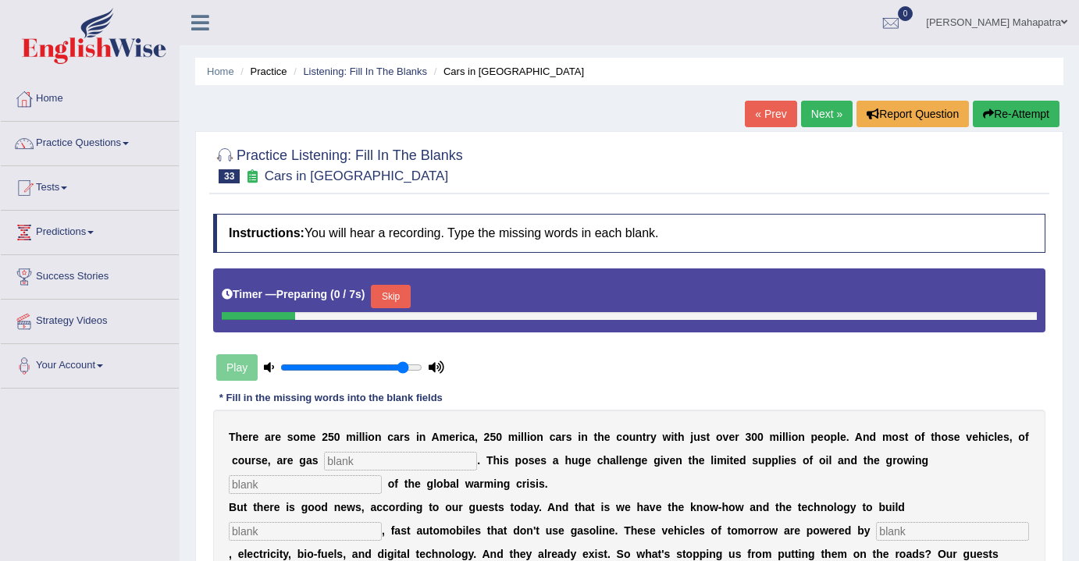
click at [405, 293] on button "Skip" at bounding box center [390, 296] width 39 height 23
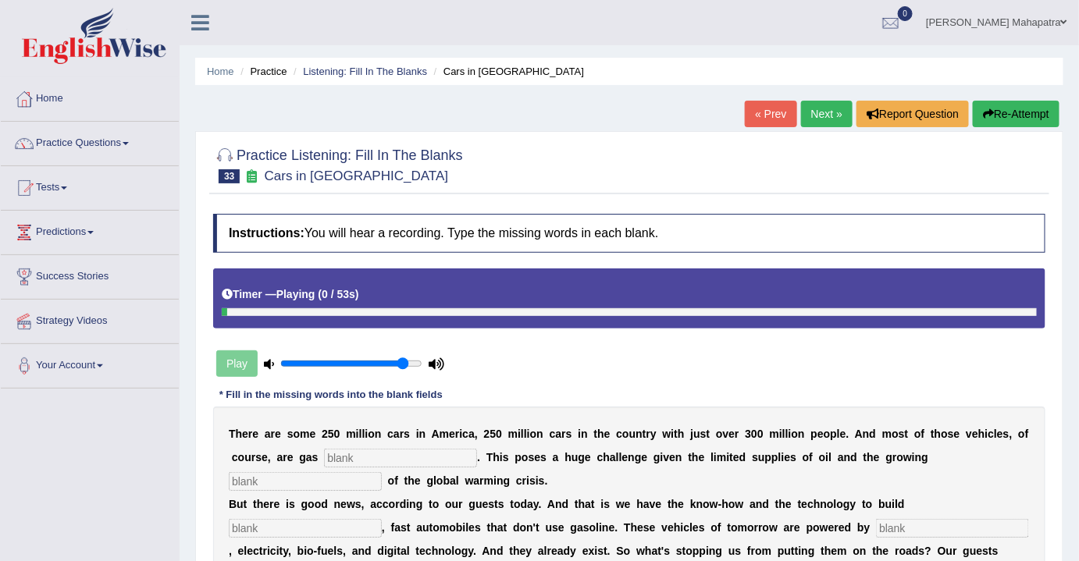
click at [383, 452] on input "text" at bounding box center [400, 458] width 153 height 19
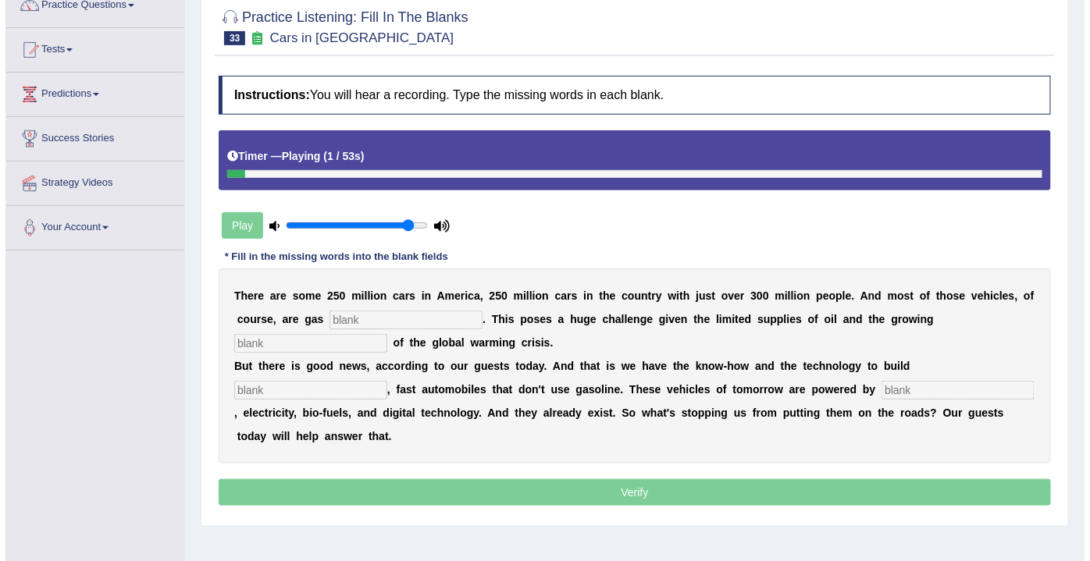
scroll to position [141, 0]
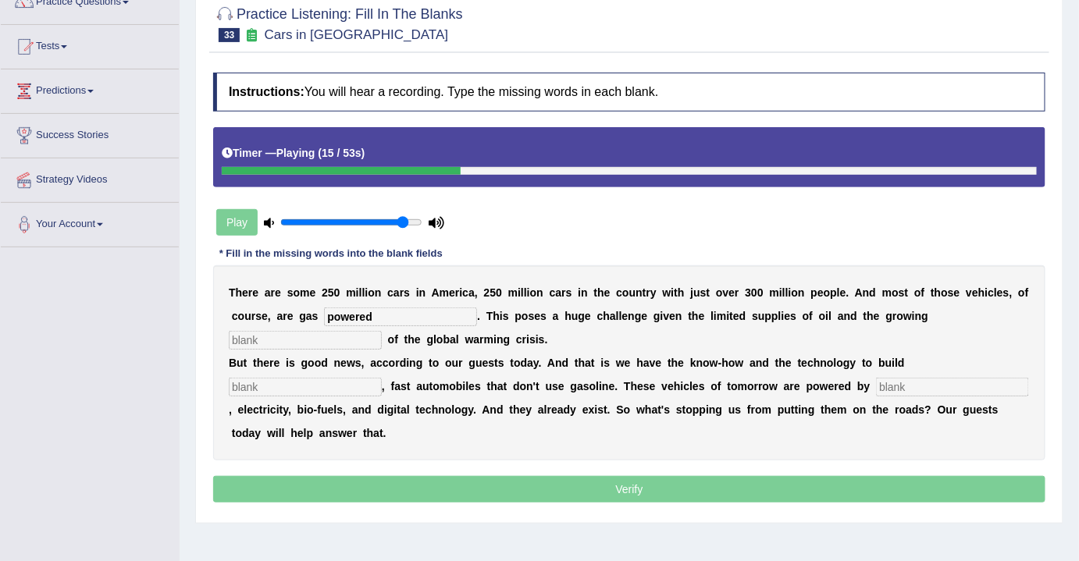
type input "powered"
type input "urgency"
type input "sleek"
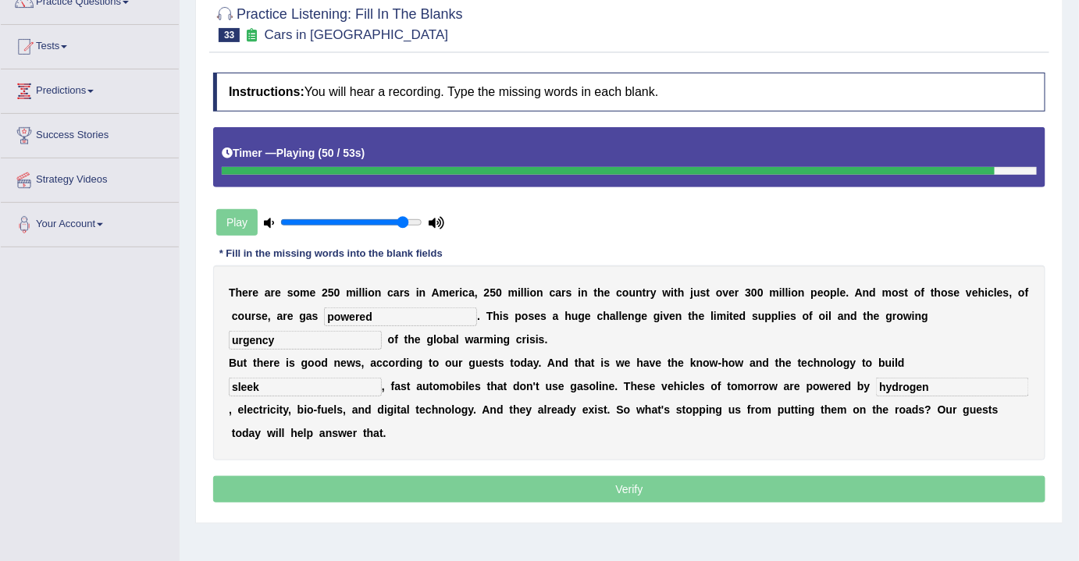
type input "hydrogen"
click at [561, 493] on p "Verify" at bounding box center [629, 489] width 832 height 27
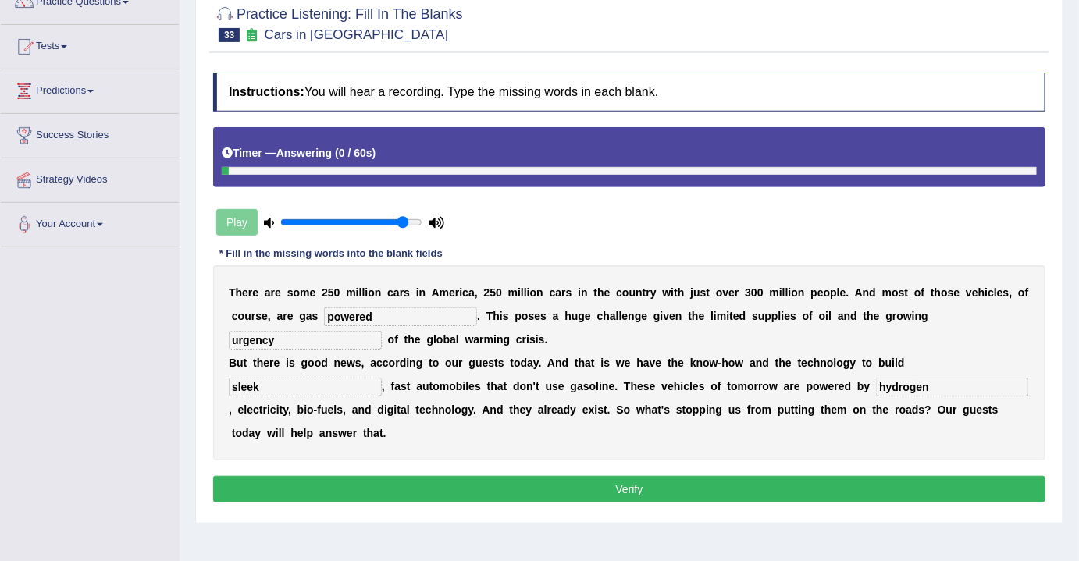
click at [616, 486] on button "Verify" at bounding box center [629, 489] width 832 height 27
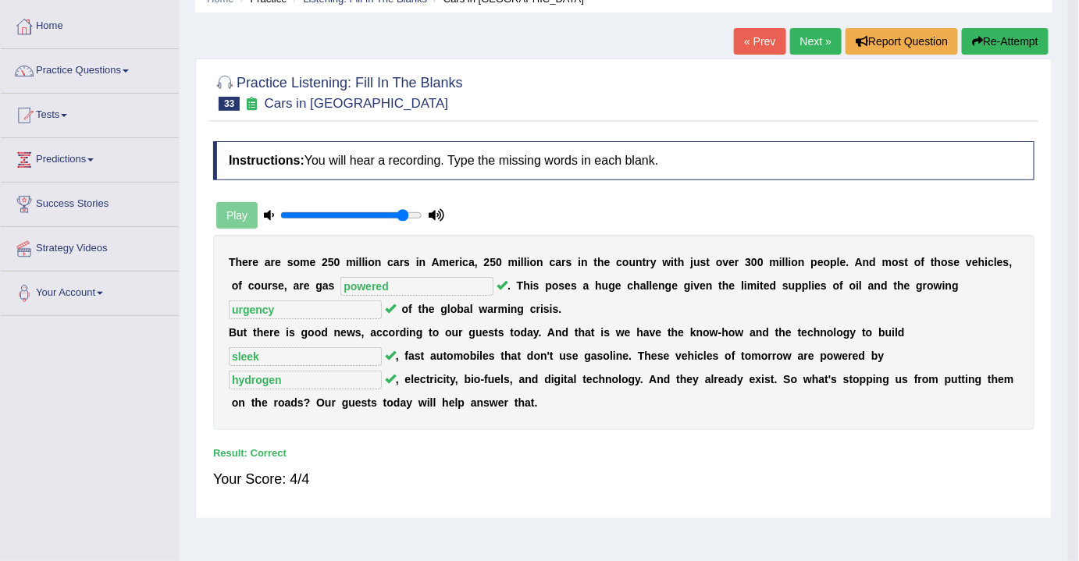
scroll to position [0, 0]
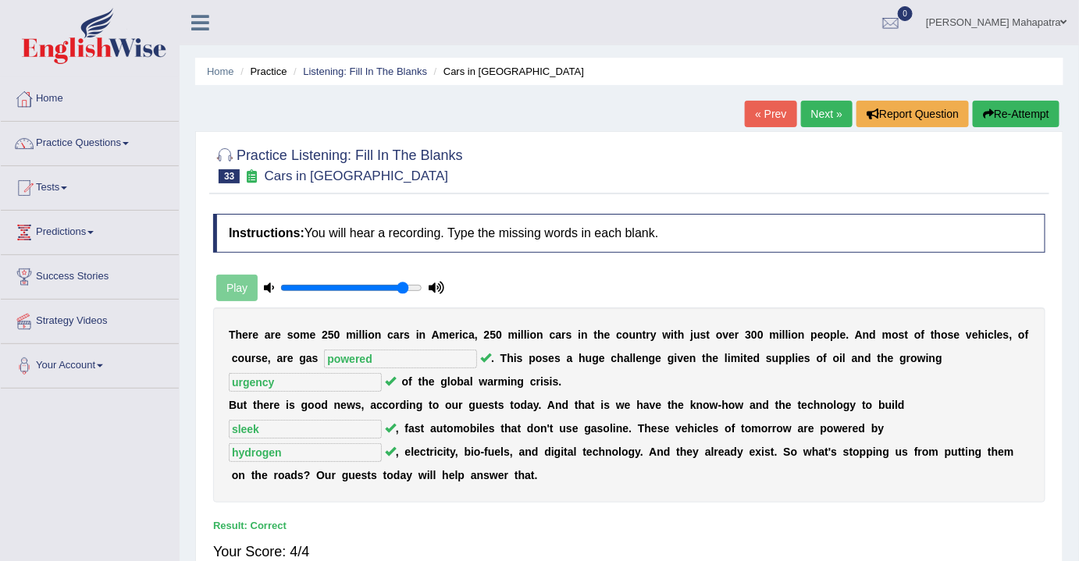
click at [820, 122] on link "Next »" at bounding box center [827, 114] width 52 height 27
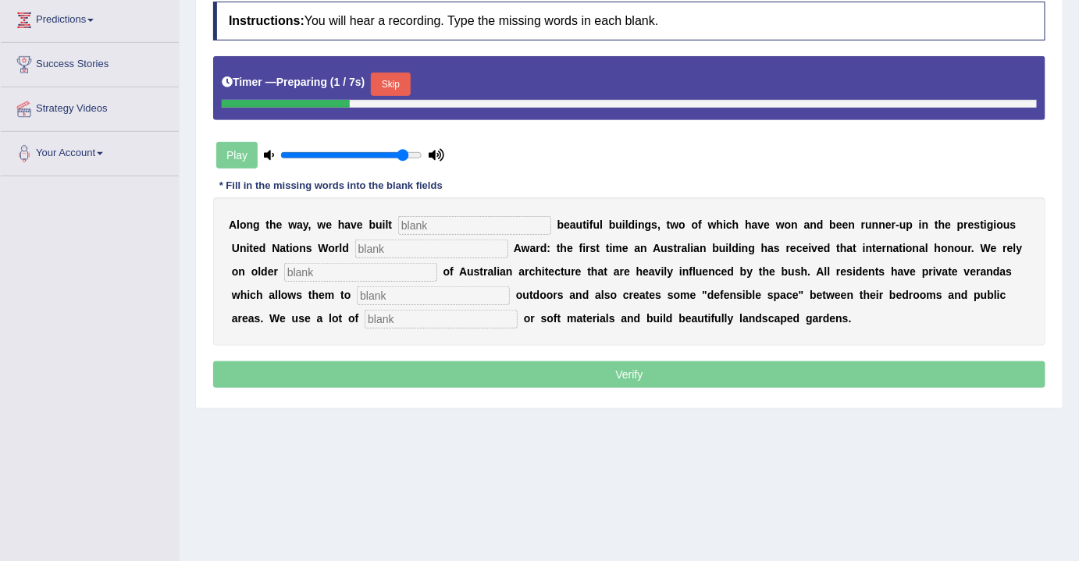
click at [391, 80] on button "Skip" at bounding box center [390, 84] width 39 height 23
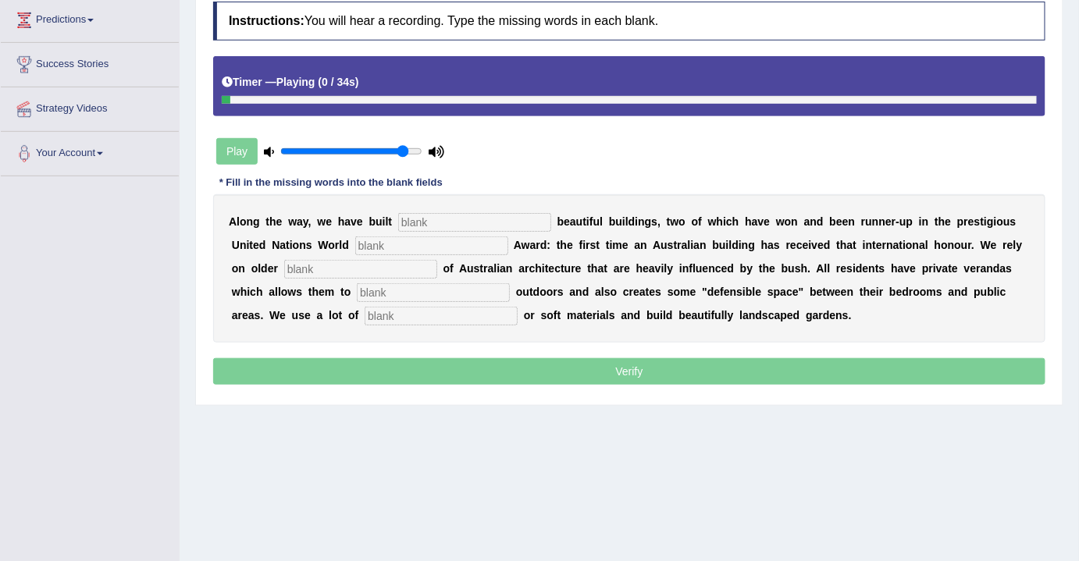
click at [457, 220] on input "text" at bounding box center [474, 222] width 153 height 19
type input "unshaemdly"
type input "habitat"
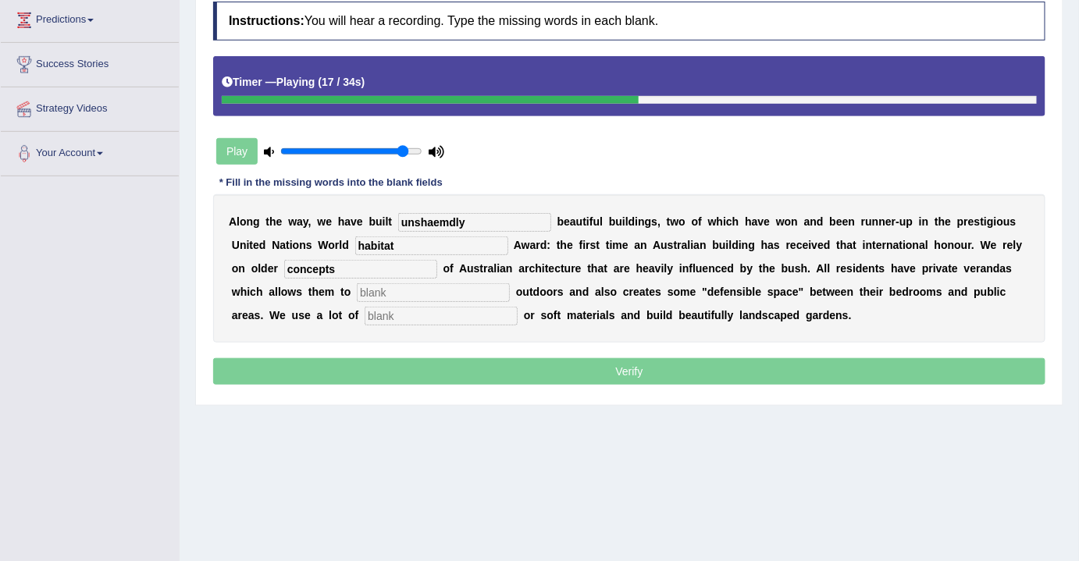
type input "concepts"
type input "socialise"
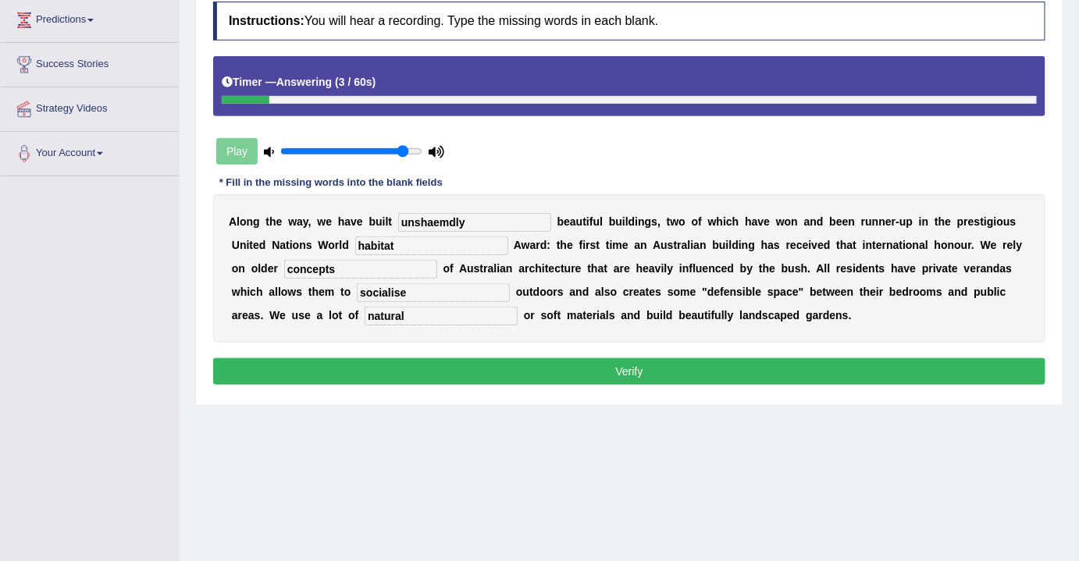
type input "natural"
drag, startPoint x: 414, startPoint y: 218, endPoint x: 578, endPoint y: 203, distance: 164.6
click at [578, 203] on div "A l o n g t h e w a y , w e h a v e b u i l t unshaemdly b e a u t i f u l b u …" at bounding box center [629, 268] width 832 height 148
type input "unashamedly"
click at [397, 288] on input "socialise" at bounding box center [433, 292] width 153 height 19
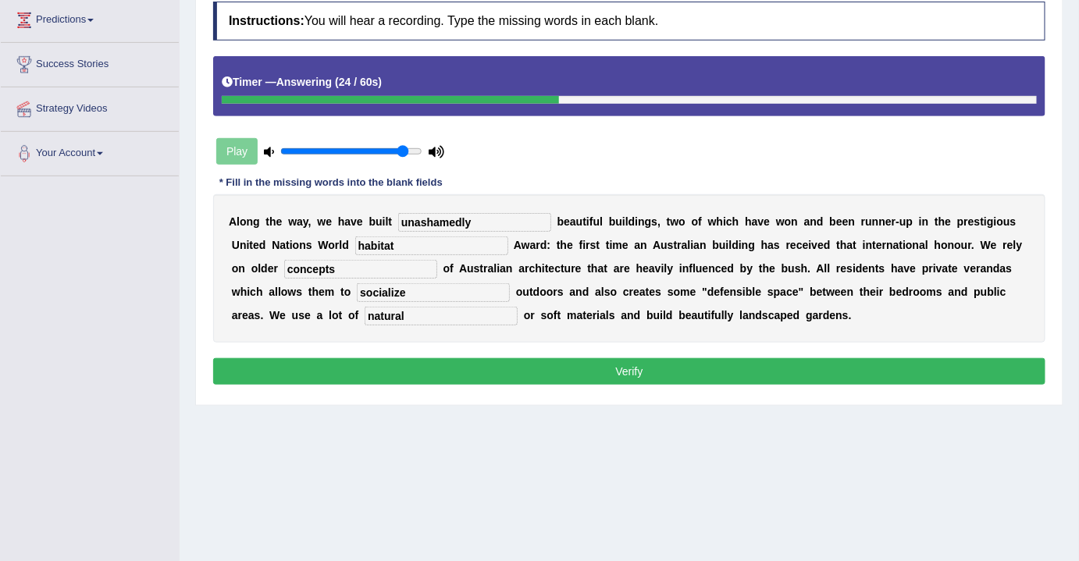
type input "socialize"
click at [610, 363] on button "Verify" at bounding box center [629, 371] width 832 height 27
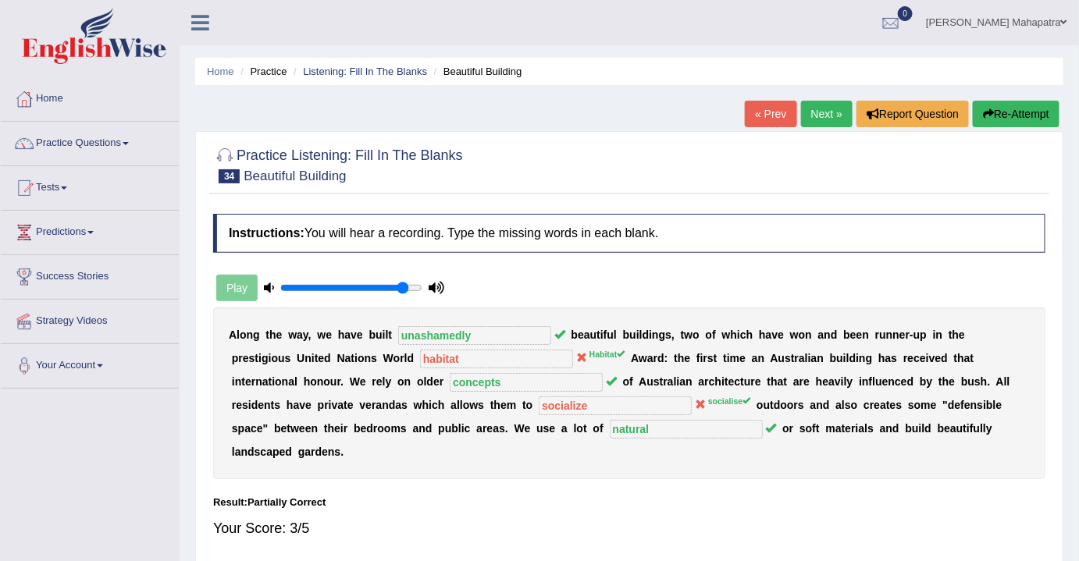
click at [828, 119] on link "Next »" at bounding box center [827, 114] width 52 height 27
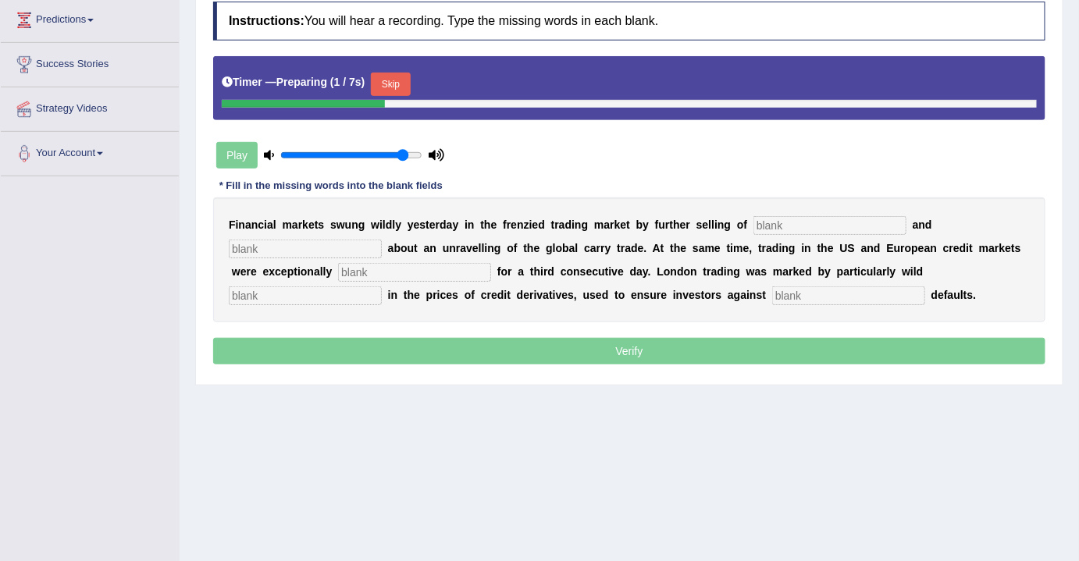
click at [398, 78] on button "Skip" at bounding box center [390, 84] width 39 height 23
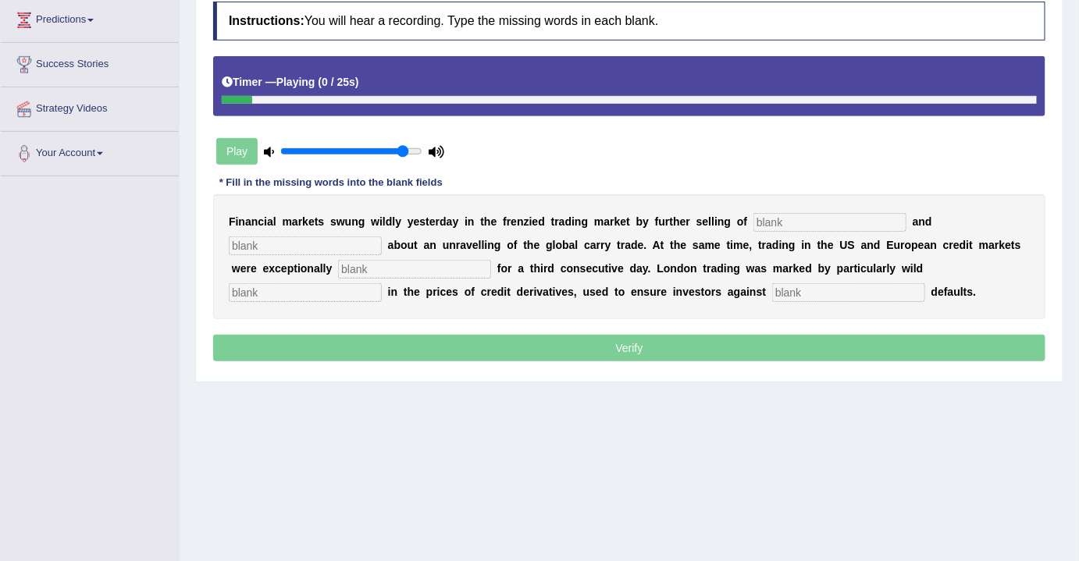
click at [803, 221] on input "text" at bounding box center [829, 222] width 153 height 19
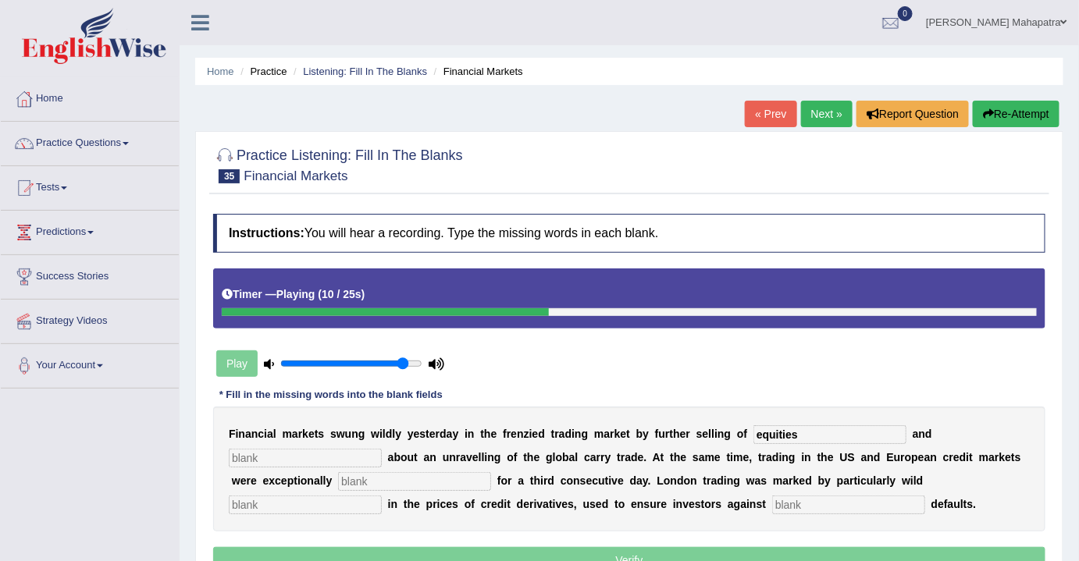
type input "equities"
click at [1041, 115] on button "Re-Attempt" at bounding box center [1016, 114] width 87 height 27
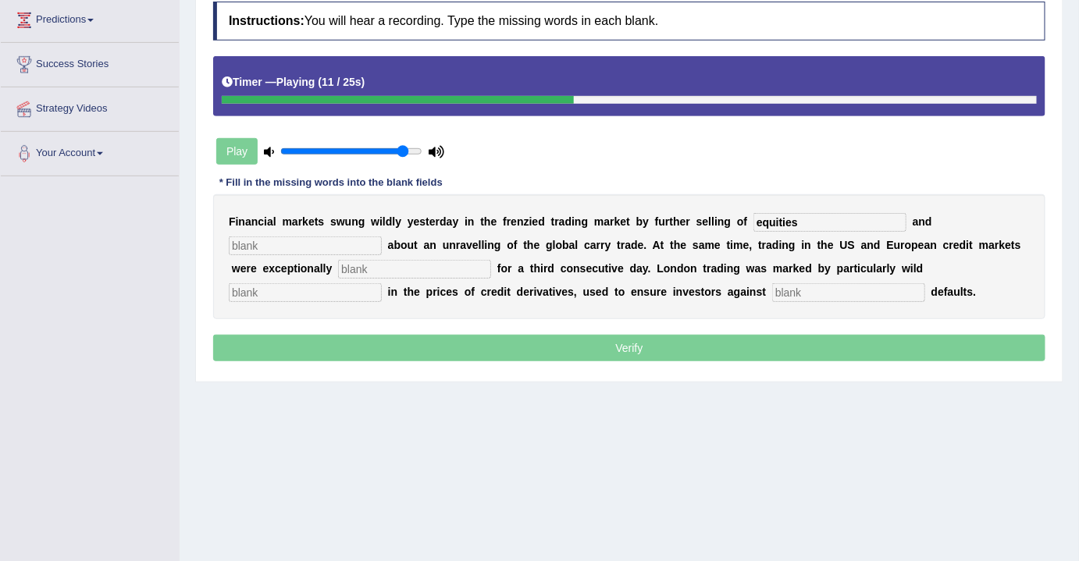
scroll to position [212, 0]
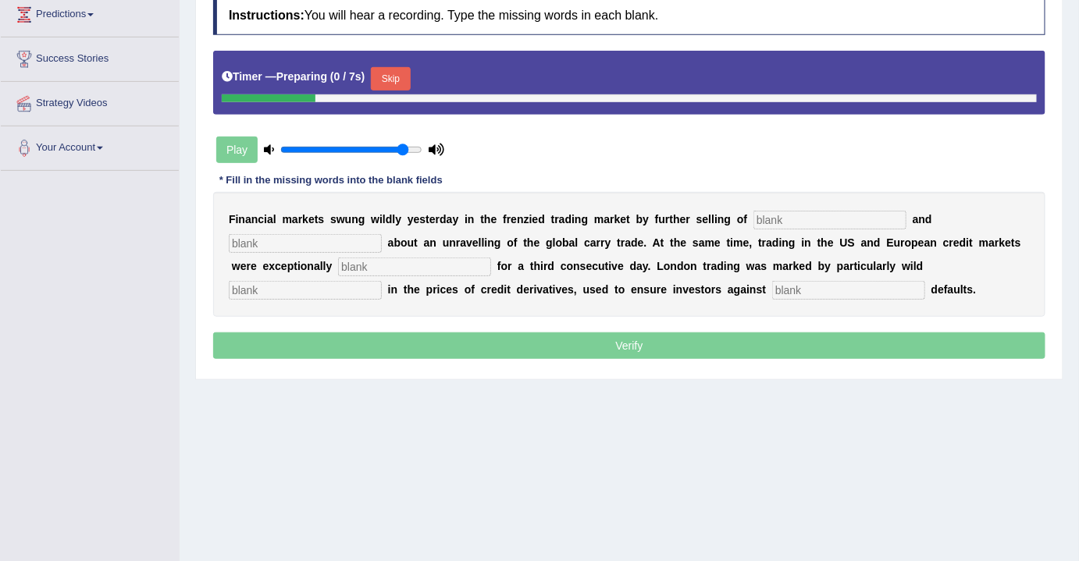
scroll to position [212, 0]
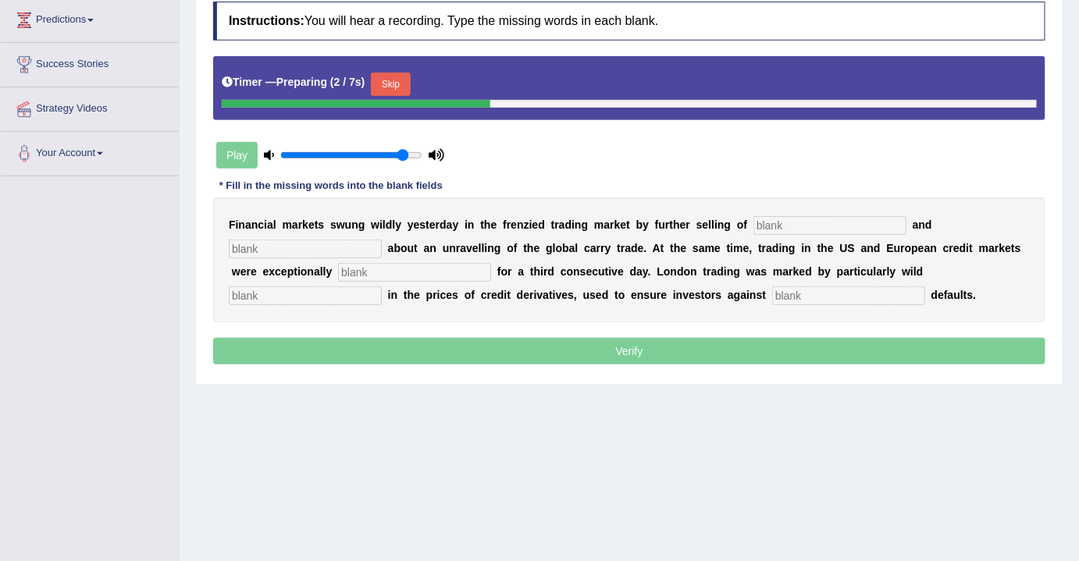
click at [403, 78] on button "Skip" at bounding box center [390, 84] width 39 height 23
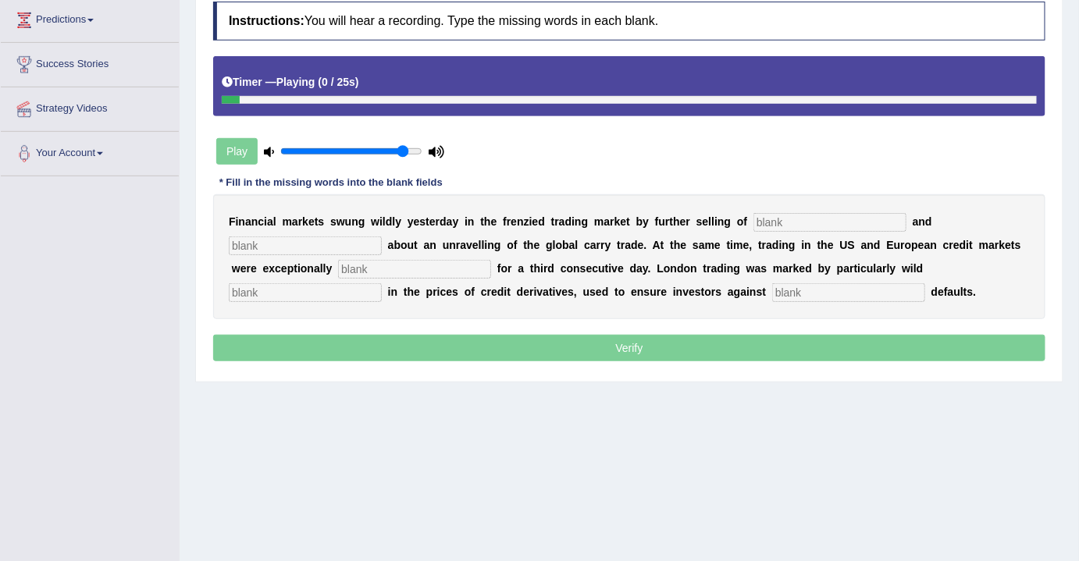
click at [799, 219] on input "text" at bounding box center [829, 222] width 153 height 19
type input "equities"
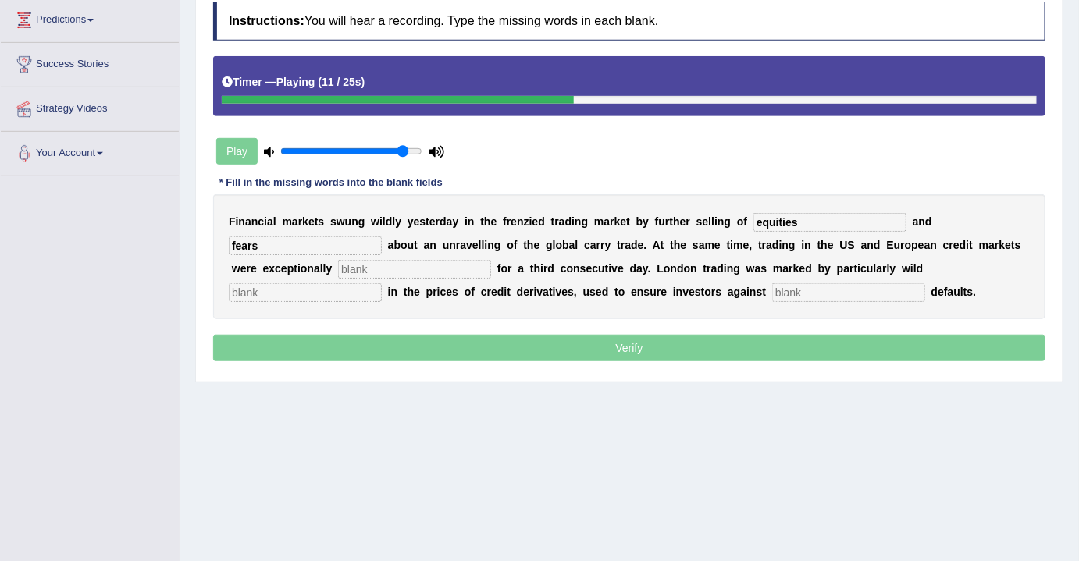
type input "fears"
type input "heavy"
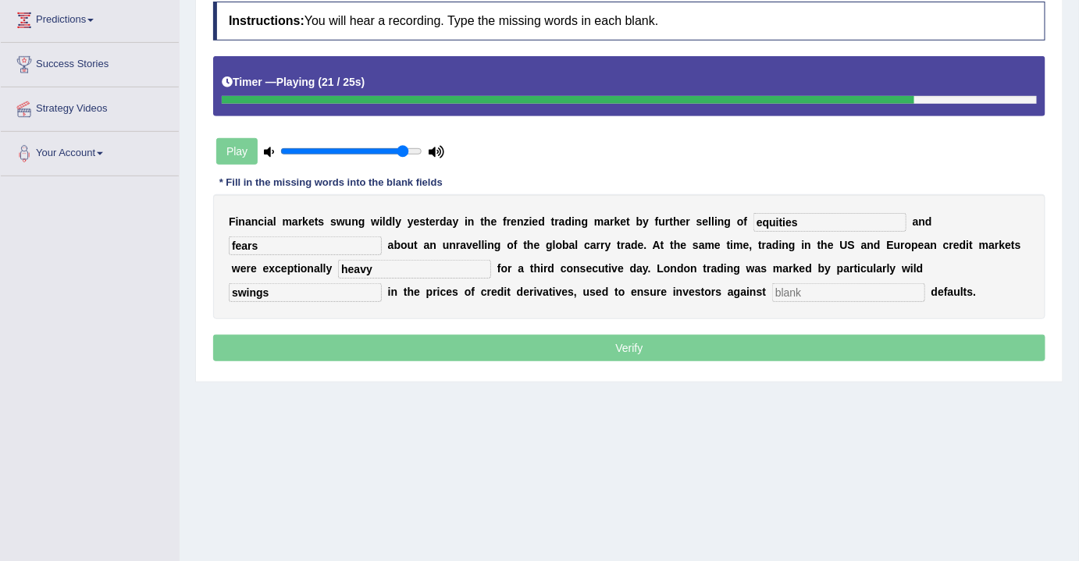
type input "swings"
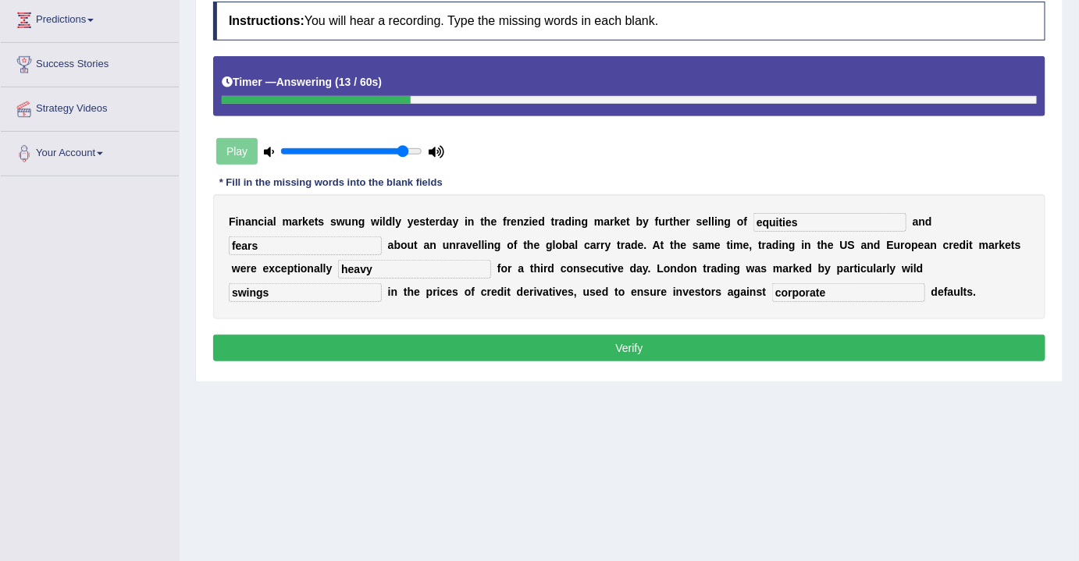
type input "corporate"
click at [672, 340] on button "Verify" at bounding box center [629, 348] width 832 height 27
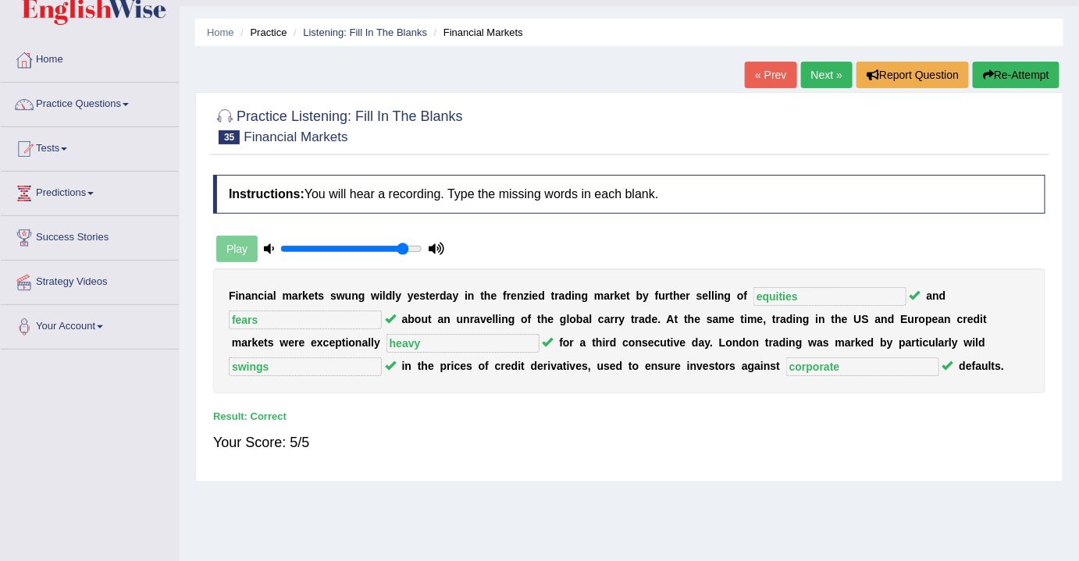
scroll to position [0, 0]
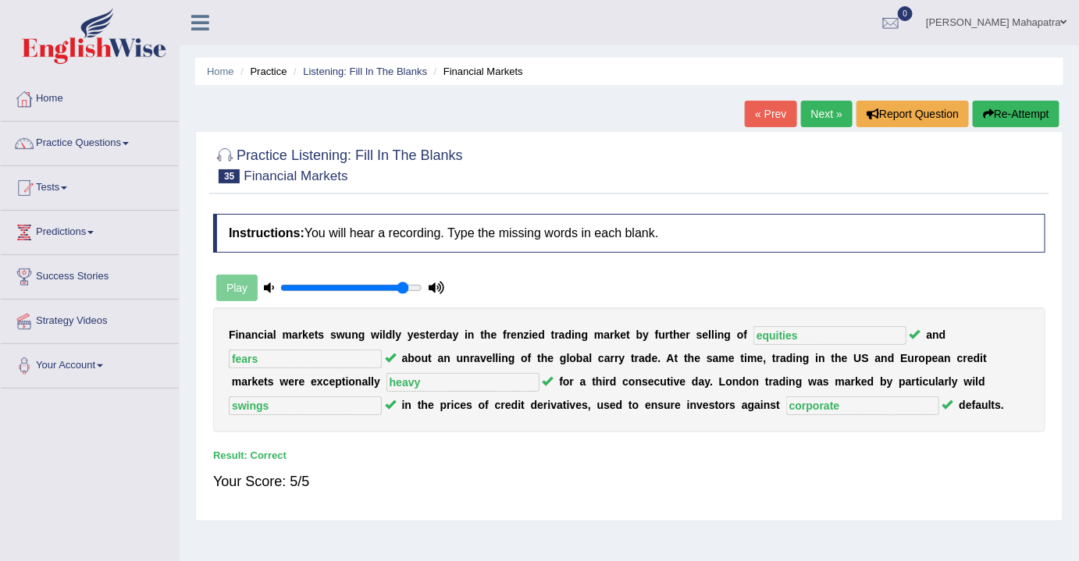
click at [815, 112] on link "Next »" at bounding box center [827, 114] width 52 height 27
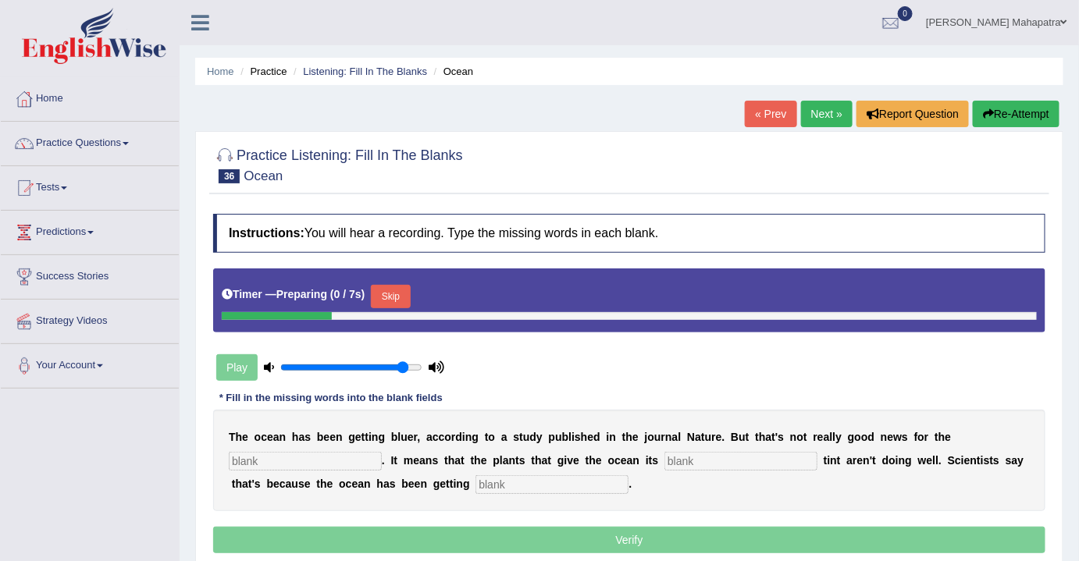
click at [391, 293] on button "Skip" at bounding box center [390, 296] width 39 height 23
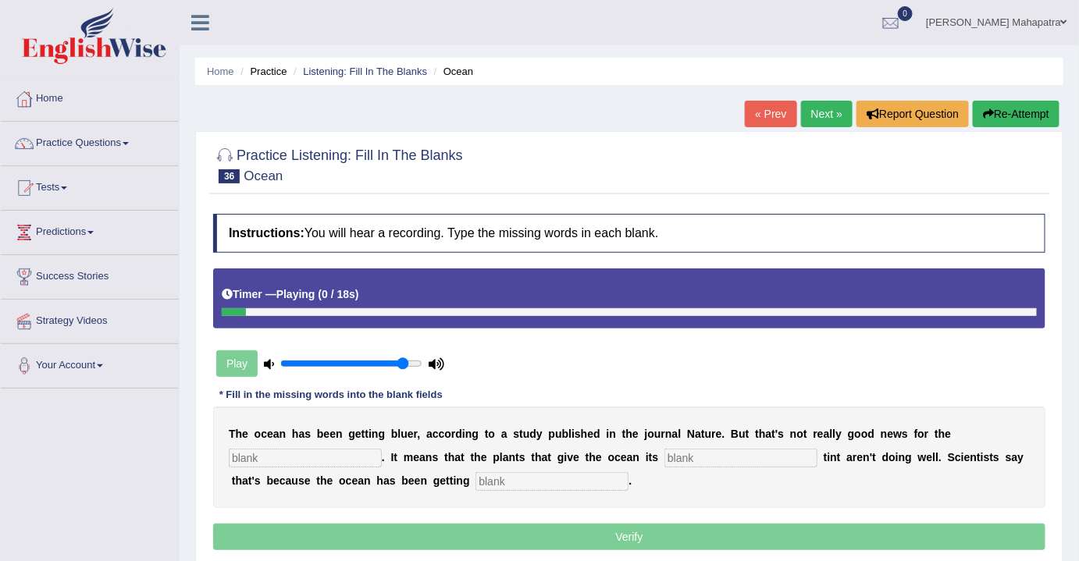
click at [299, 451] on input "text" at bounding box center [305, 458] width 153 height 19
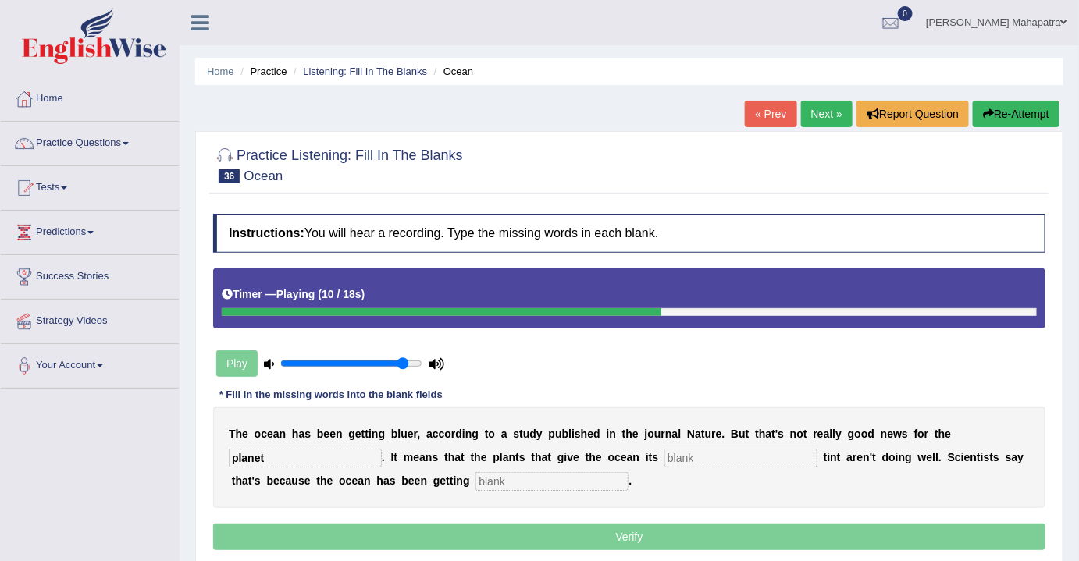
type input "planet"
type input "green"
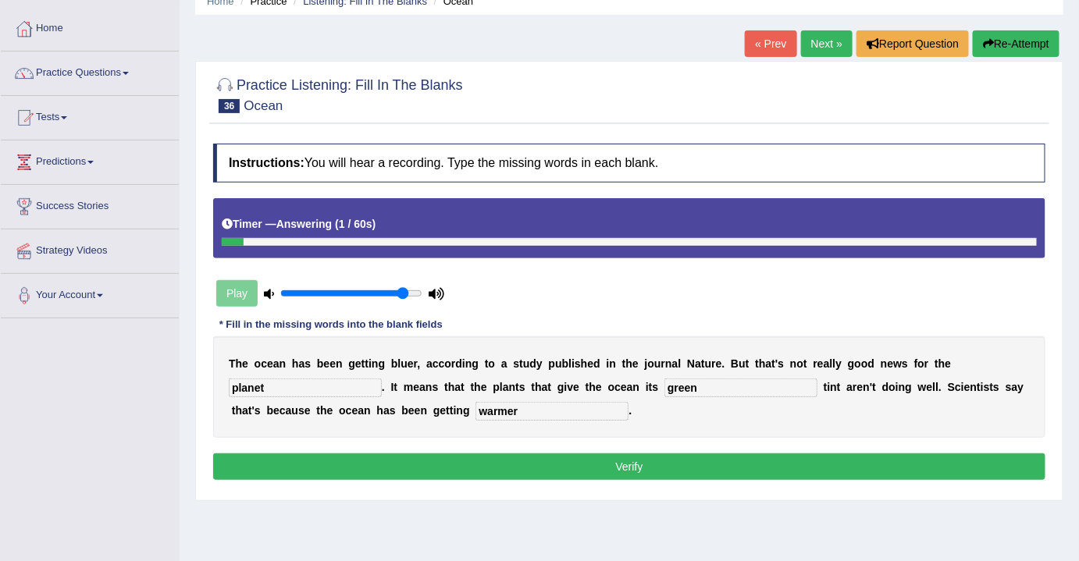
scroll to position [141, 0]
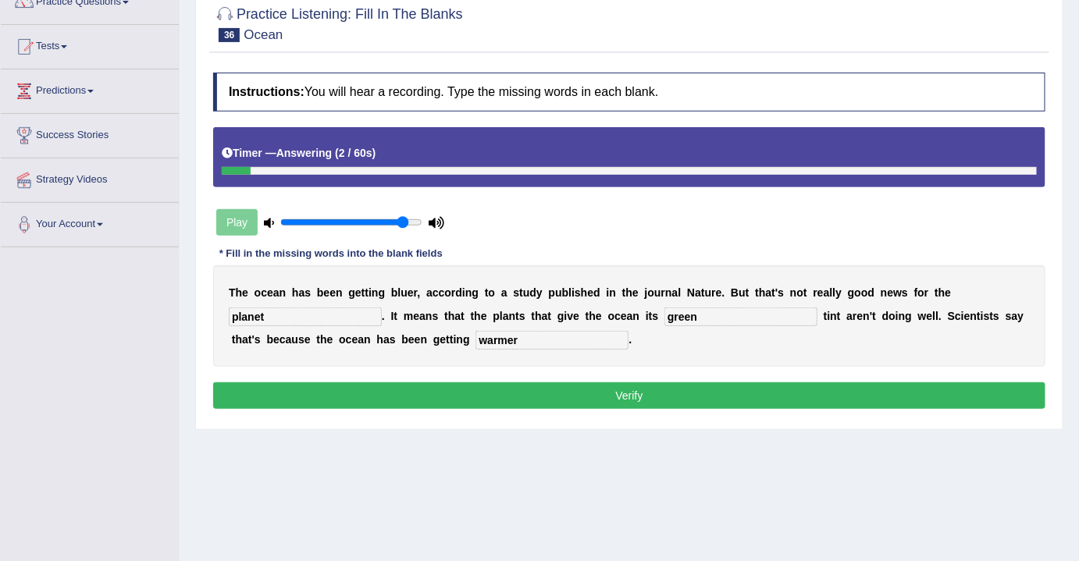
type input "warmer"
click at [627, 386] on button "Verify" at bounding box center [629, 396] width 832 height 27
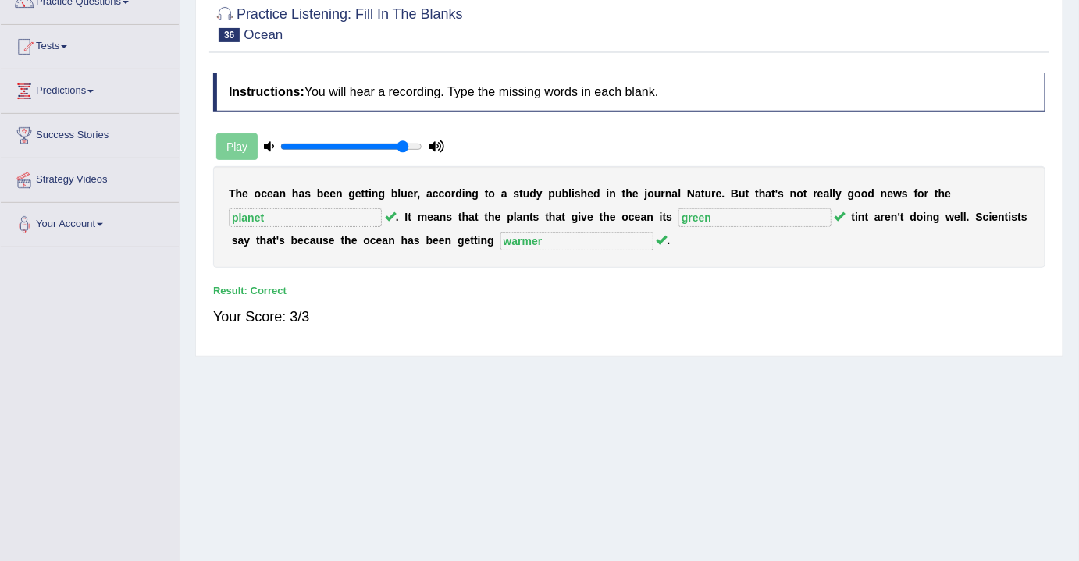
scroll to position [0, 0]
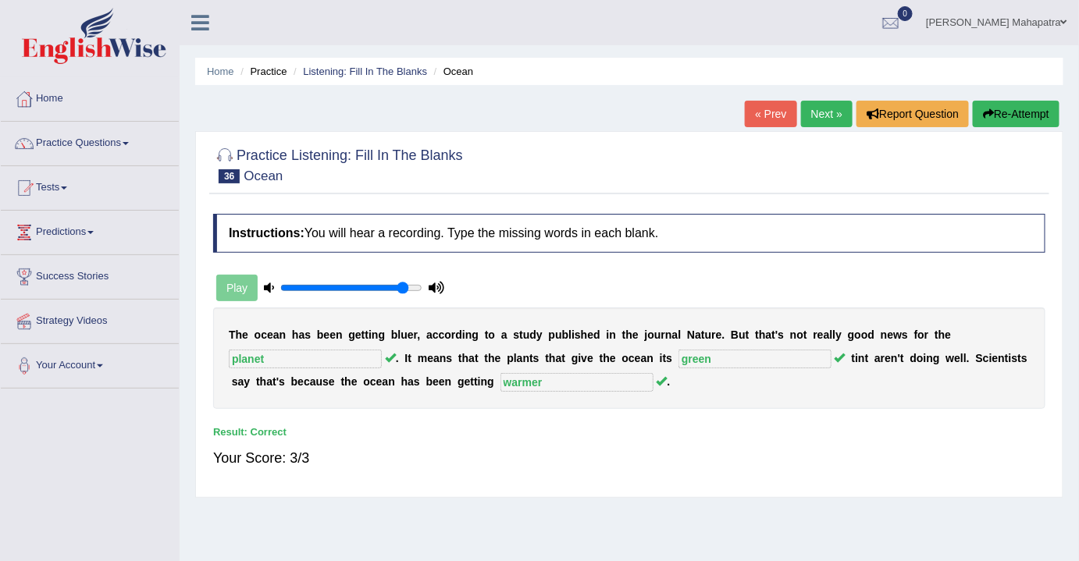
click at [835, 120] on link "Next »" at bounding box center [827, 114] width 52 height 27
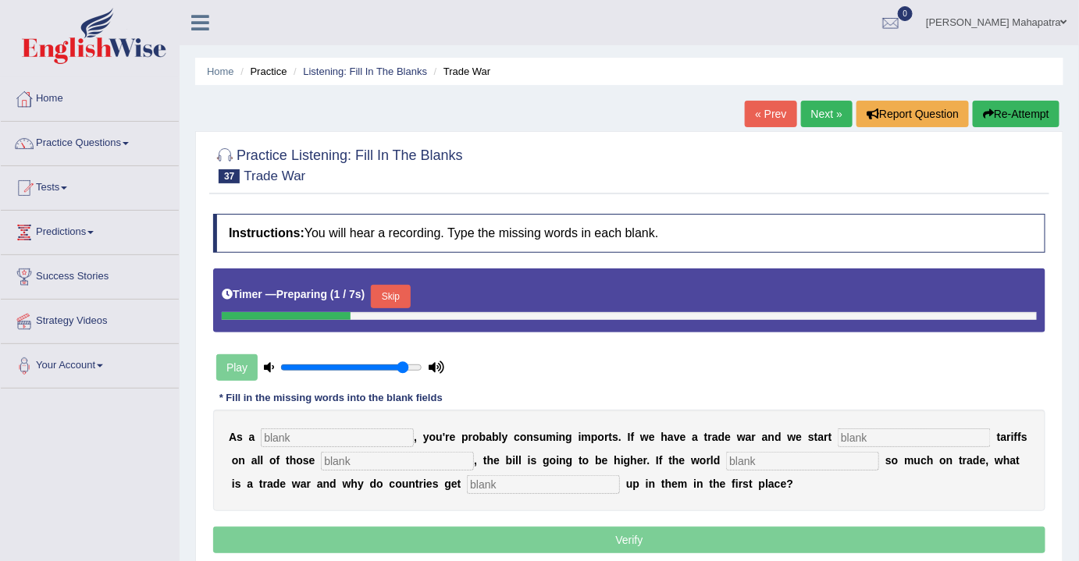
click at [393, 289] on button "Skip" at bounding box center [390, 296] width 39 height 23
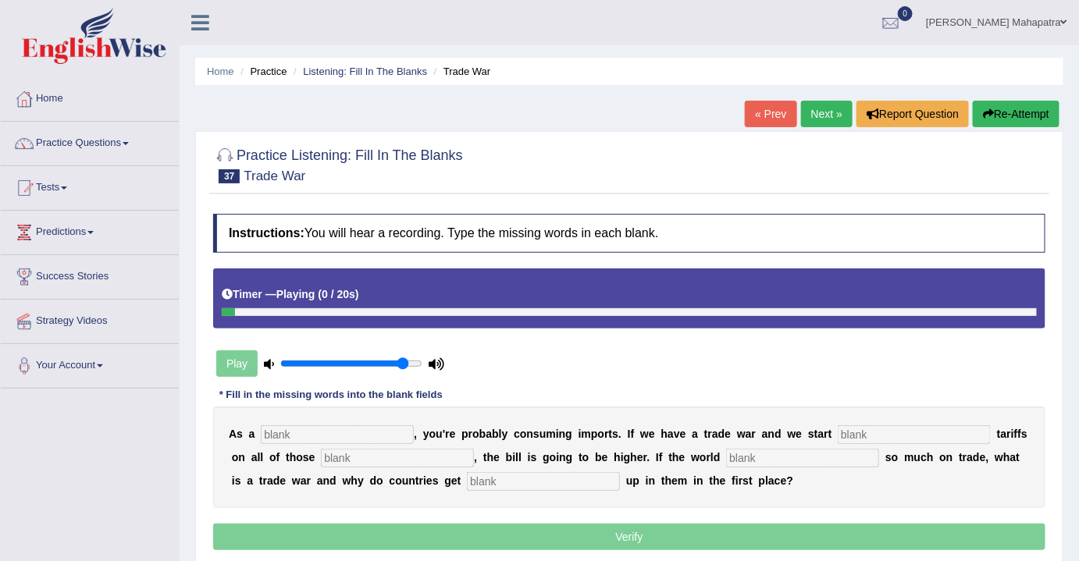
click at [321, 440] on input "text" at bounding box center [337, 434] width 153 height 19
type input "consumer"
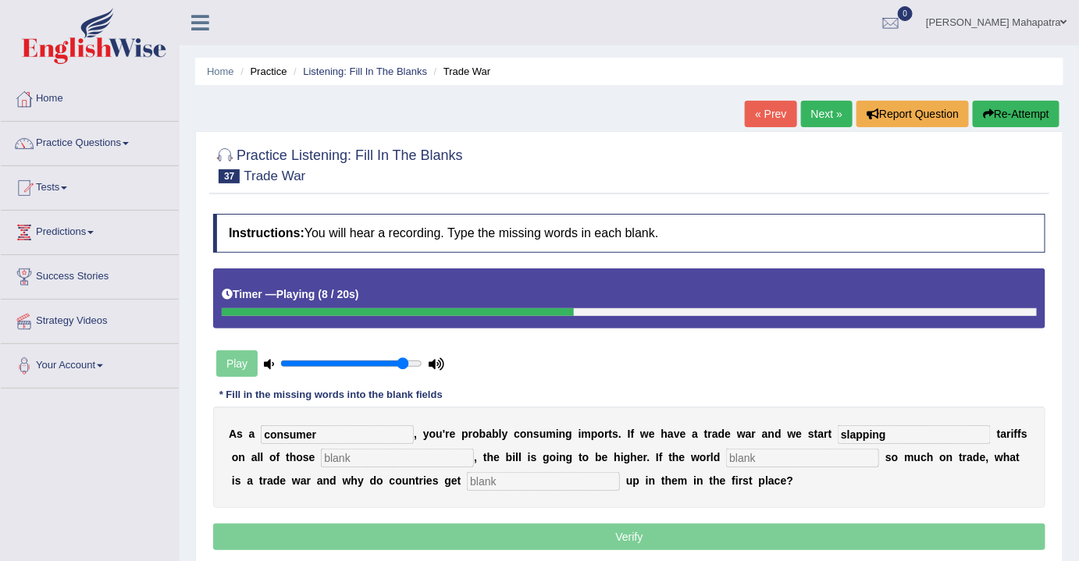
type input "slapping"
type input "imports"
type input "relies"
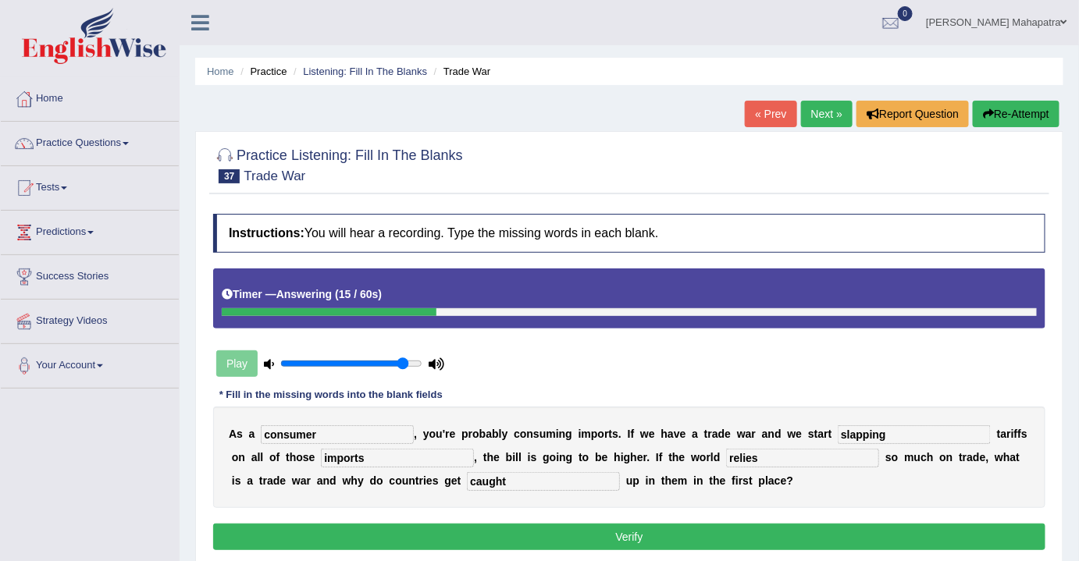
type input "caught"
click at [622, 520] on div "Instructions: You will hear a recording. Type the missing words in each blank. …" at bounding box center [629, 384] width 840 height 356
click at [618, 532] on button "Verify" at bounding box center [629, 537] width 832 height 27
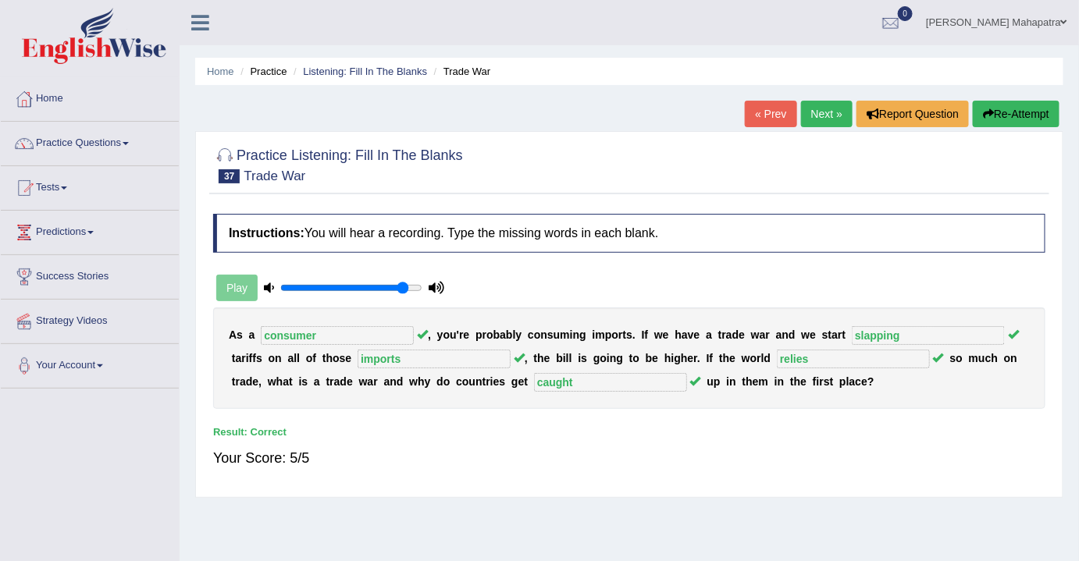
click at [832, 119] on link "Next »" at bounding box center [827, 114] width 52 height 27
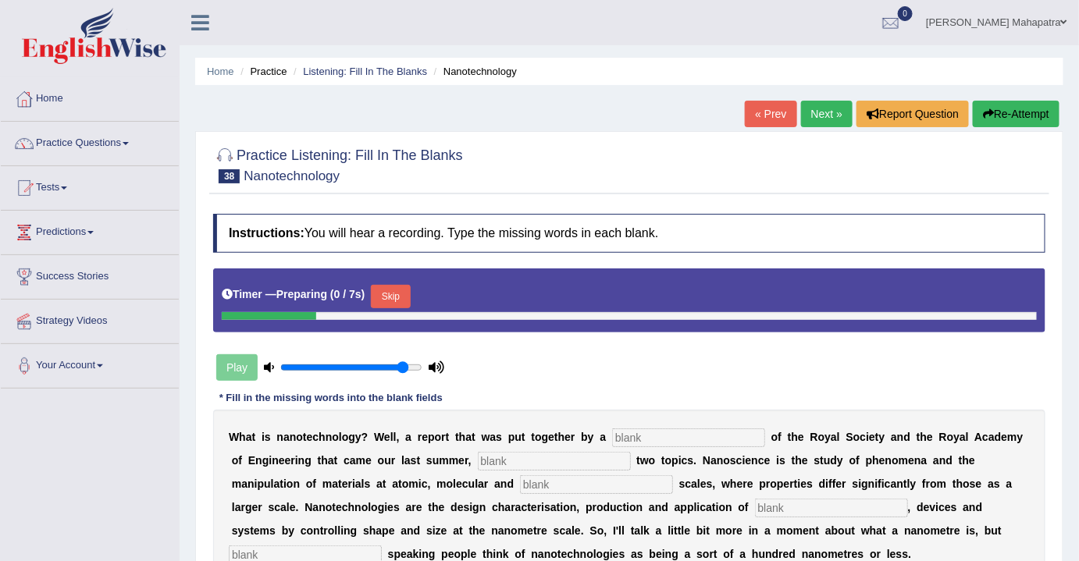
click at [404, 293] on button "Skip" at bounding box center [390, 296] width 39 height 23
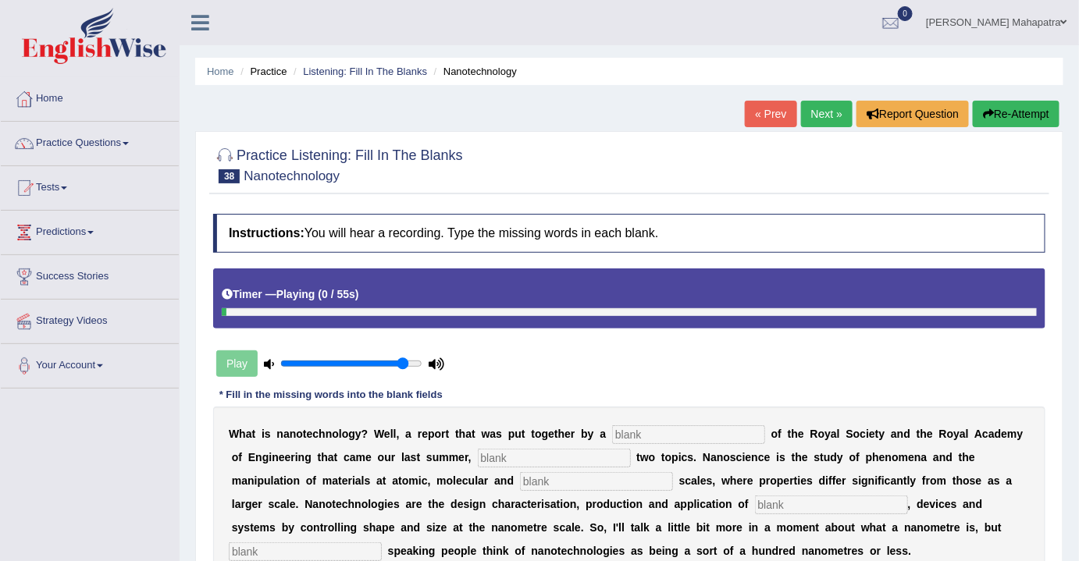
click at [668, 426] on input "text" at bounding box center [688, 434] width 153 height 19
type input "combination"
type input "indentified"
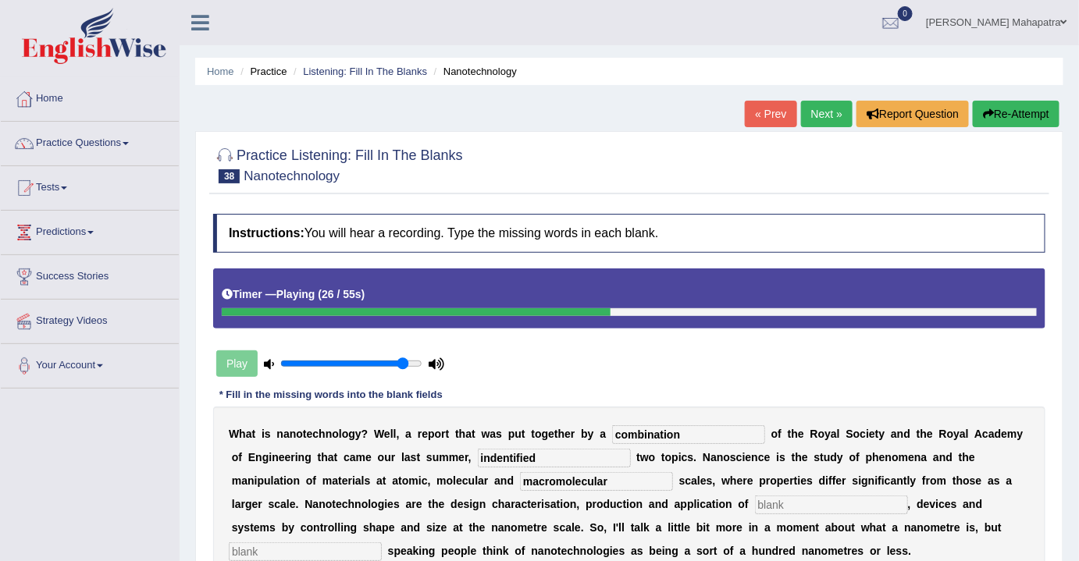
type input "macromolecular"
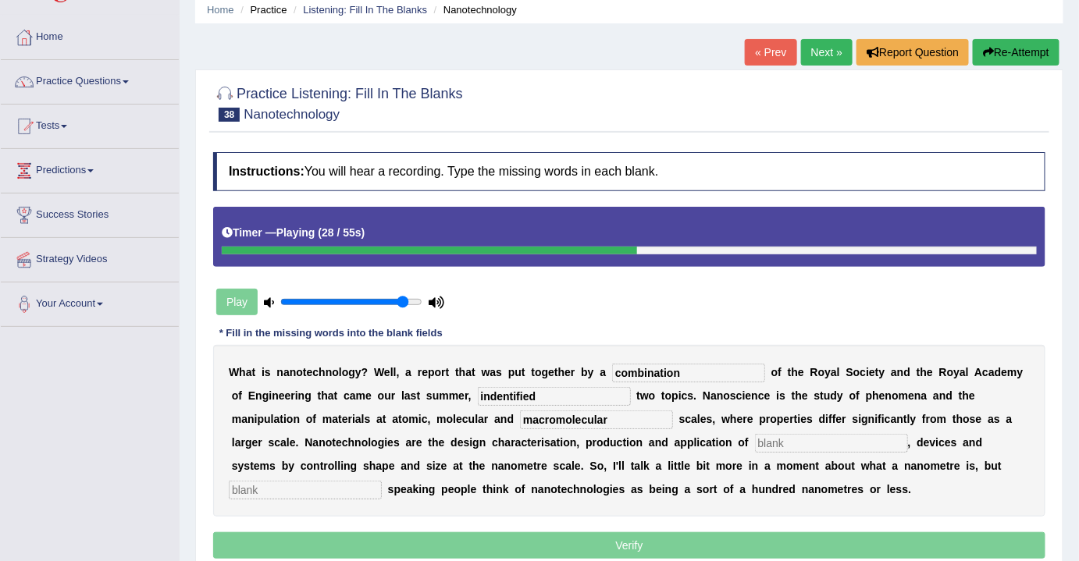
scroll to position [105, 0]
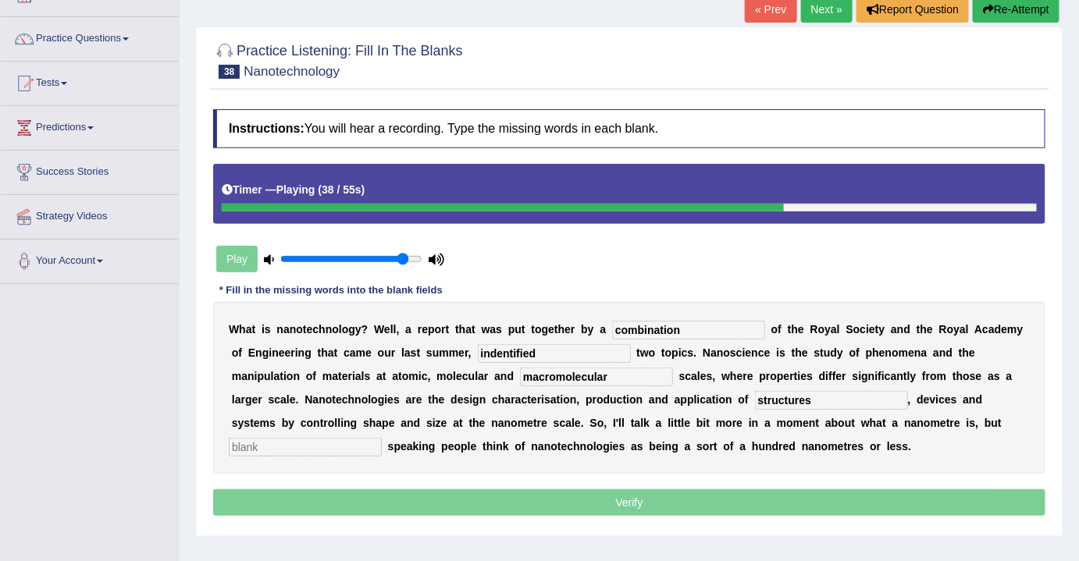
type input "structures"
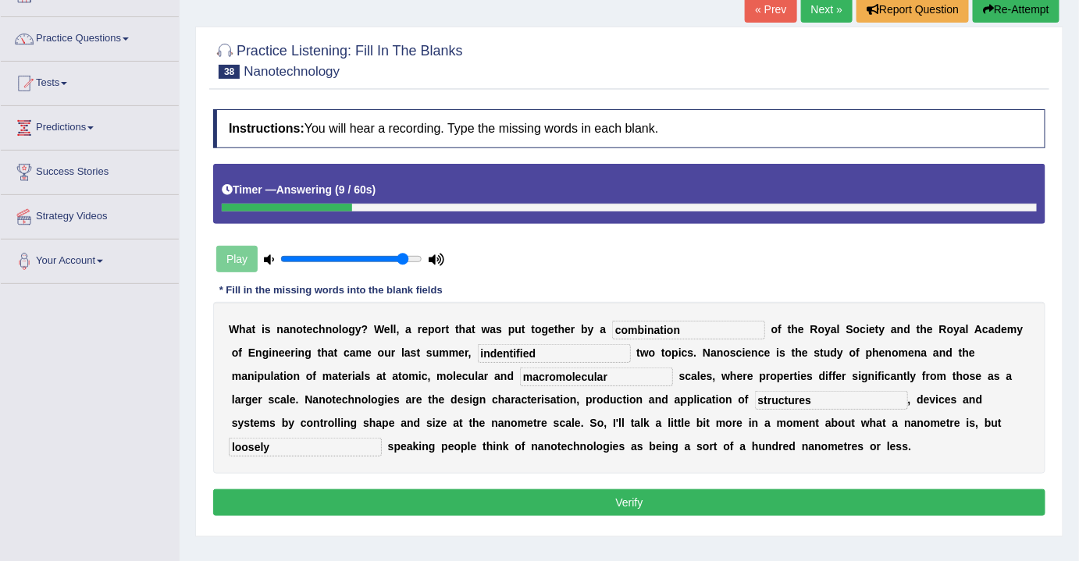
type input "loosely"
click at [492, 350] on input "indentified" at bounding box center [554, 353] width 153 height 19
type input "identified"
click at [583, 494] on button "Verify" at bounding box center [629, 502] width 832 height 27
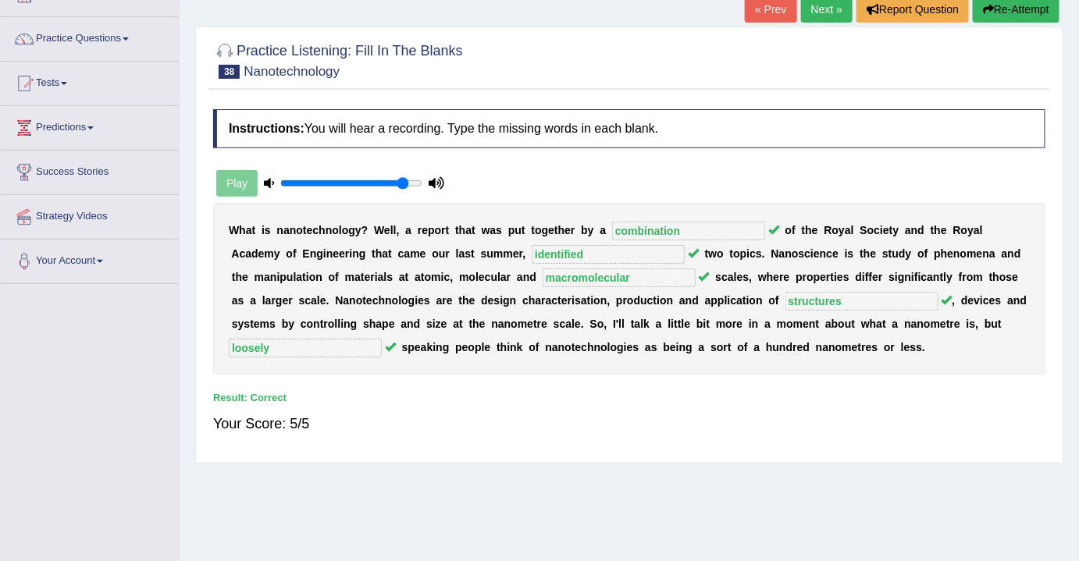
click at [820, 16] on link "Next »" at bounding box center [827, 9] width 52 height 27
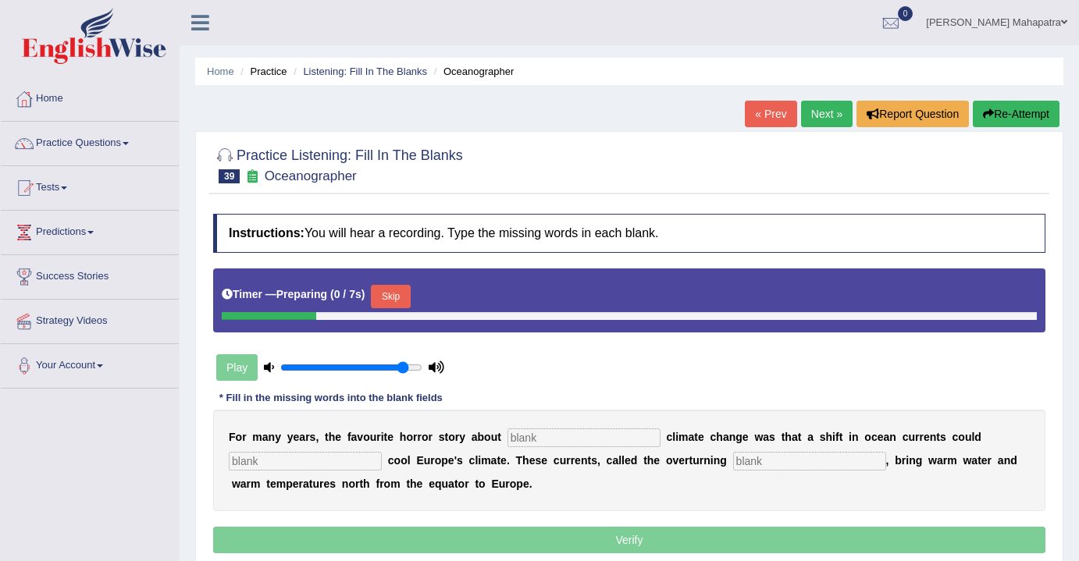
click at [410, 292] on button "Skip" at bounding box center [390, 296] width 39 height 23
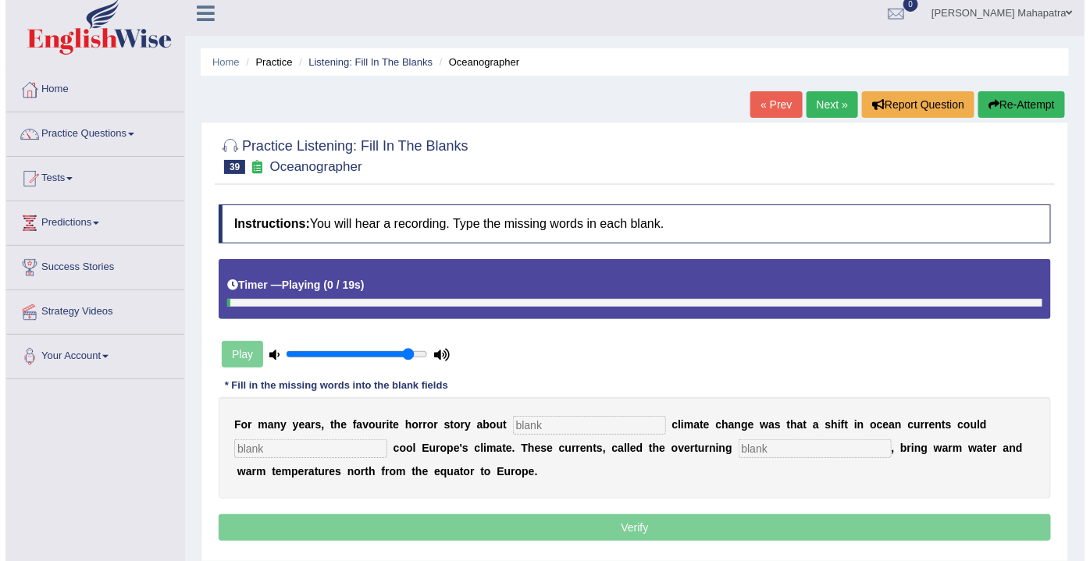
scroll to position [141, 0]
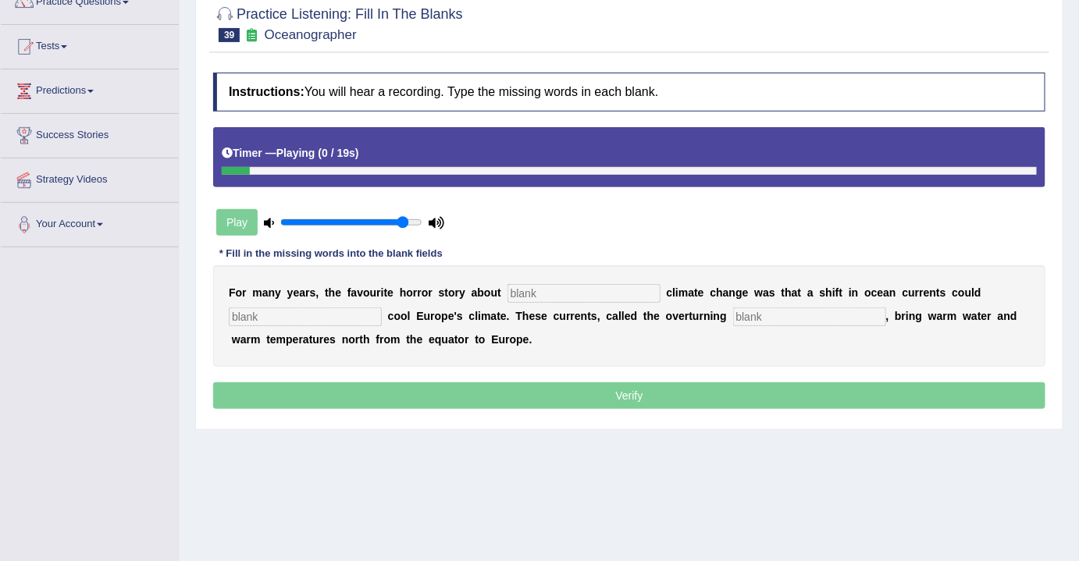
click at [534, 284] on input "text" at bounding box center [583, 293] width 153 height 19
type input "abrupt"
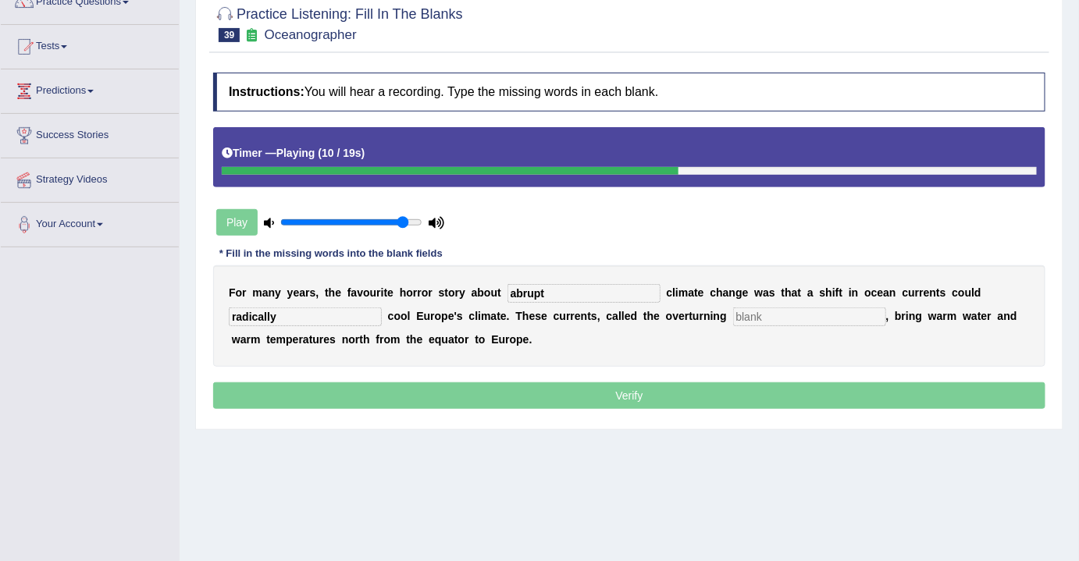
type input "radically"
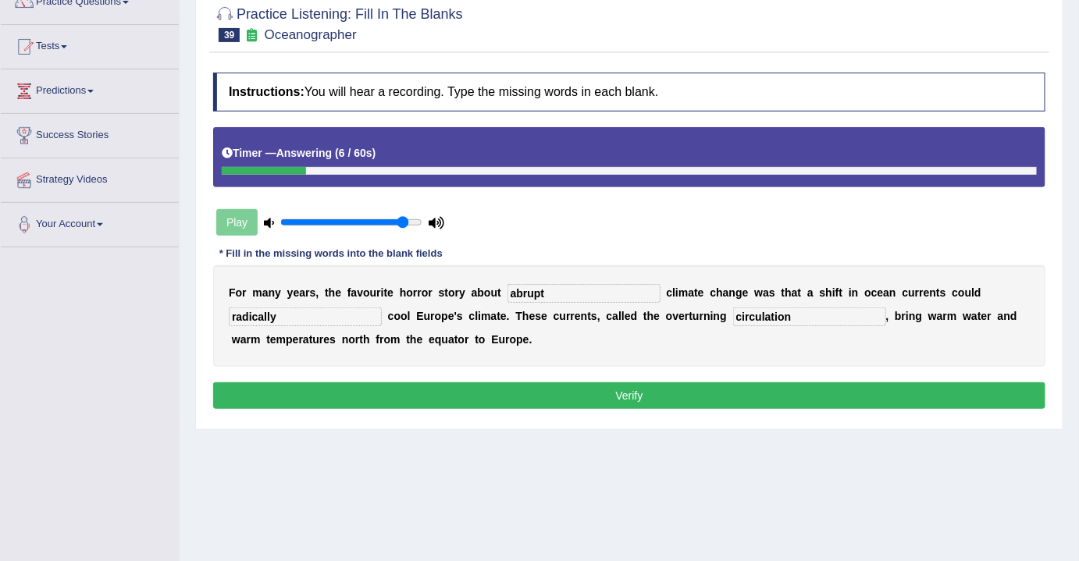
type input "circulation"
drag, startPoint x: 271, startPoint y: 313, endPoint x: 290, endPoint y: 322, distance: 20.9
click at [271, 312] on input "radically" at bounding box center [305, 317] width 153 height 19
type input "radically"
click at [608, 399] on button "Verify" at bounding box center [629, 396] width 832 height 27
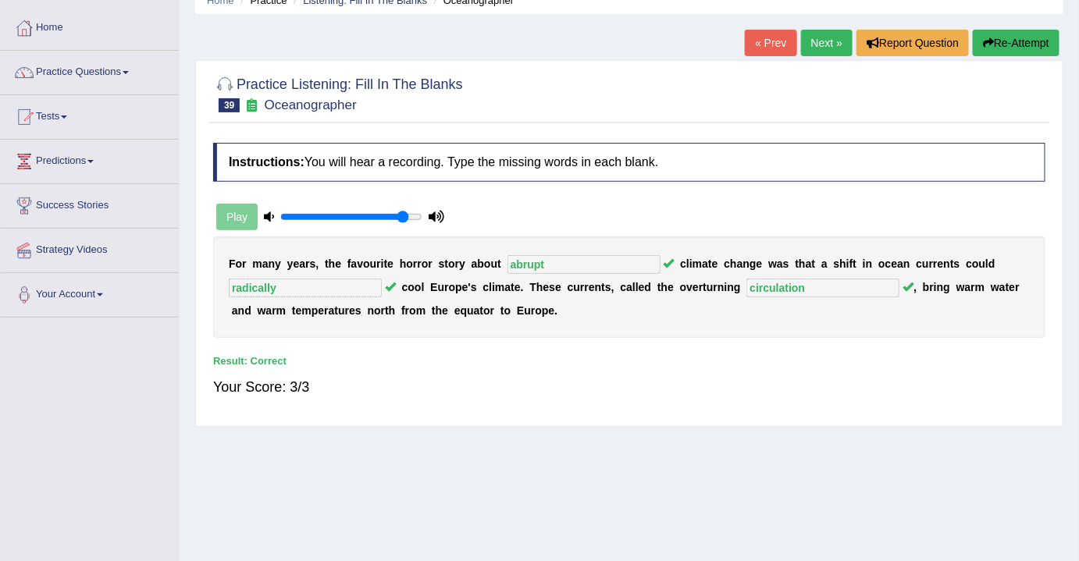
scroll to position [70, 0]
click at [820, 47] on link "Next »" at bounding box center [827, 43] width 52 height 27
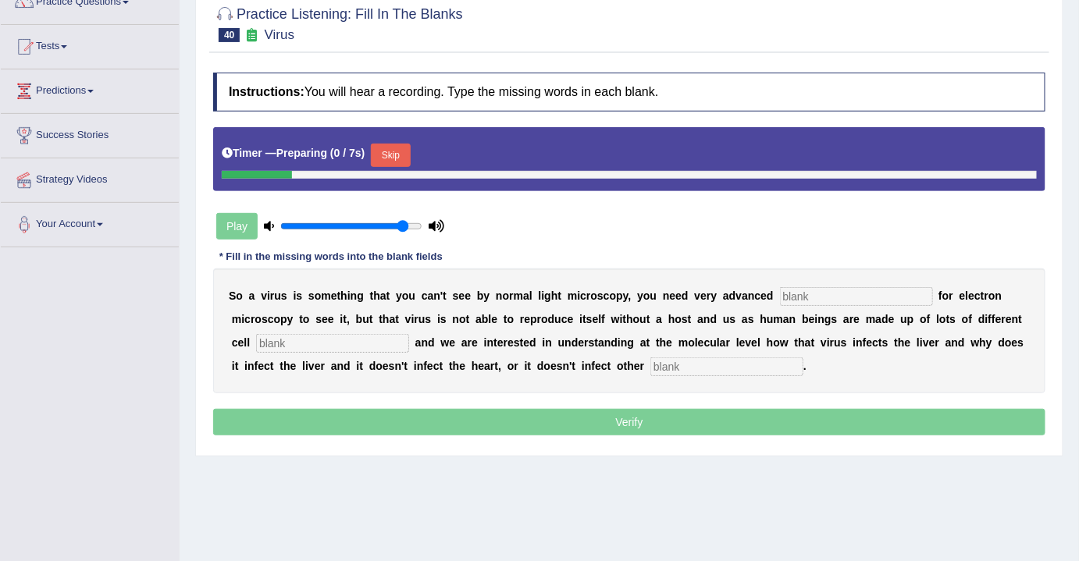
click at [377, 145] on button "Skip" at bounding box center [390, 155] width 39 height 23
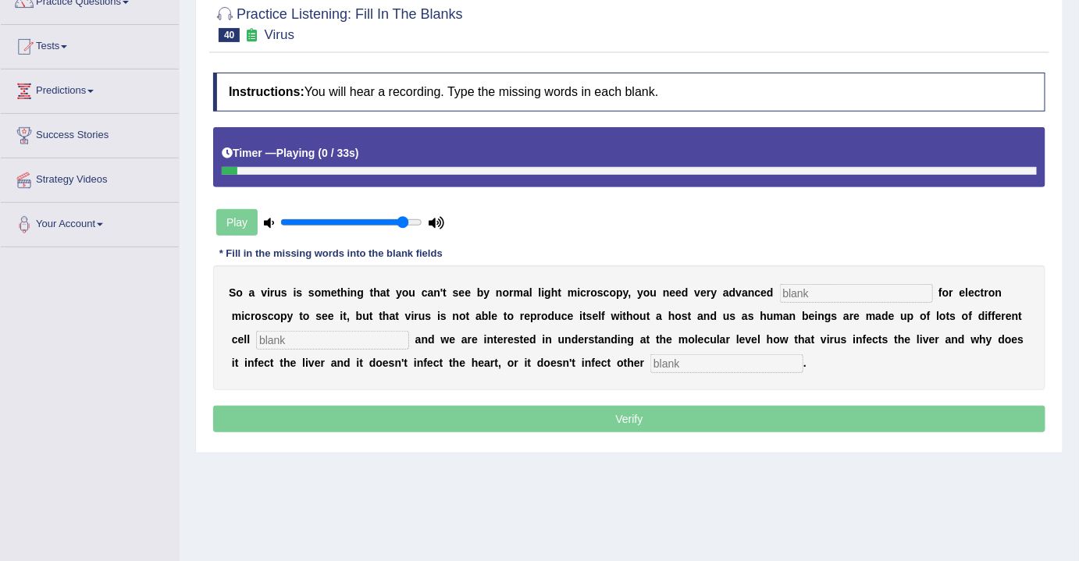
click at [828, 289] on input "text" at bounding box center [856, 293] width 153 height 19
type input "techniques"
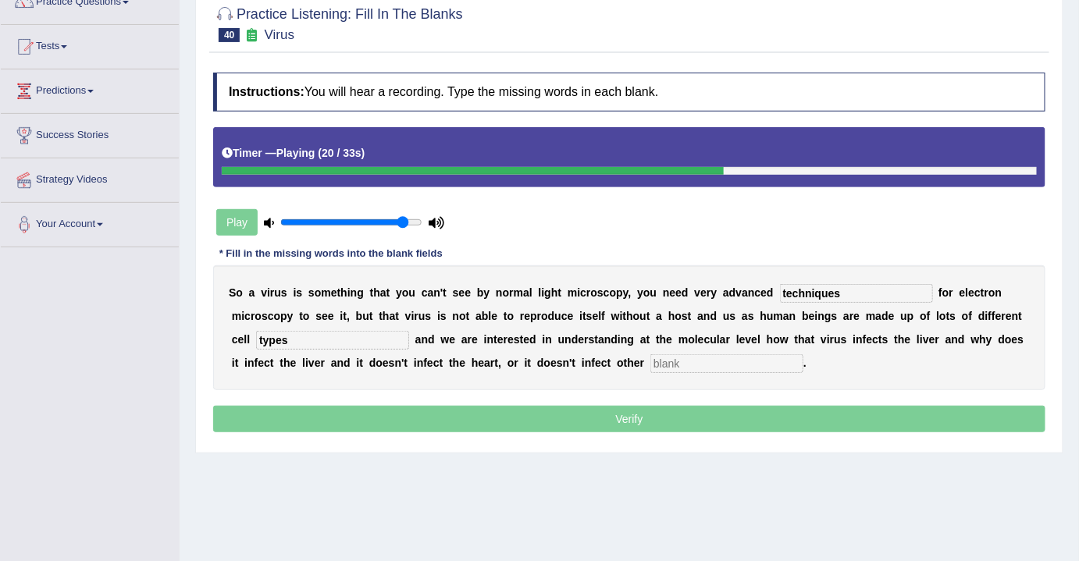
type input "types"
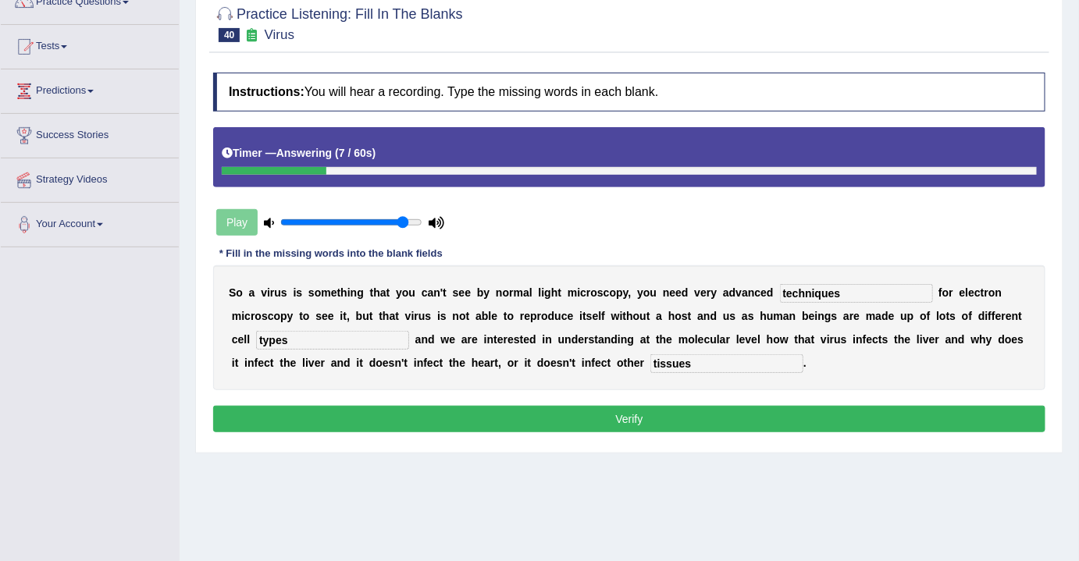
type input "tissues"
drag, startPoint x: 665, startPoint y: 413, endPoint x: 645, endPoint y: 411, distance: 20.4
click at [653, 414] on button "Verify" at bounding box center [629, 419] width 832 height 27
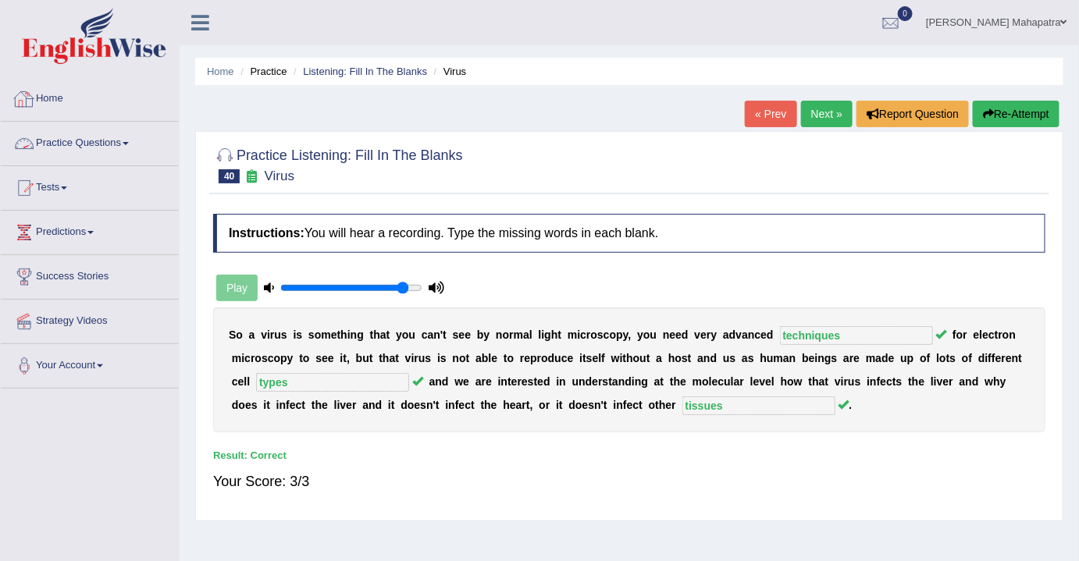
click at [104, 141] on link "Practice Questions" at bounding box center [90, 141] width 178 height 39
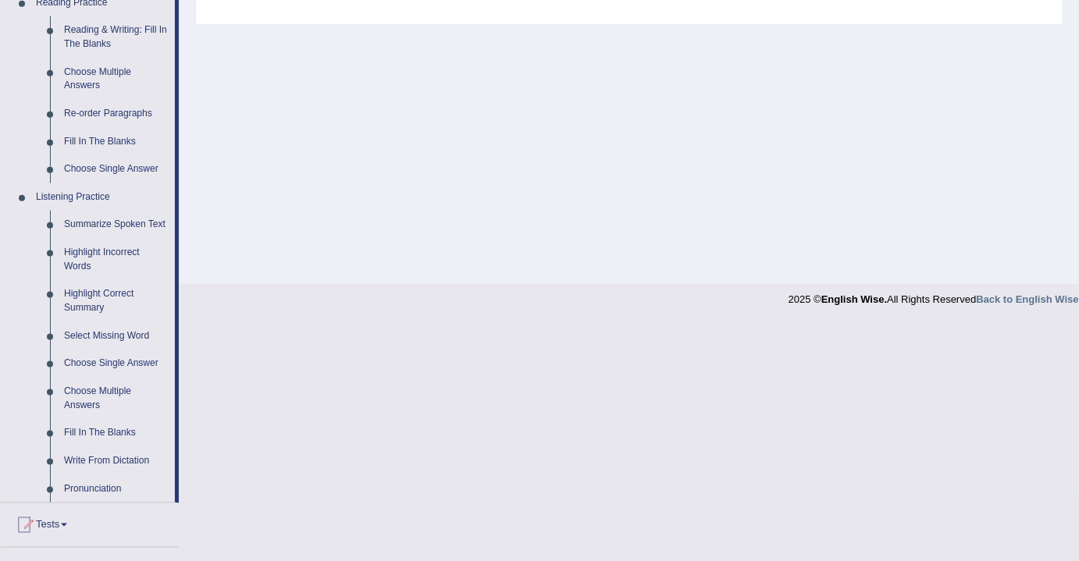
scroll to position [568, 0]
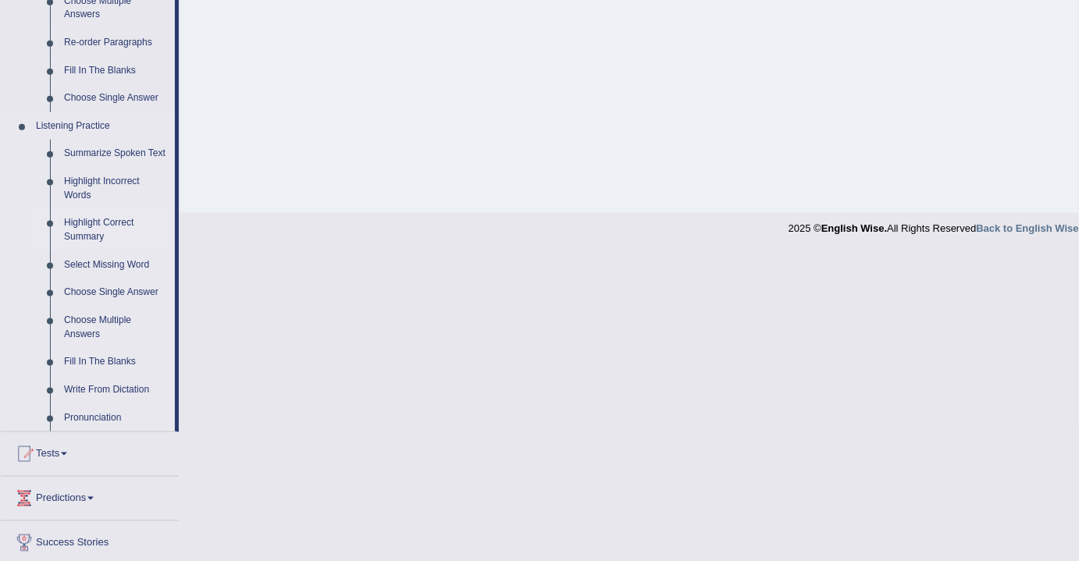
click at [83, 224] on link "Highlight Correct Summary" at bounding box center [116, 229] width 118 height 41
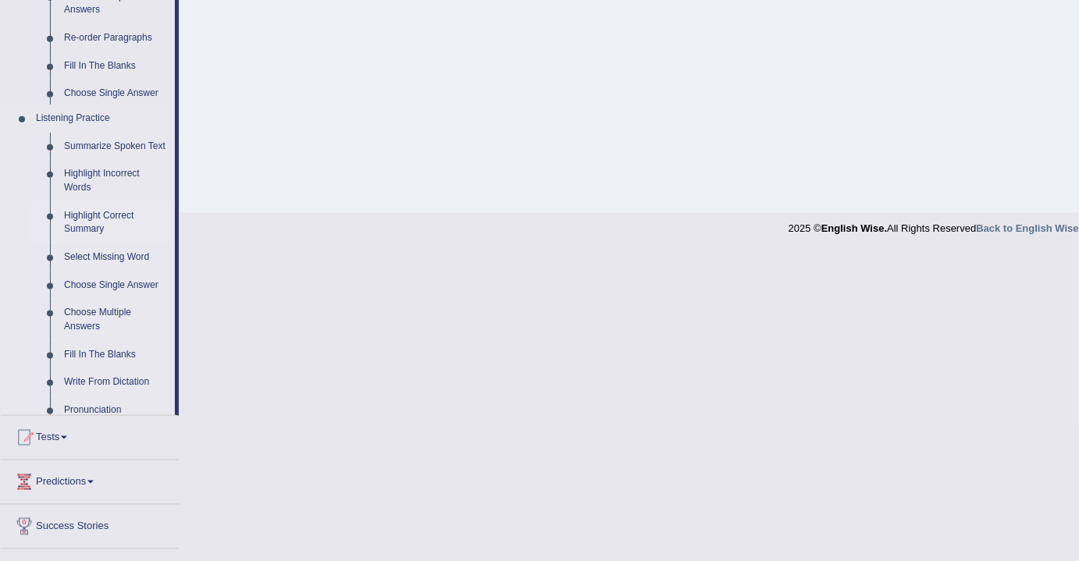
scroll to position [258, 0]
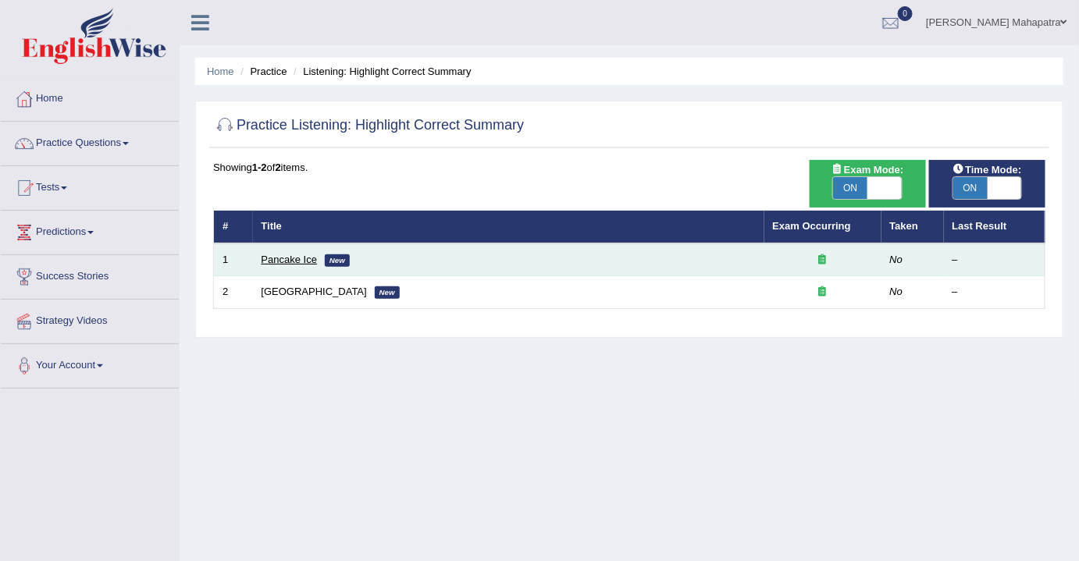
click at [296, 258] on link "Pancake Ice" at bounding box center [290, 260] width 56 height 12
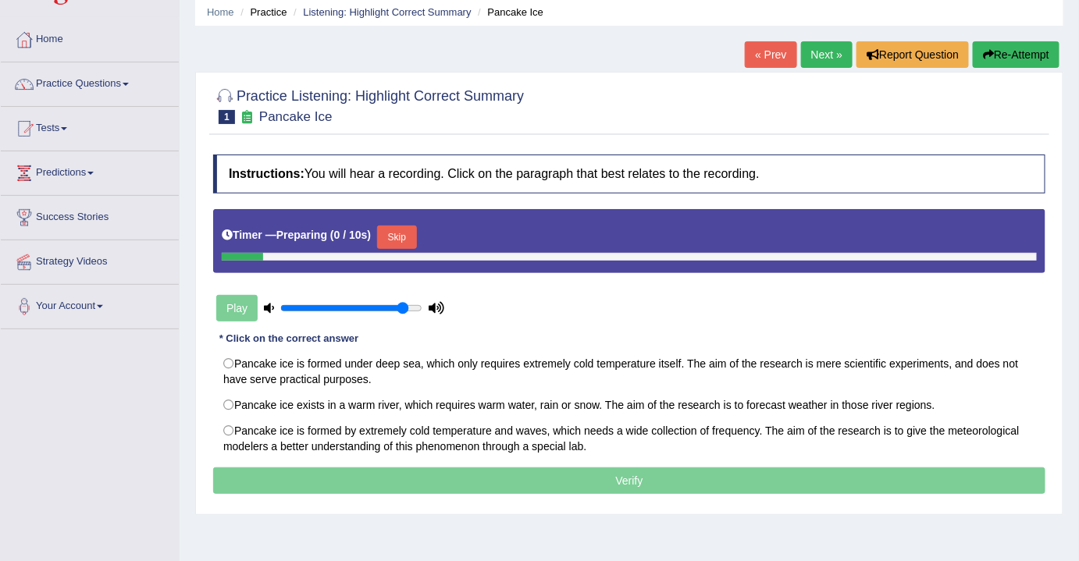
scroll to position [141, 0]
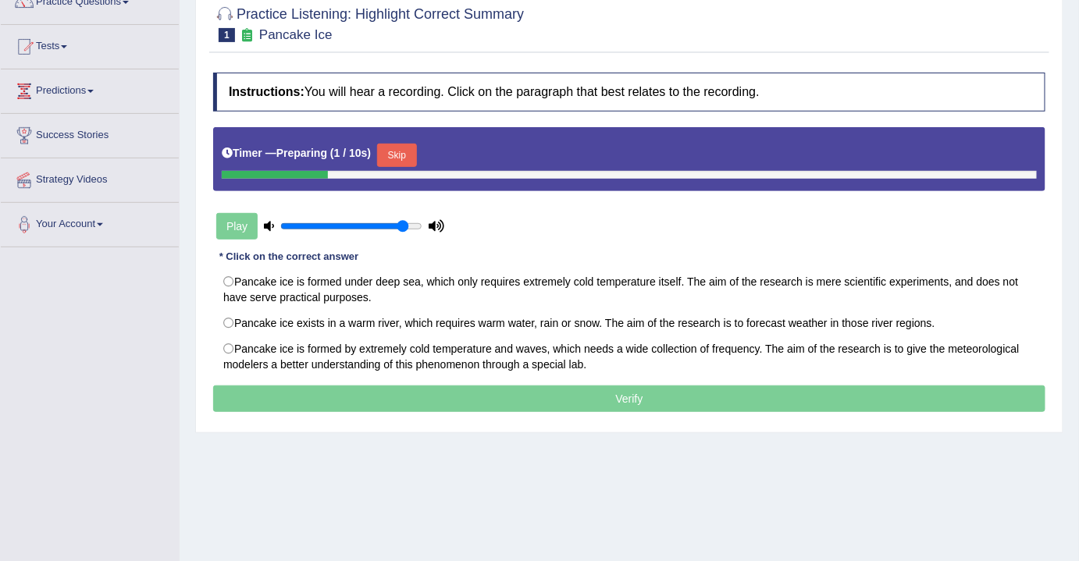
click at [398, 151] on button "Skip" at bounding box center [396, 155] width 39 height 23
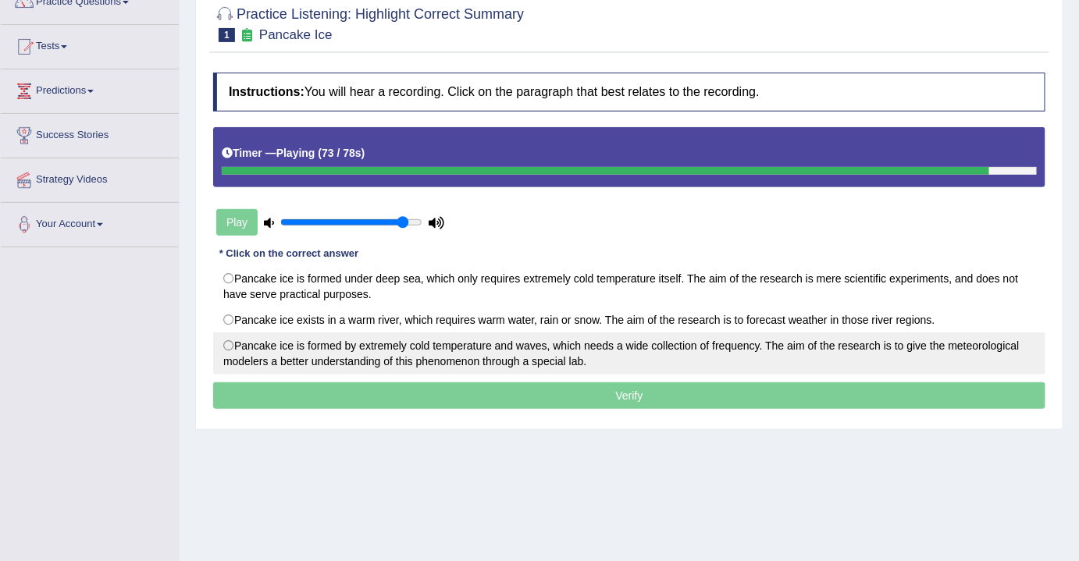
click at [263, 336] on label "Pancake ice is formed by extremely cold temperature and waves, which needs a wi…" at bounding box center [629, 354] width 832 height 42
radio input "true"
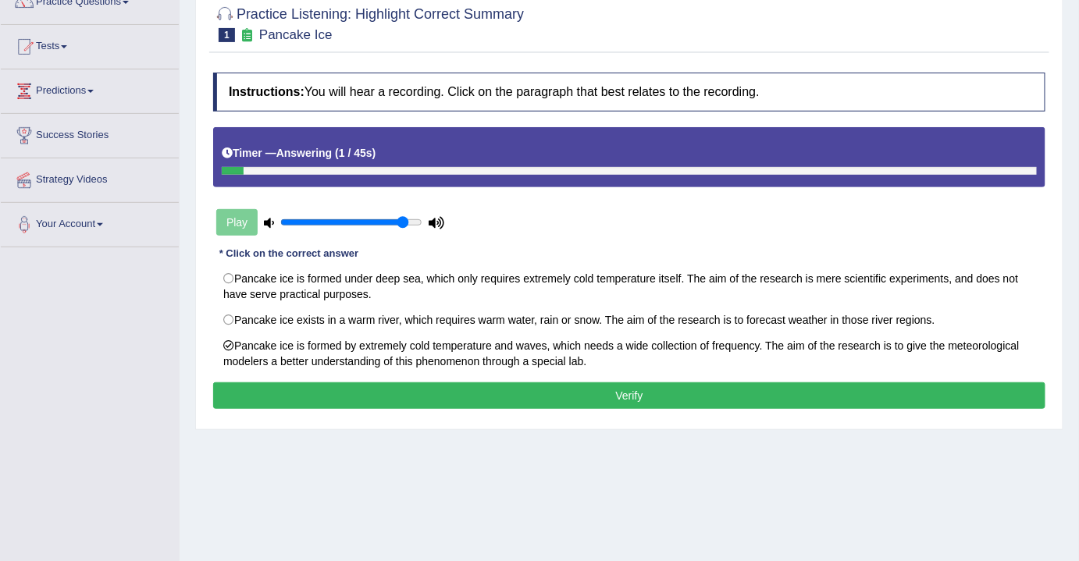
click at [593, 393] on button "Verify" at bounding box center [629, 396] width 832 height 27
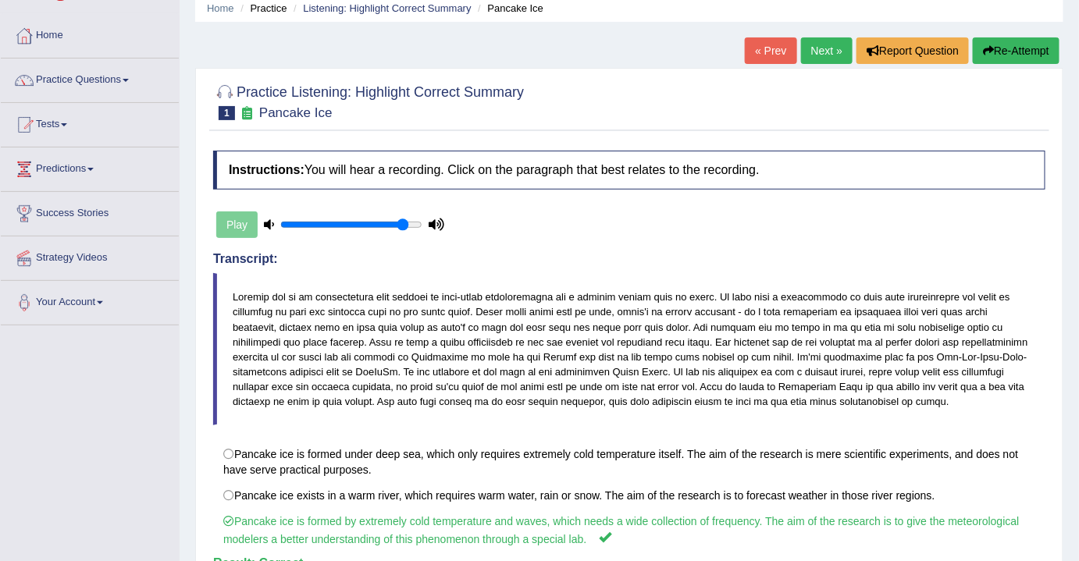
scroll to position [0, 0]
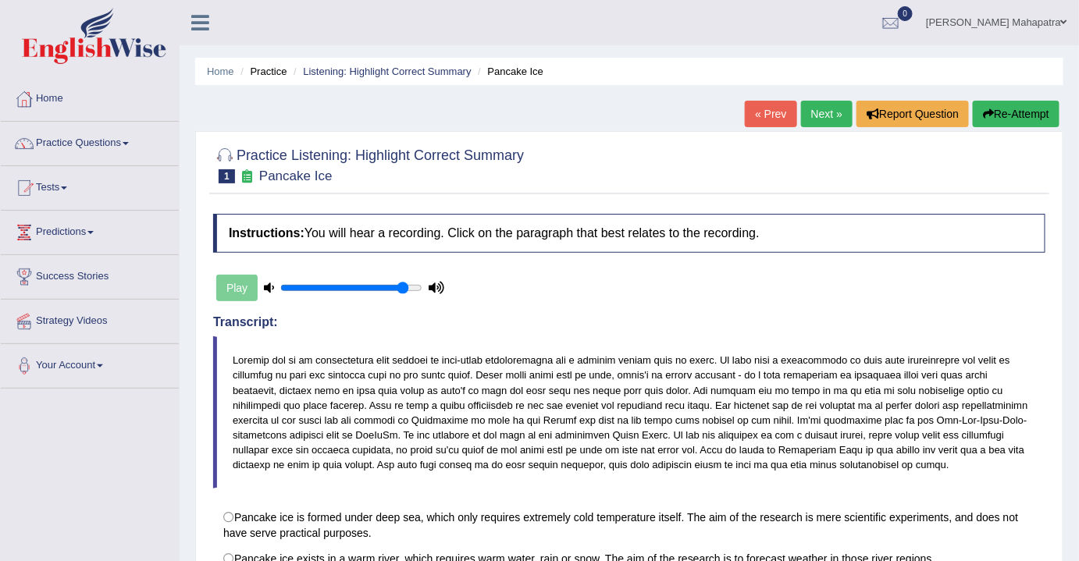
click at [806, 118] on link "Next »" at bounding box center [827, 114] width 52 height 27
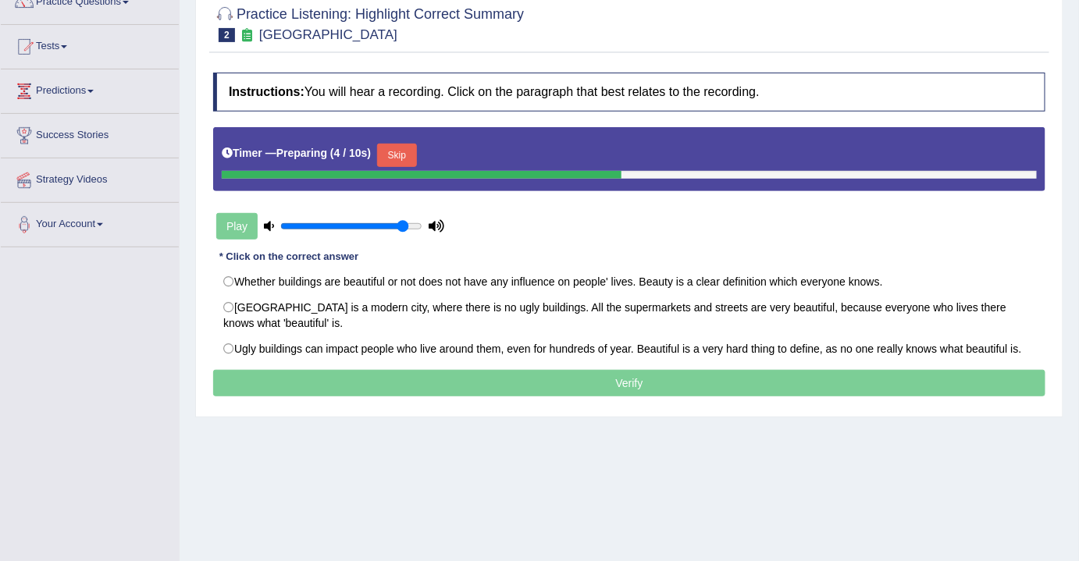
click at [399, 151] on button "Skip" at bounding box center [396, 155] width 39 height 23
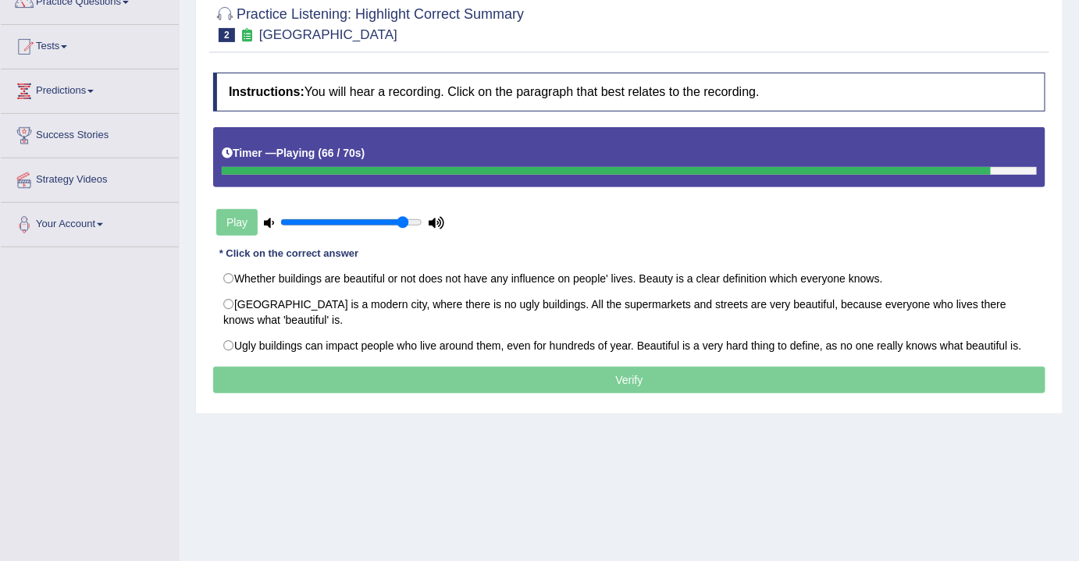
click at [710, 469] on div "Home Practice Listening: Highlight Correct Summary Ugly Building « Prev Next » …" at bounding box center [629, 249] width 899 height 781
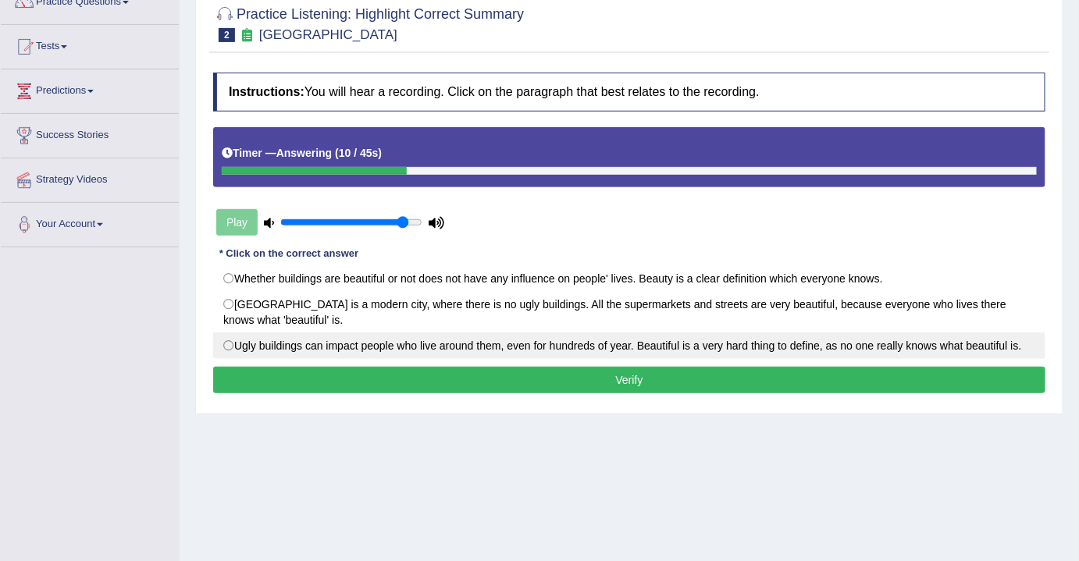
click at [238, 341] on label "Ugly buildings can impact people who live around them, even for hundreds of yea…" at bounding box center [629, 346] width 832 height 27
radio input "true"
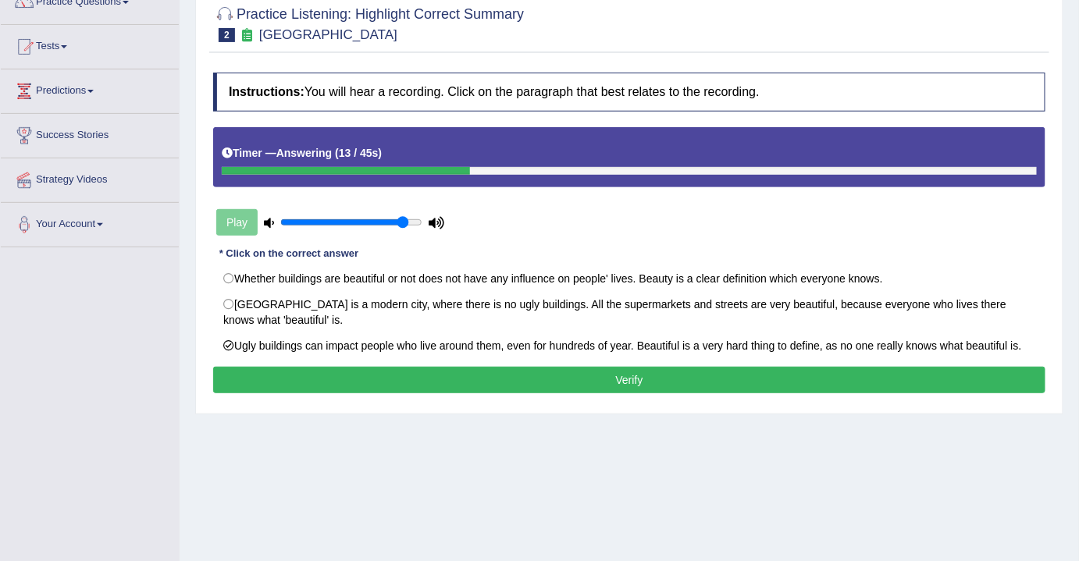
click at [641, 375] on button "Verify" at bounding box center [629, 380] width 832 height 27
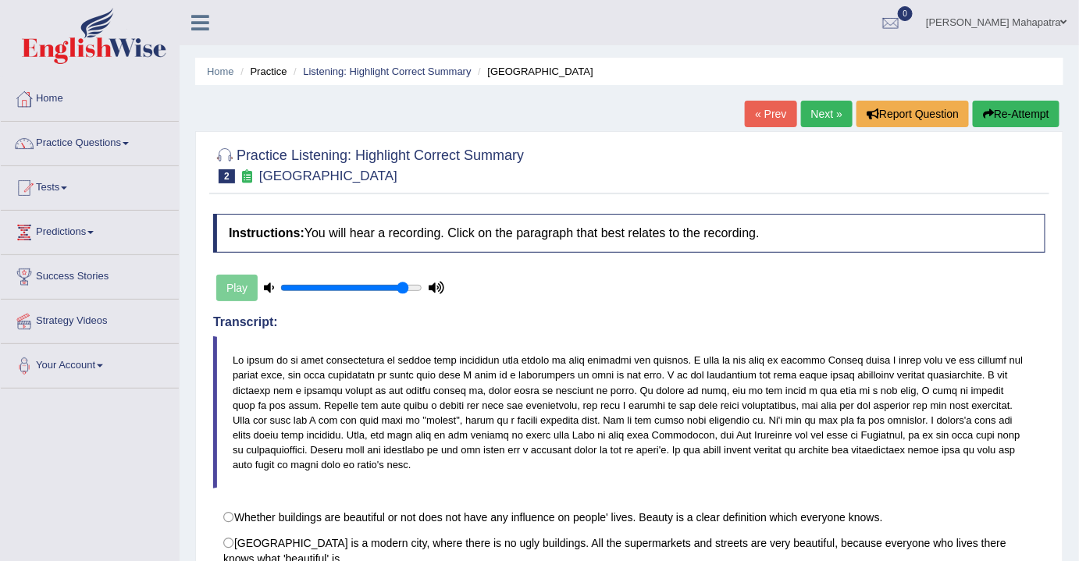
click at [824, 109] on link "Next »" at bounding box center [827, 114] width 52 height 27
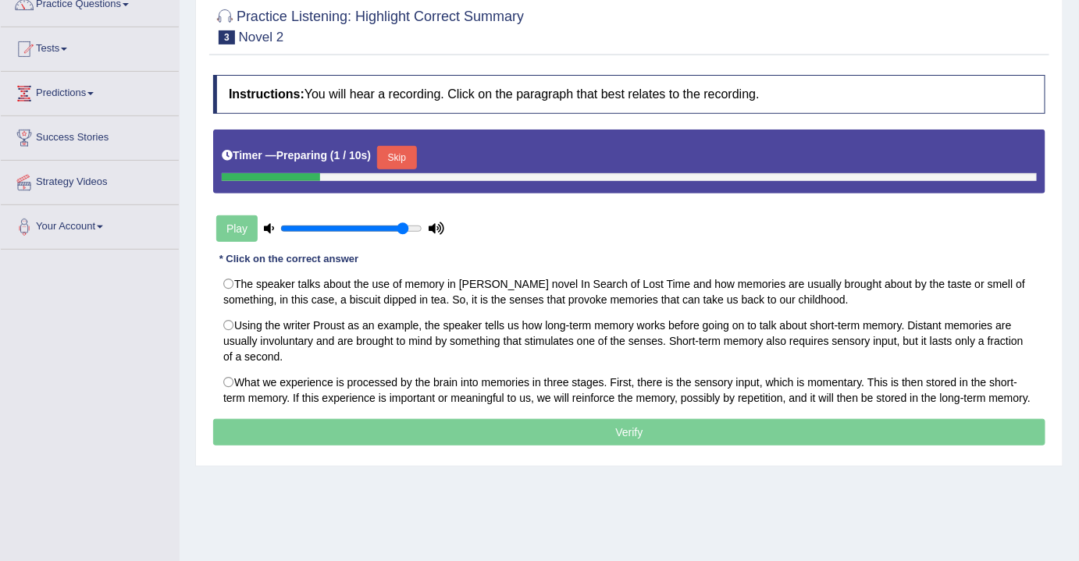
scroll to position [141, 0]
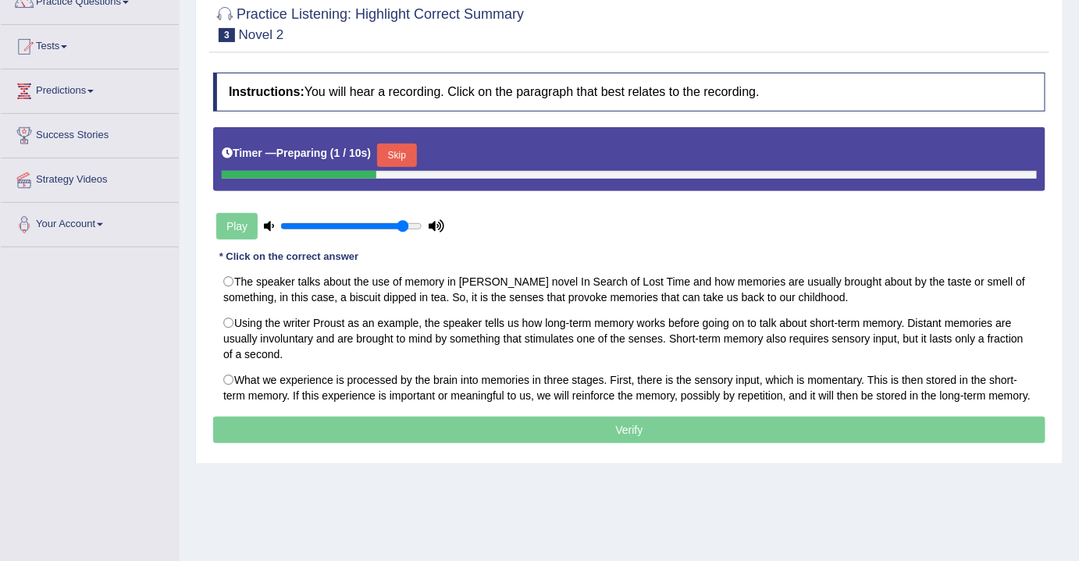
click at [395, 162] on button "Skip" at bounding box center [396, 155] width 39 height 23
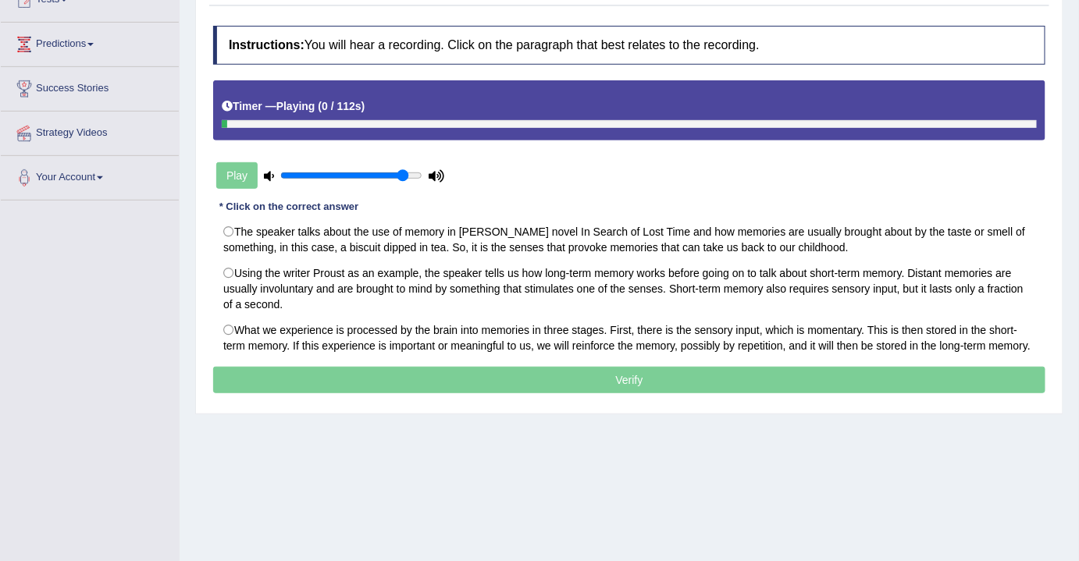
scroll to position [212, 0]
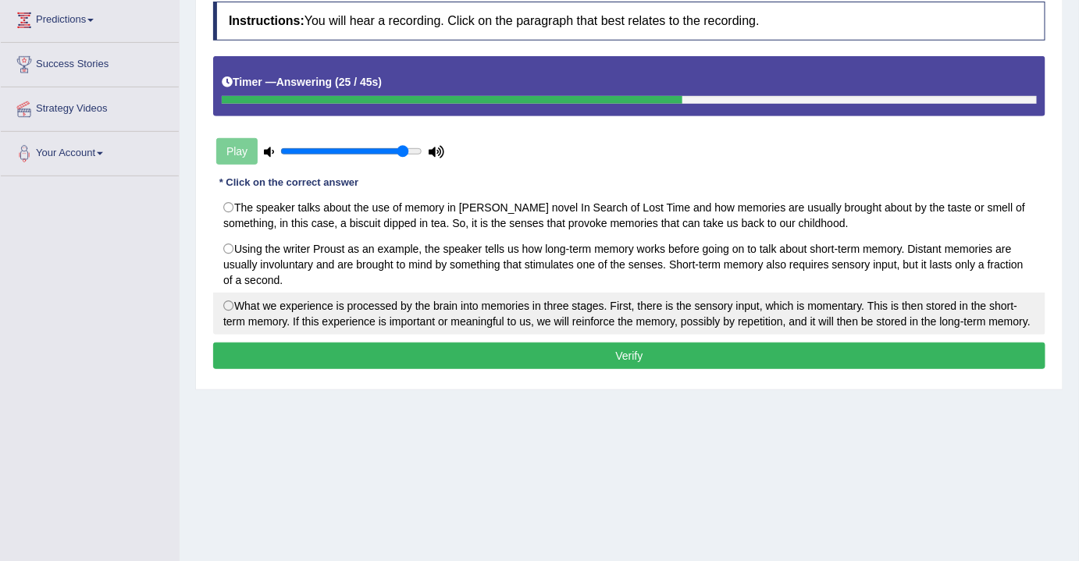
click at [566, 308] on label "What we experience is processed by the brain into memories in three stages. Fir…" at bounding box center [629, 314] width 832 height 42
radio input "true"
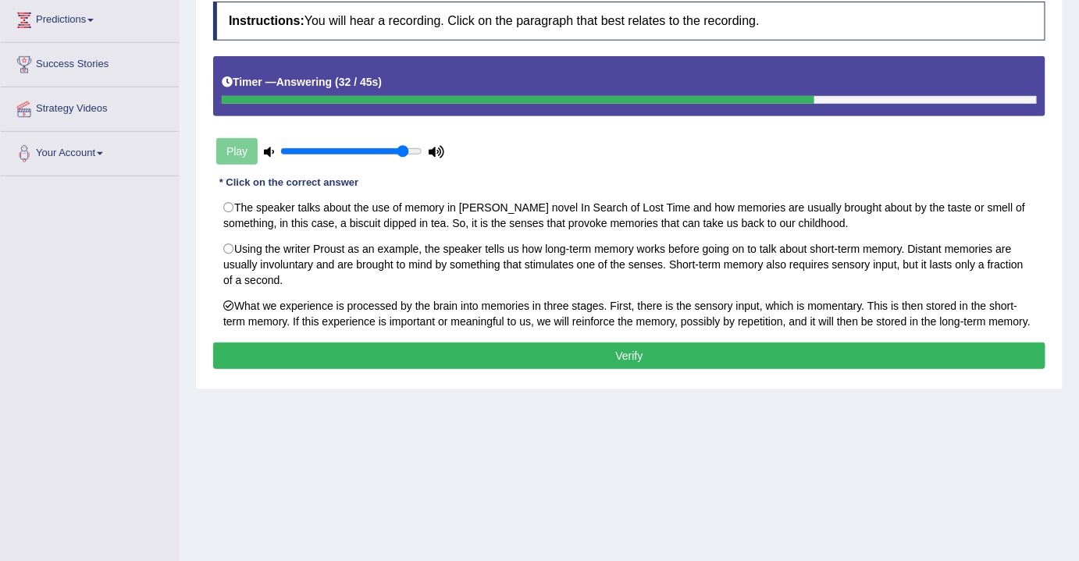
click at [635, 347] on button "Verify" at bounding box center [629, 356] width 832 height 27
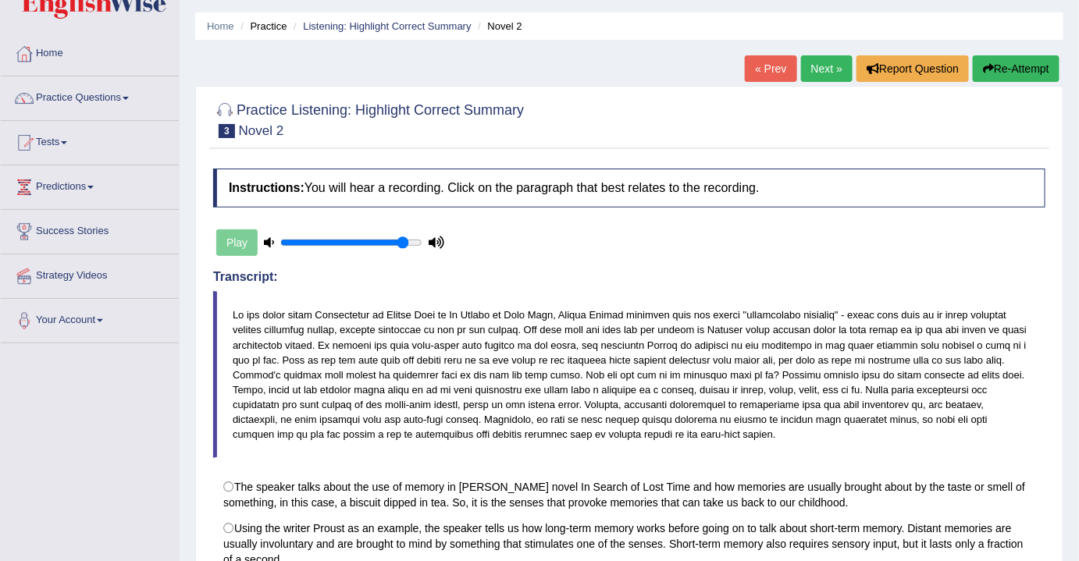
scroll to position [0, 0]
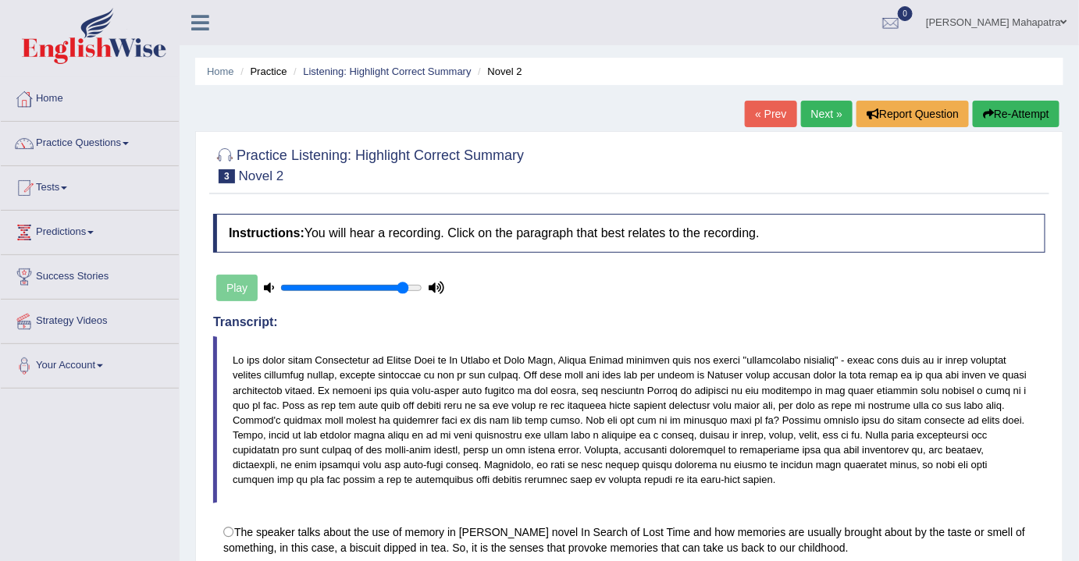
click at [831, 118] on link "Next »" at bounding box center [827, 114] width 52 height 27
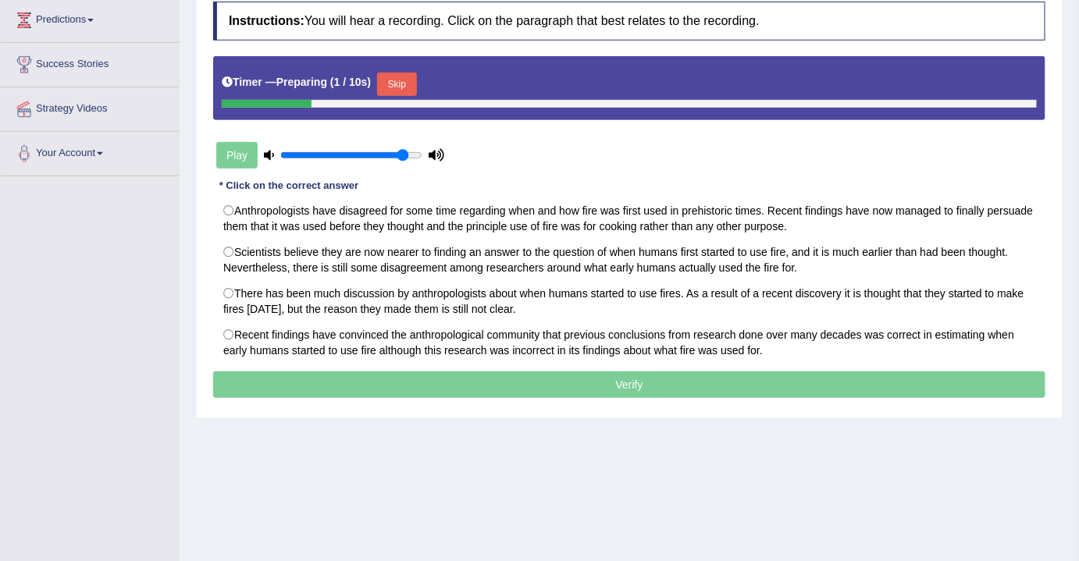
click at [406, 83] on button "Skip" at bounding box center [396, 84] width 39 height 23
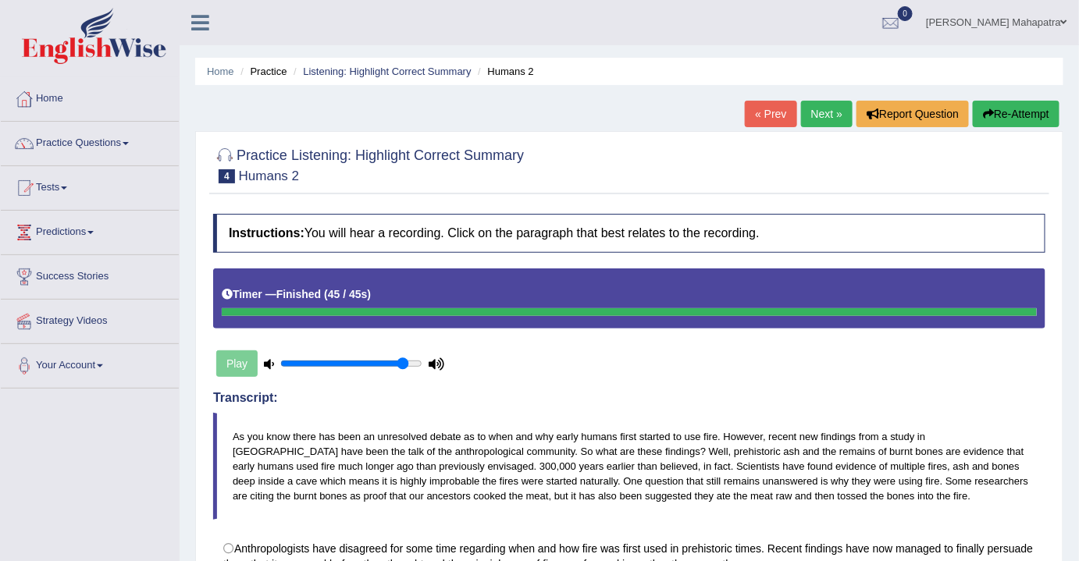
click at [1030, 113] on button "Re-Attempt" at bounding box center [1016, 114] width 87 height 27
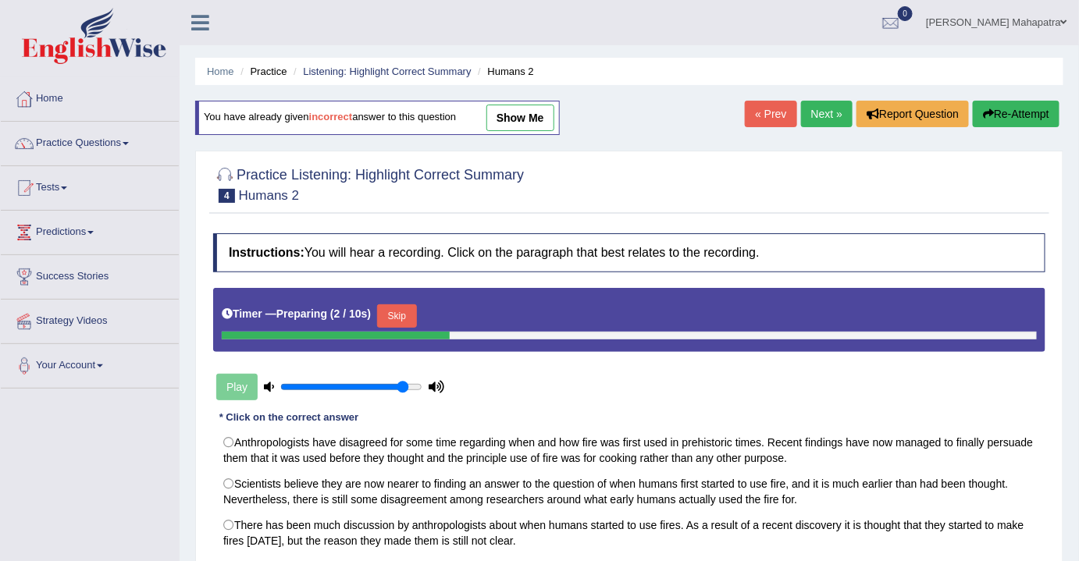
click at [416, 306] on button "Skip" at bounding box center [396, 315] width 39 height 23
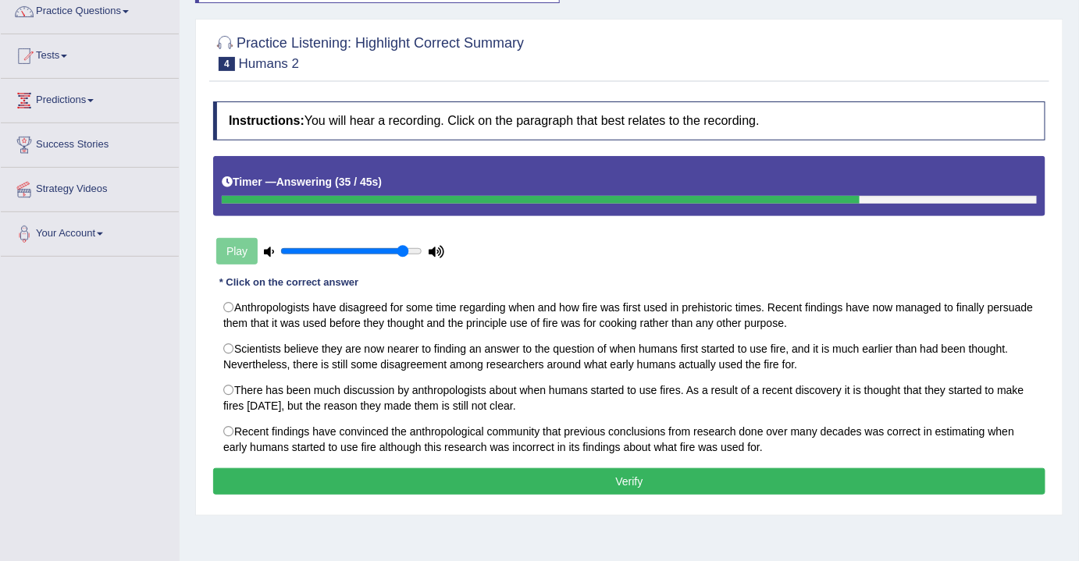
scroll to position [203, 0]
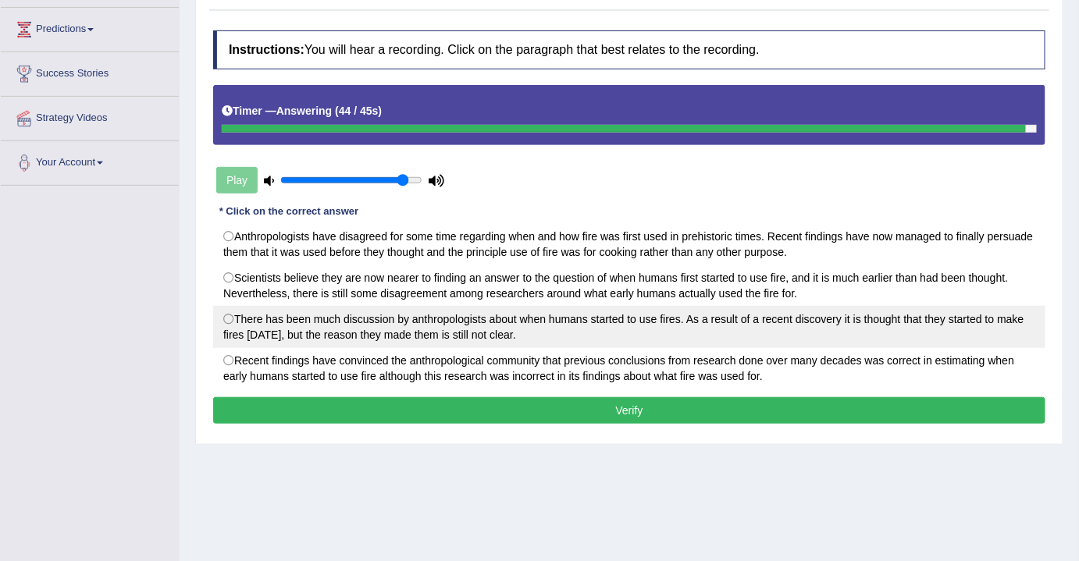
click at [360, 328] on label "There has been much discussion by anthropologists about when humans started to …" at bounding box center [629, 327] width 832 height 42
radio input "true"
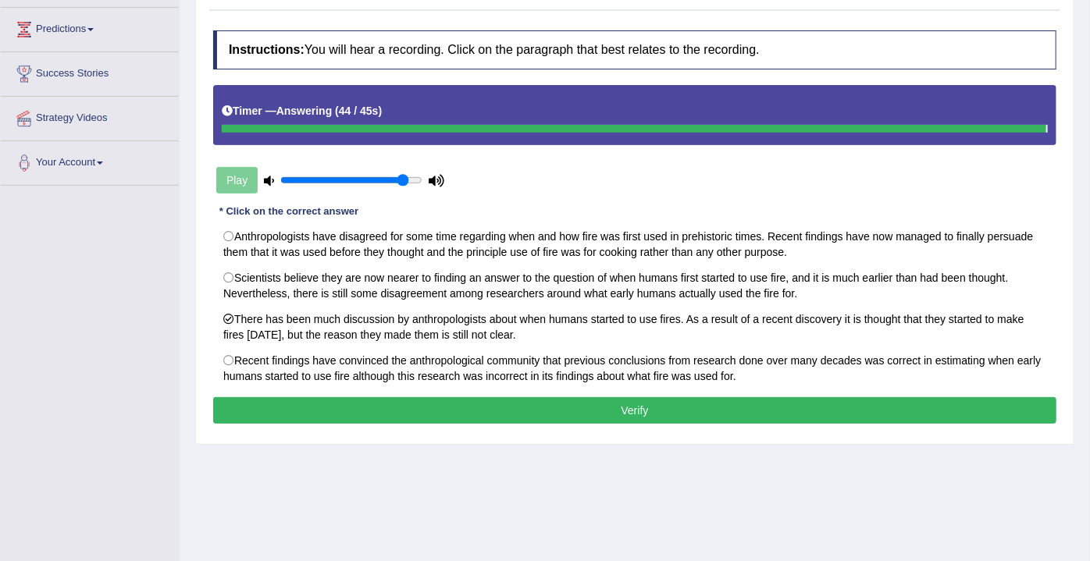
click at [474, 400] on div "Instructions: You will hear a recording. Click on the paragraph that best relat…" at bounding box center [634, 229] width 851 height 413
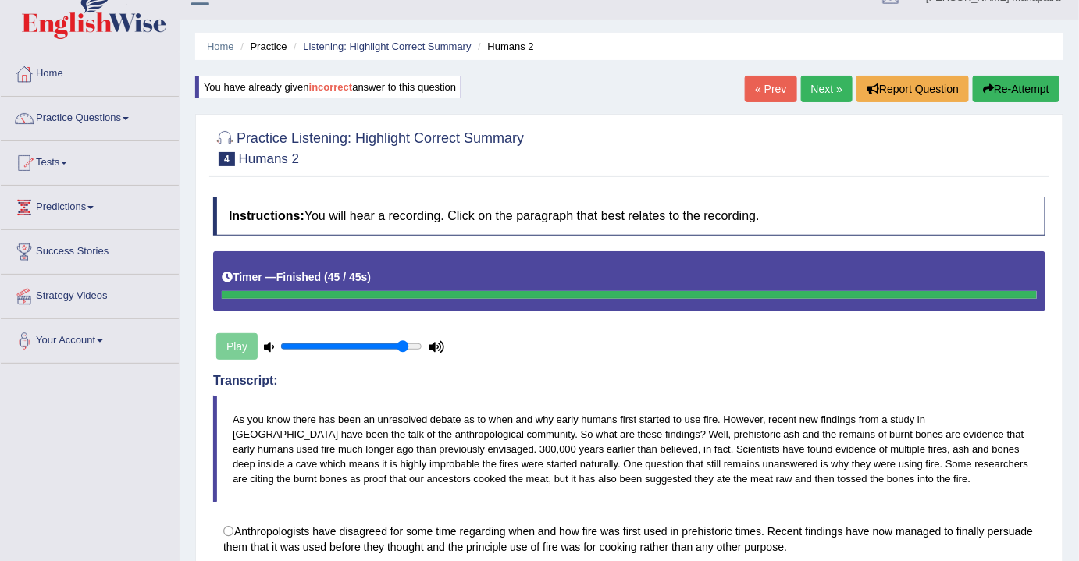
scroll to position [23, 0]
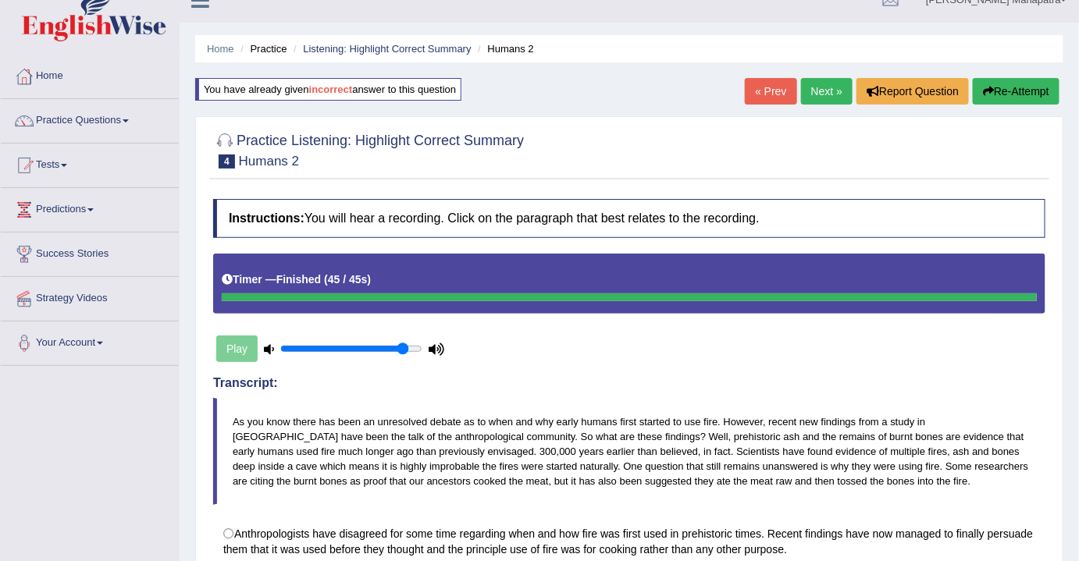
click at [991, 94] on icon "button" at bounding box center [988, 91] width 11 height 11
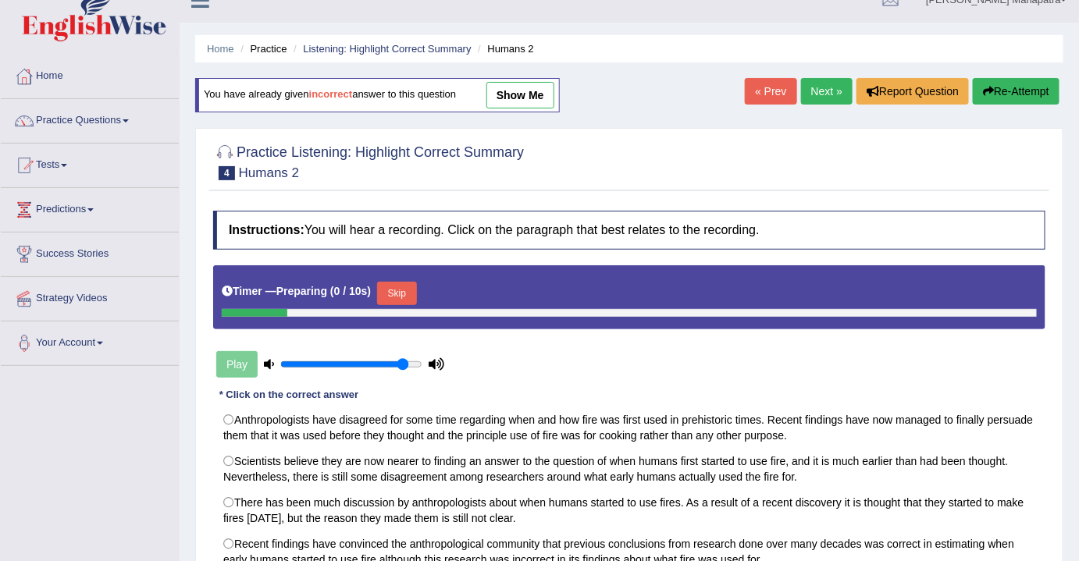
click at [408, 282] on button "Skip" at bounding box center [396, 293] width 39 height 23
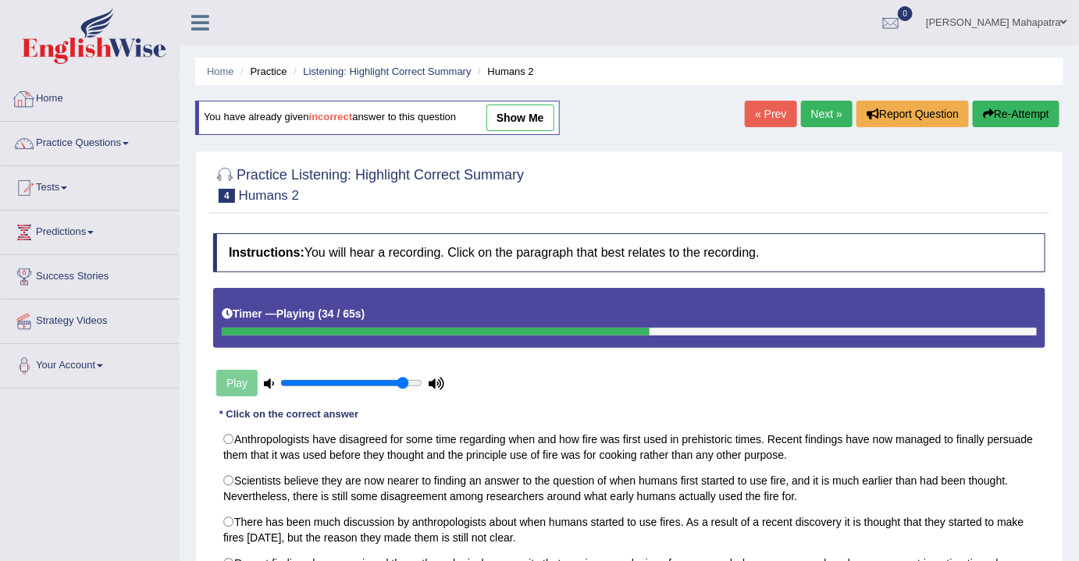
click at [40, 105] on link "Home" at bounding box center [90, 96] width 178 height 39
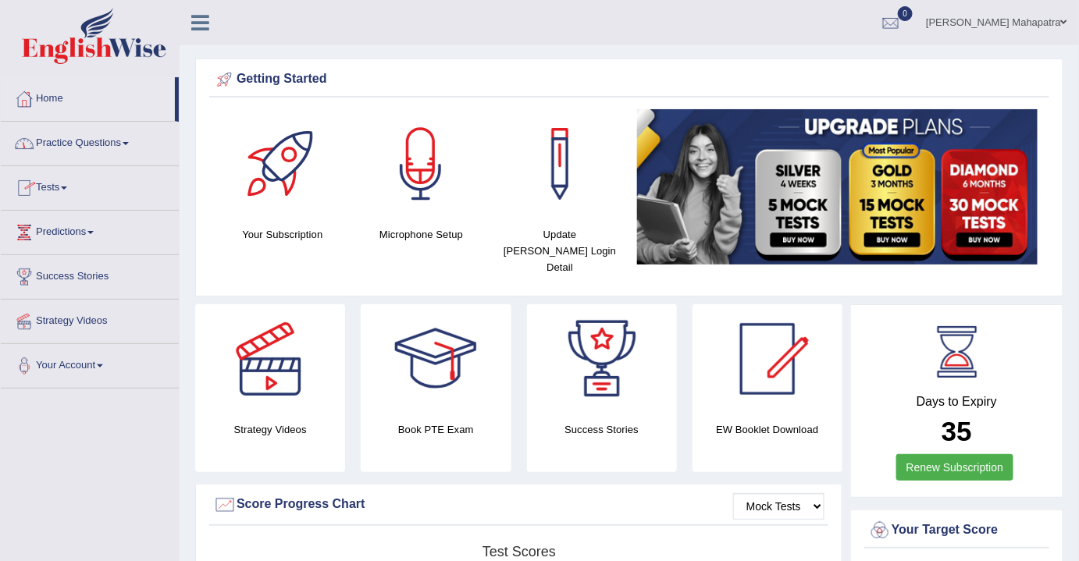
click at [64, 187] on link "Tests" at bounding box center [90, 185] width 178 height 39
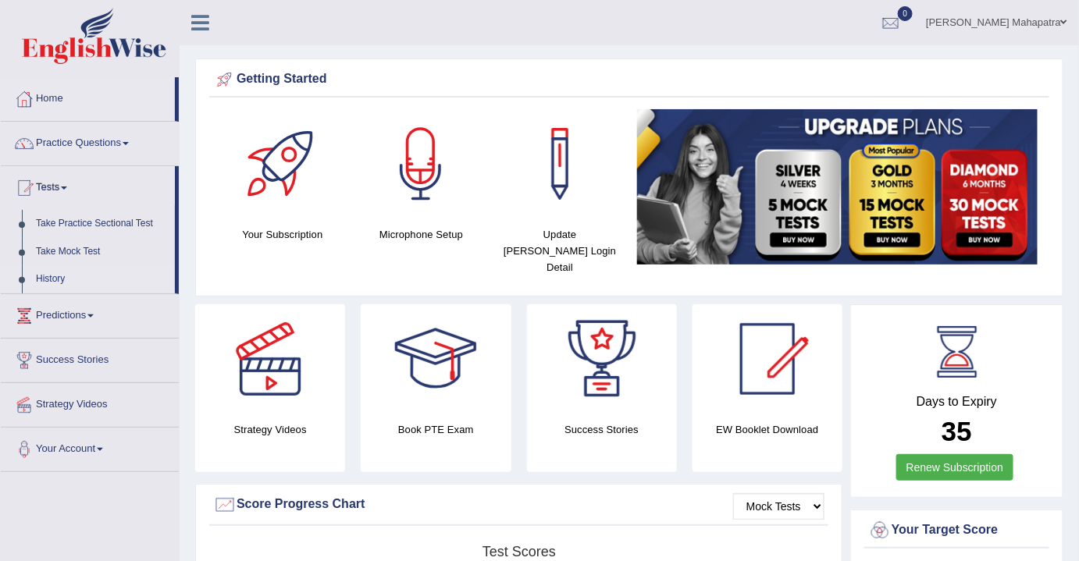
click at [63, 280] on link "History" at bounding box center [102, 279] width 146 height 28
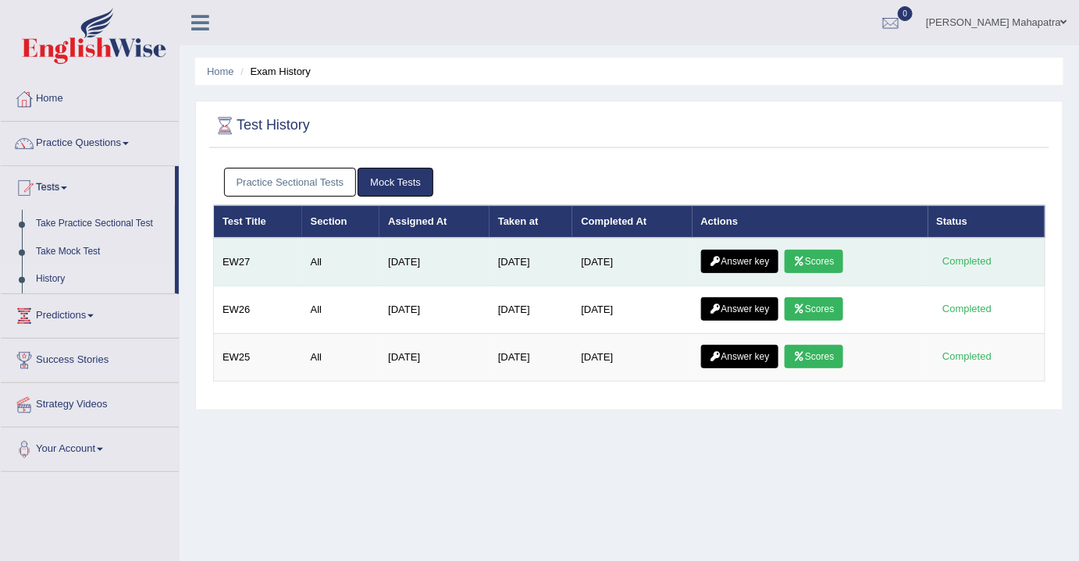
click at [749, 264] on link "Answer key" at bounding box center [739, 261] width 77 height 23
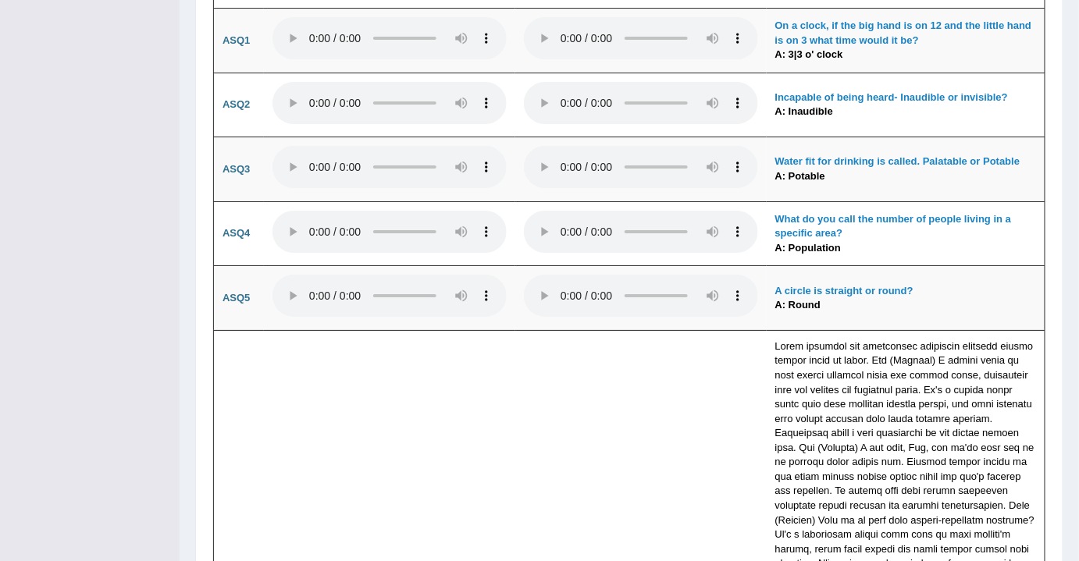
scroll to position [4122, 0]
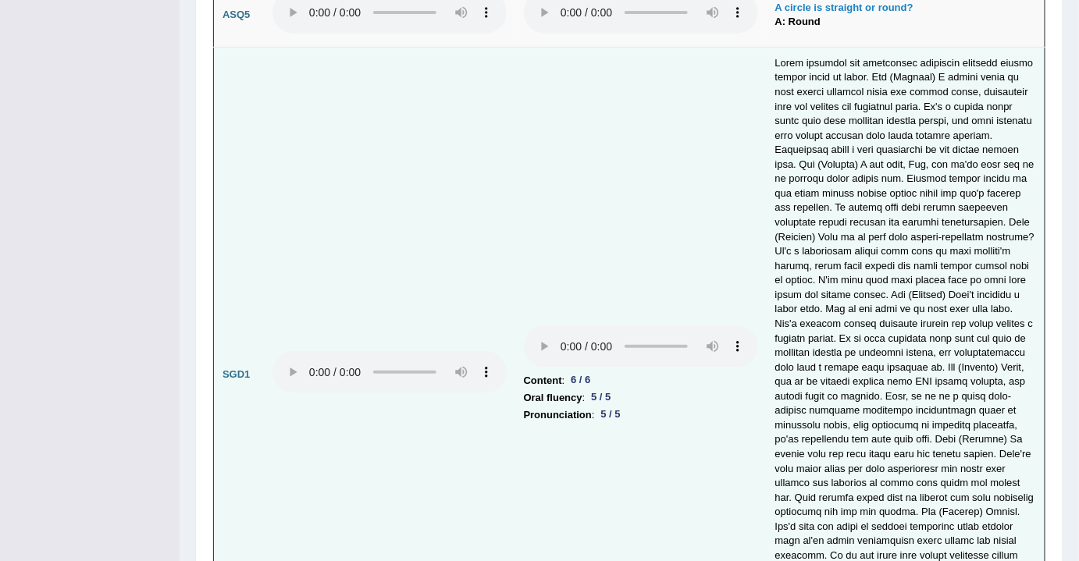
drag, startPoint x: 84, startPoint y: 483, endPoint x: 386, endPoint y: 244, distance: 384.6
click at [386, 244] on td at bounding box center [389, 375] width 251 height 656
